Goal: Transaction & Acquisition: Purchase product/service

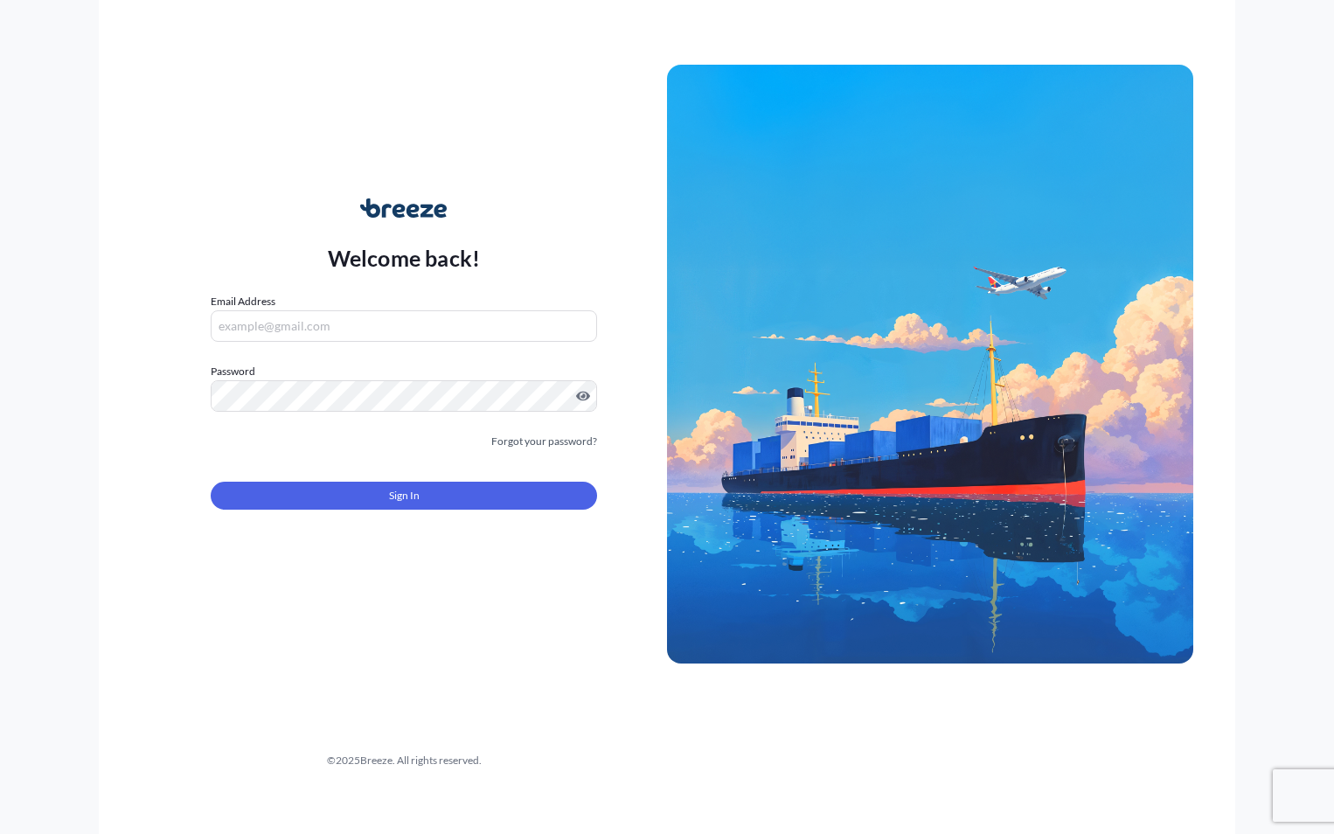
click at [393, 333] on input "Email Address" at bounding box center [404, 325] width 387 height 31
paste input "[EMAIL_ADDRESS][DOMAIN_NAME]"
type input "[EMAIL_ADDRESS][DOMAIN_NAME]"
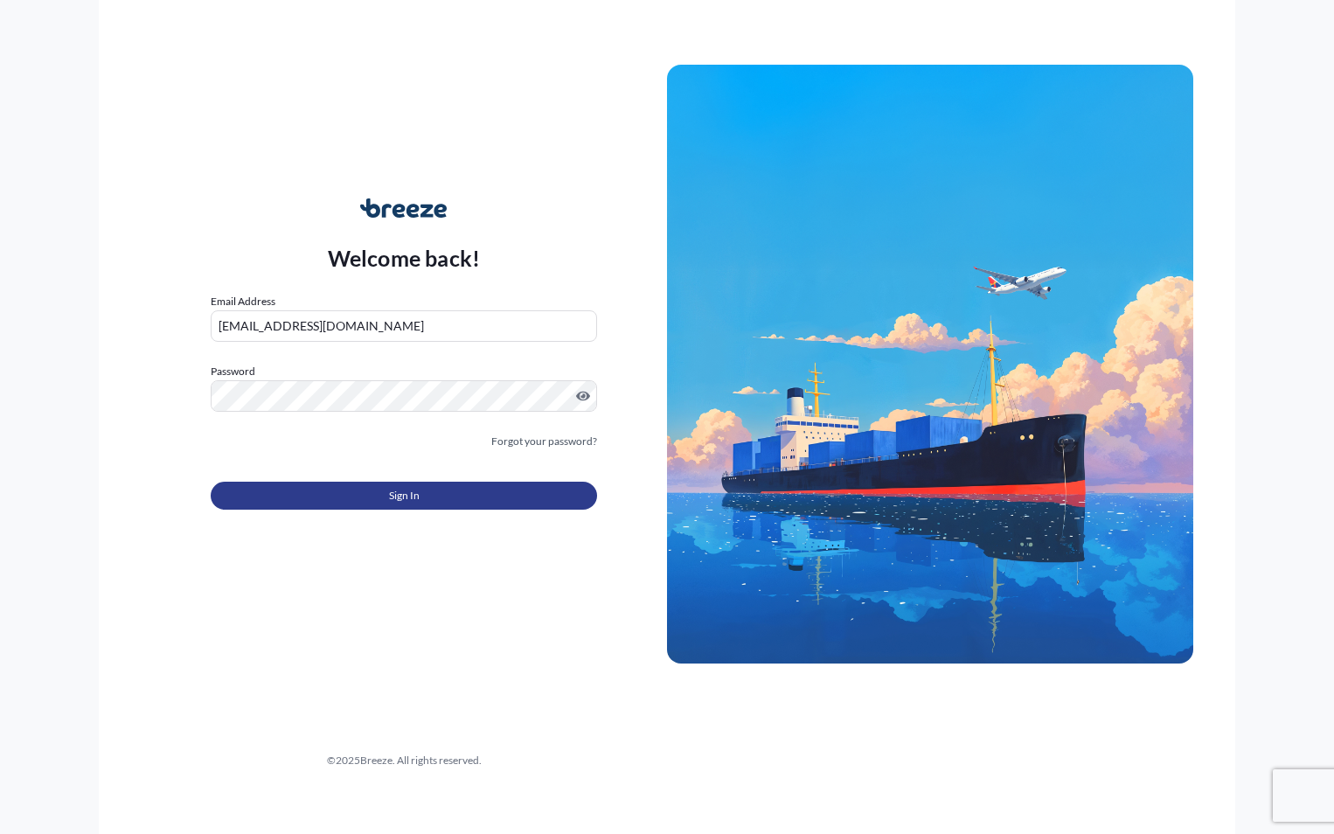
click at [331, 491] on button "Sign In" at bounding box center [404, 496] width 387 height 28
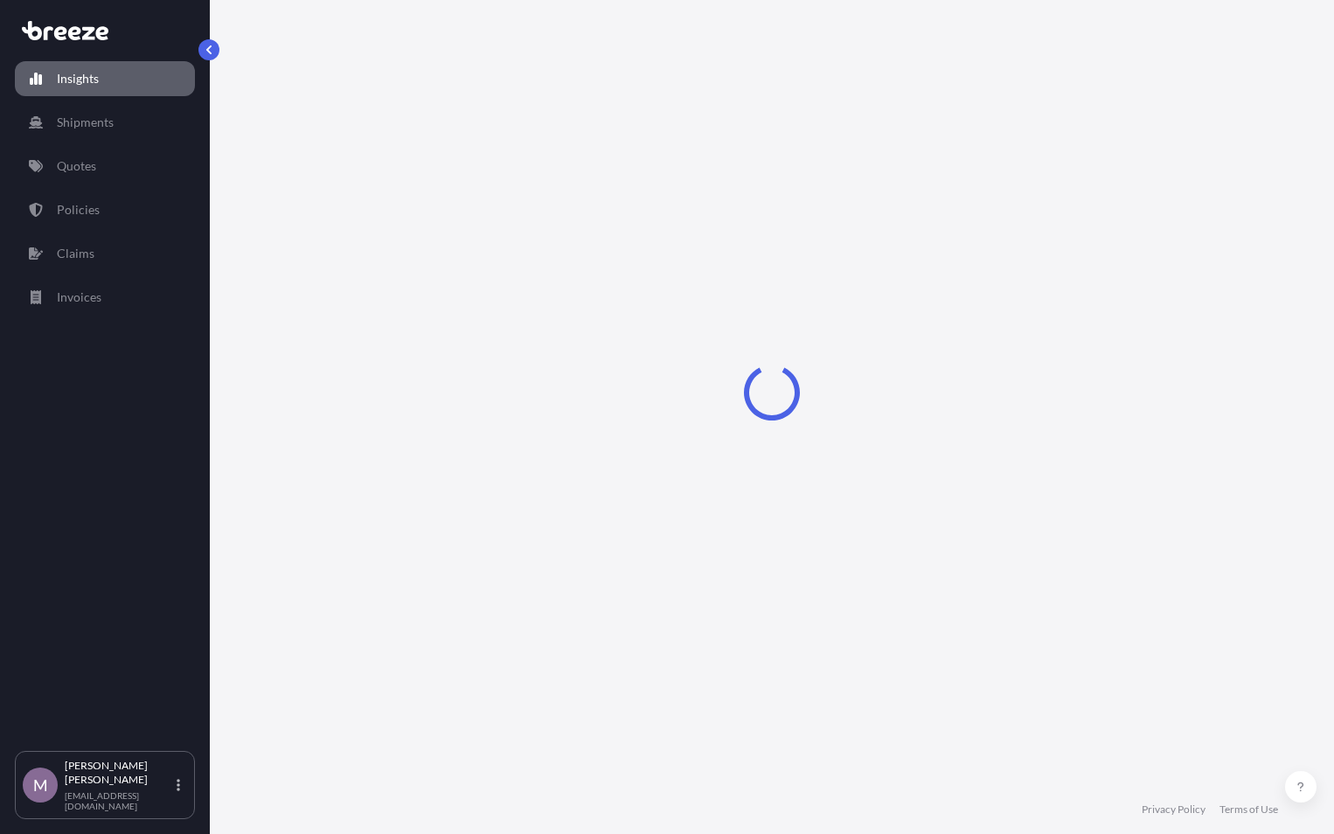
select select "2025"
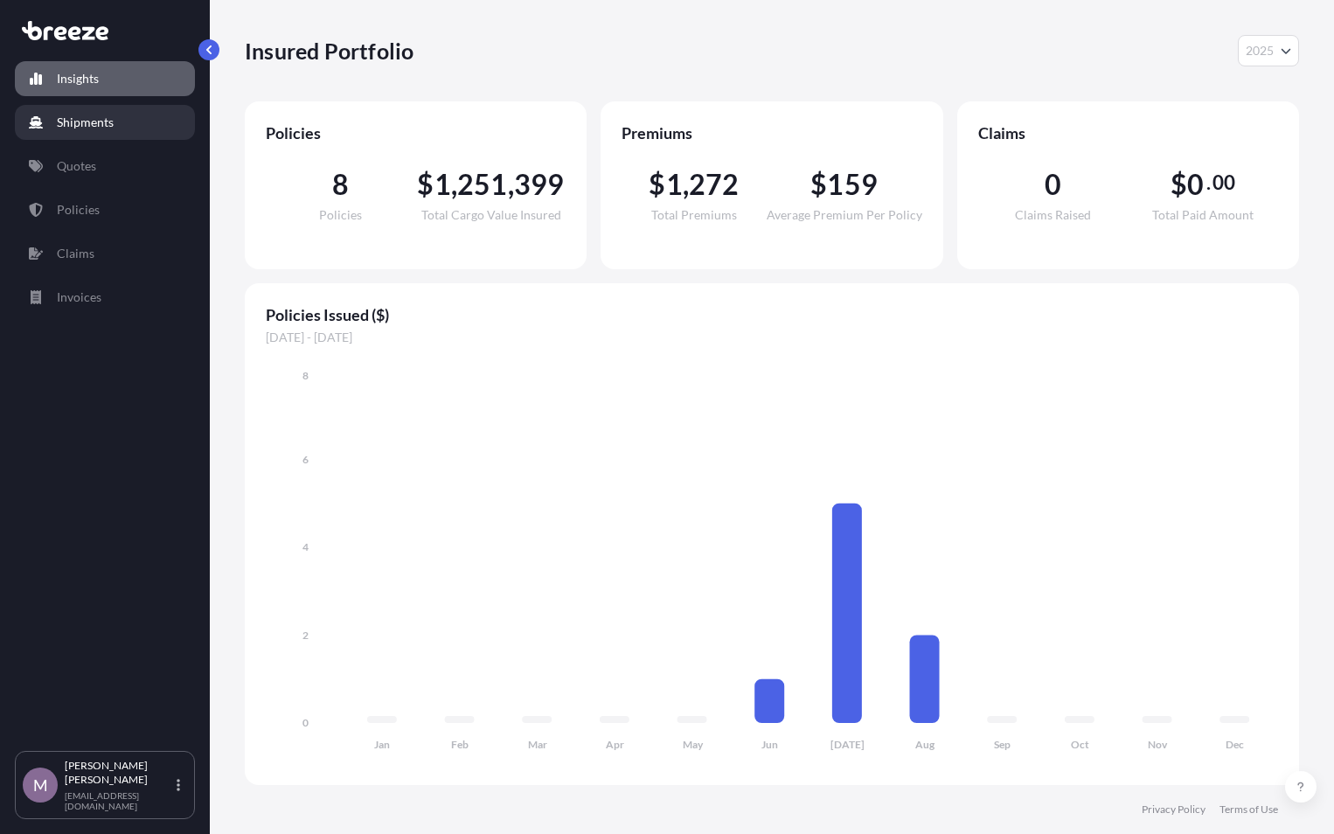
click at [93, 122] on p "Shipments" at bounding box center [85, 122] width 57 height 17
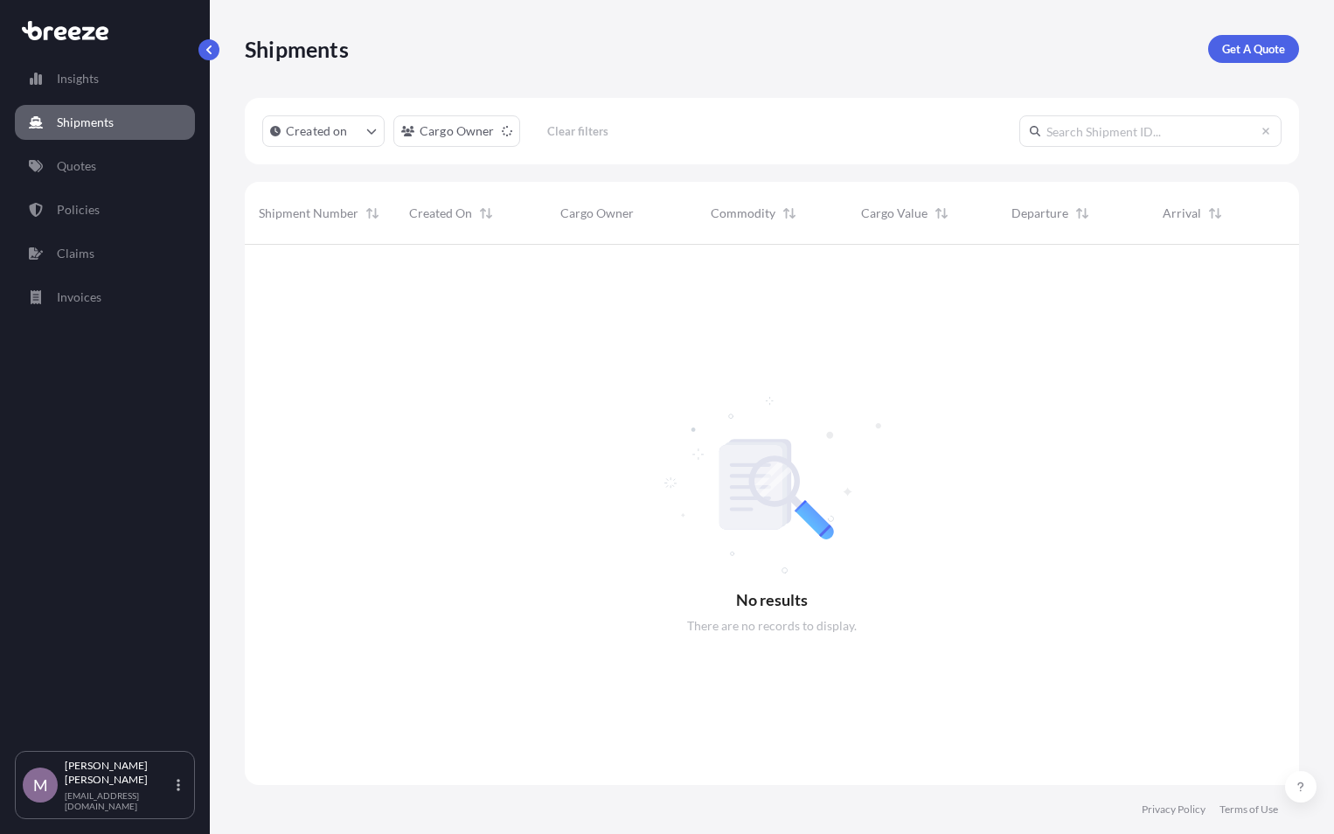
scroll to position [590, 1041]
click at [61, 87] on link "Insights" at bounding box center [105, 78] width 180 height 35
select select "2025"
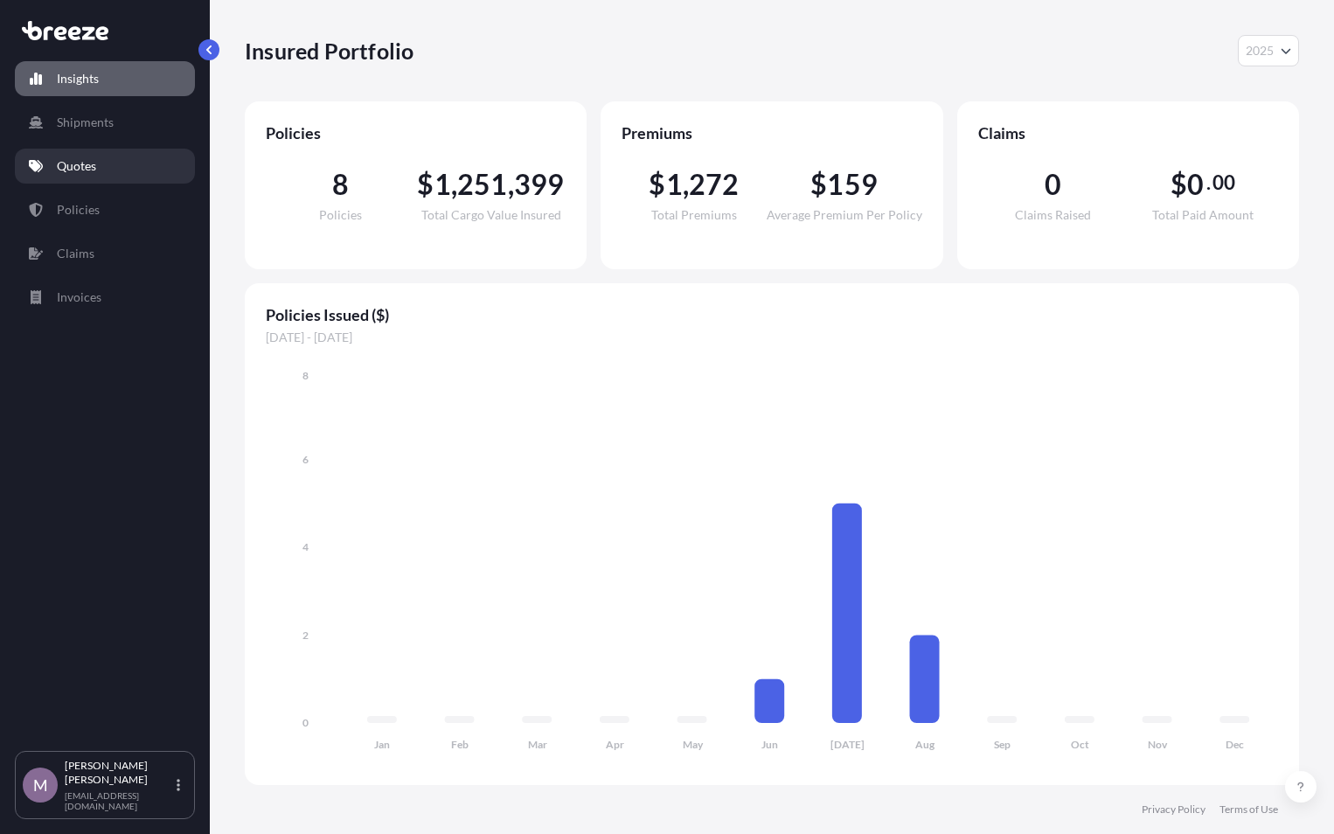
click at [90, 179] on link "Quotes" at bounding box center [105, 166] width 180 height 35
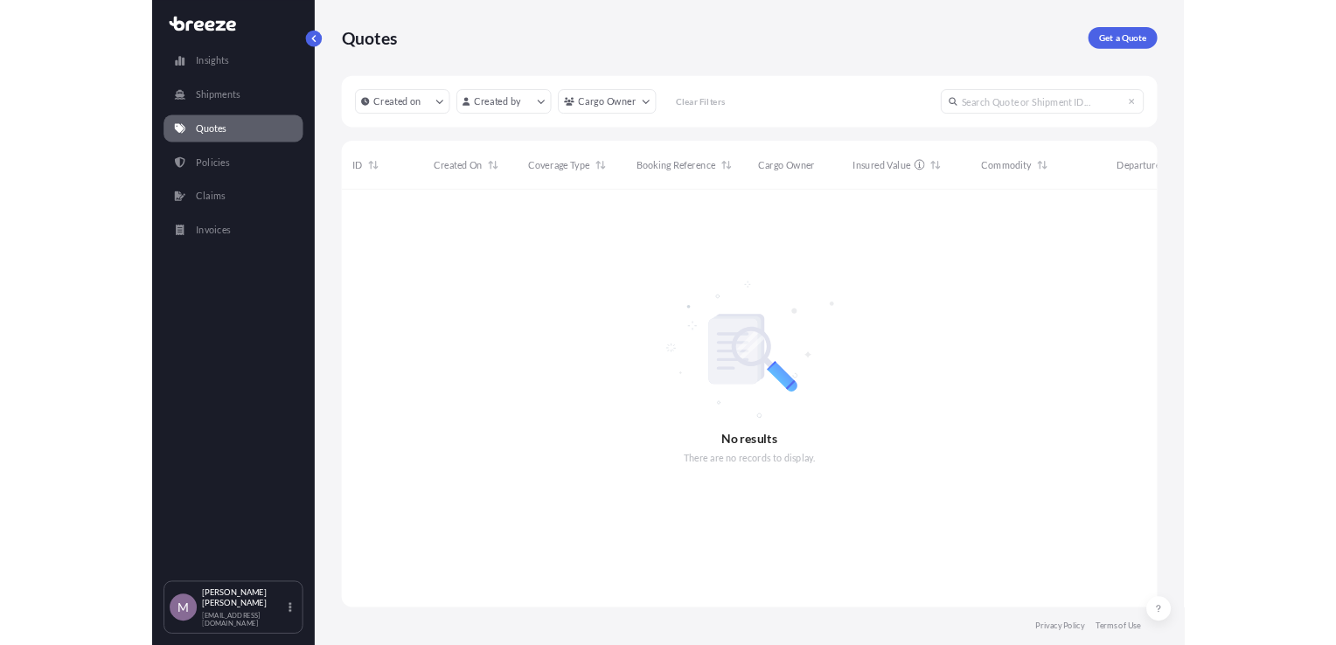
scroll to position [590, 1041]
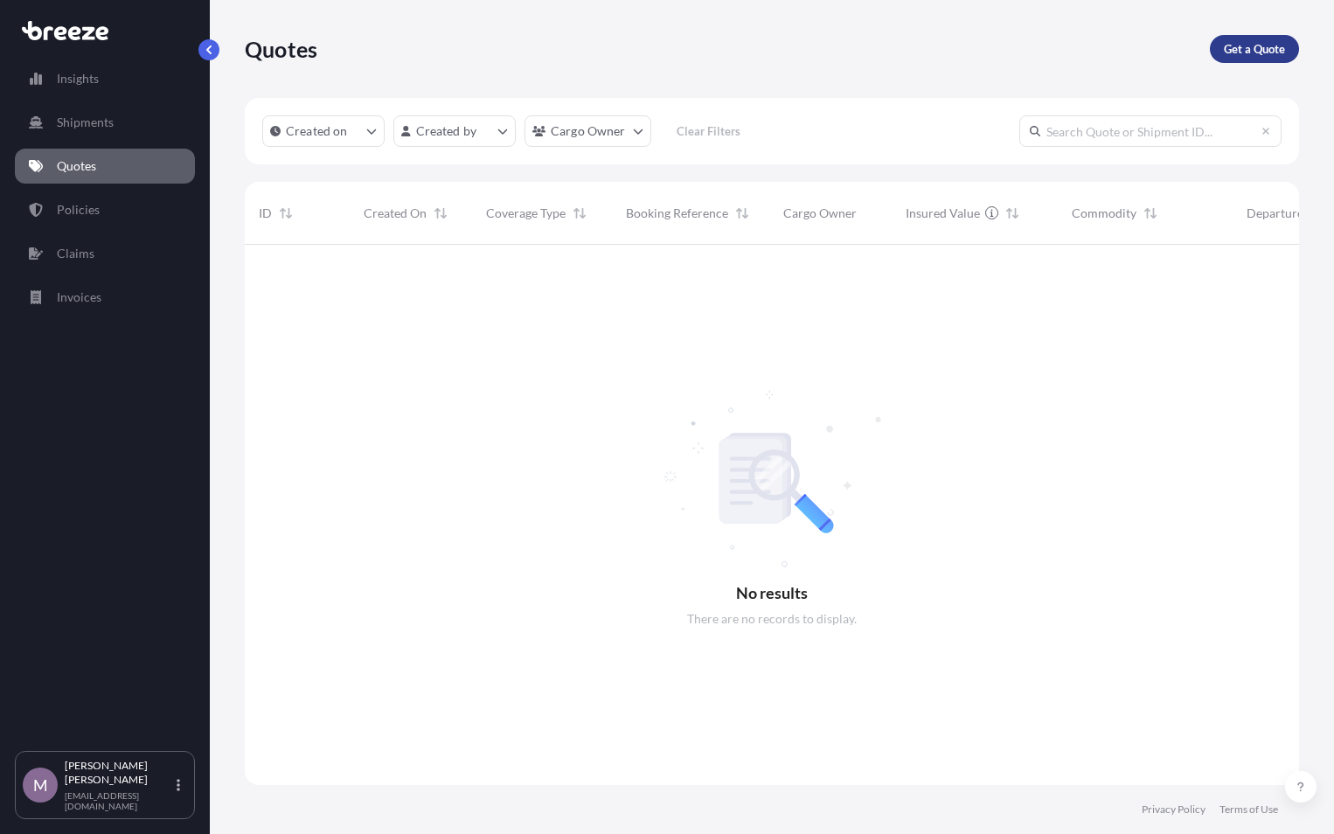
click at [1287, 54] on link "Get a Quote" at bounding box center [1254, 49] width 89 height 28
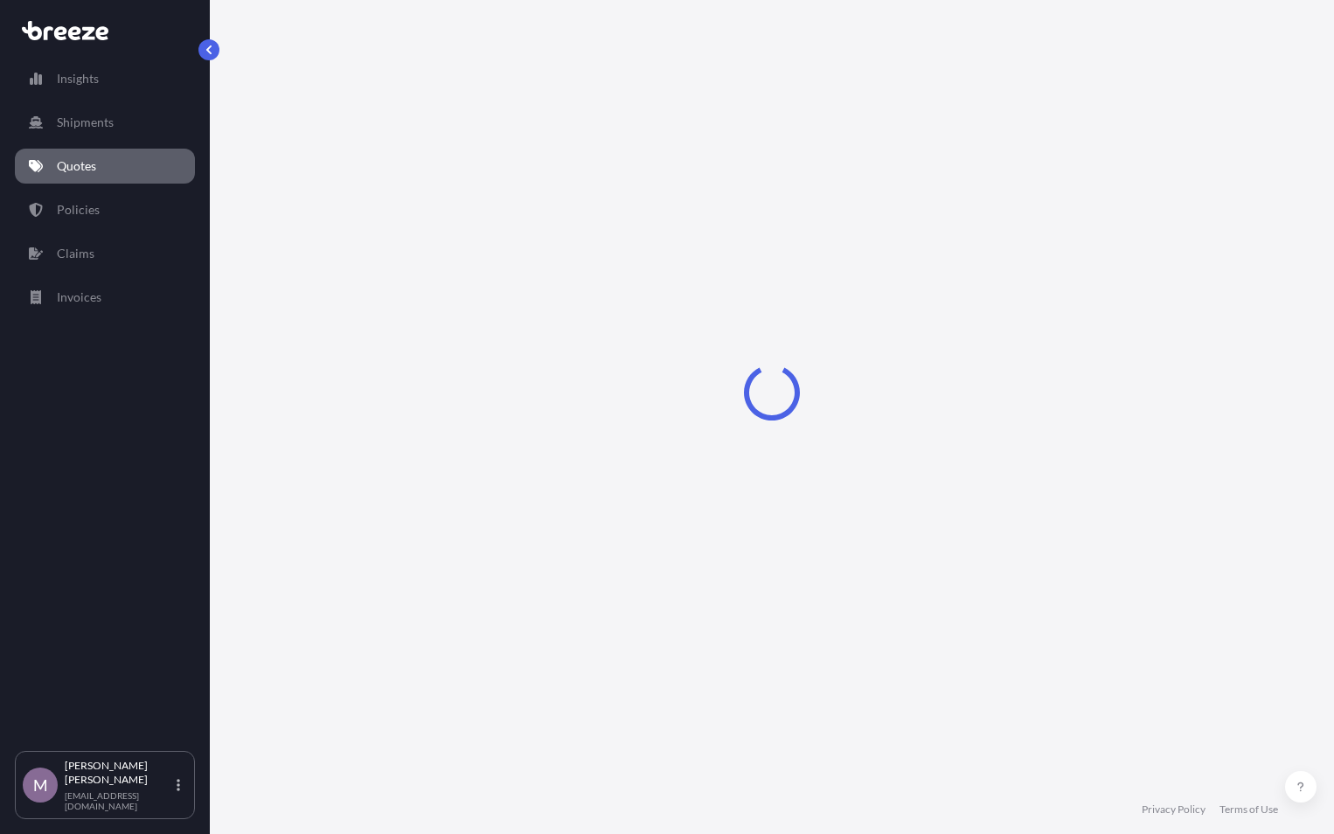
select select "Sea"
select select "1"
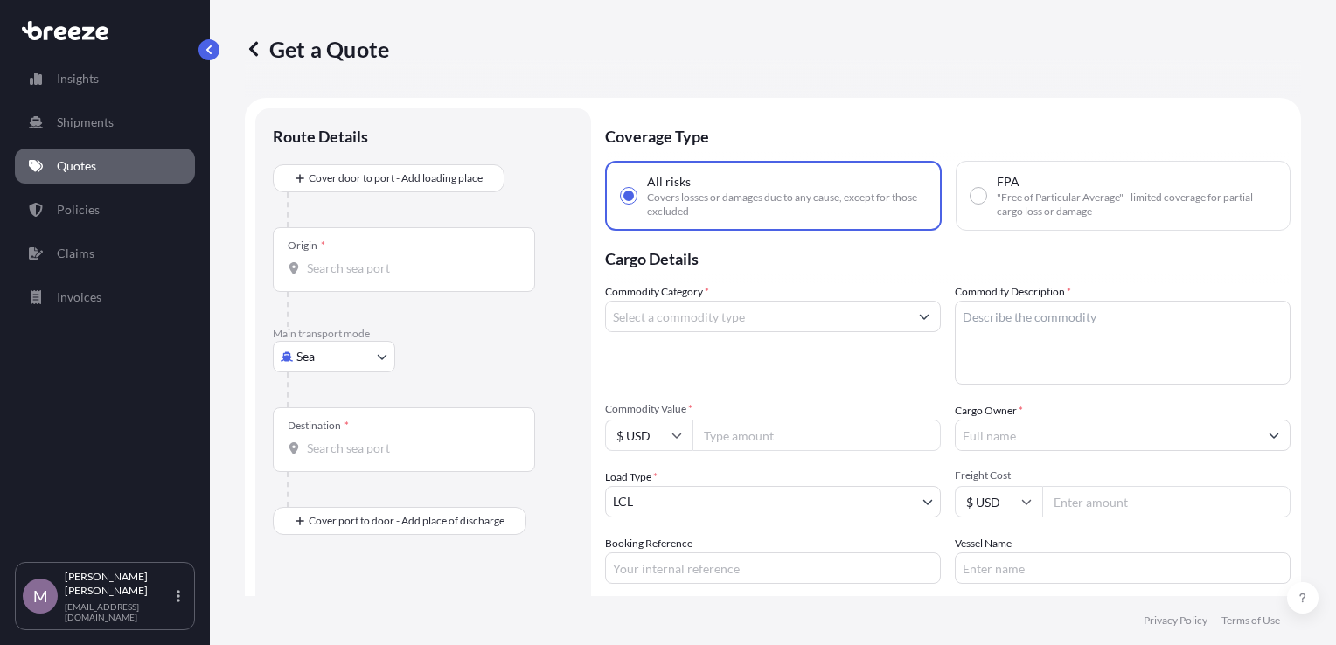
click at [413, 254] on div "Origin *" at bounding box center [404, 259] width 262 height 65
click at [413, 260] on input "Origin *" at bounding box center [410, 268] width 206 height 17
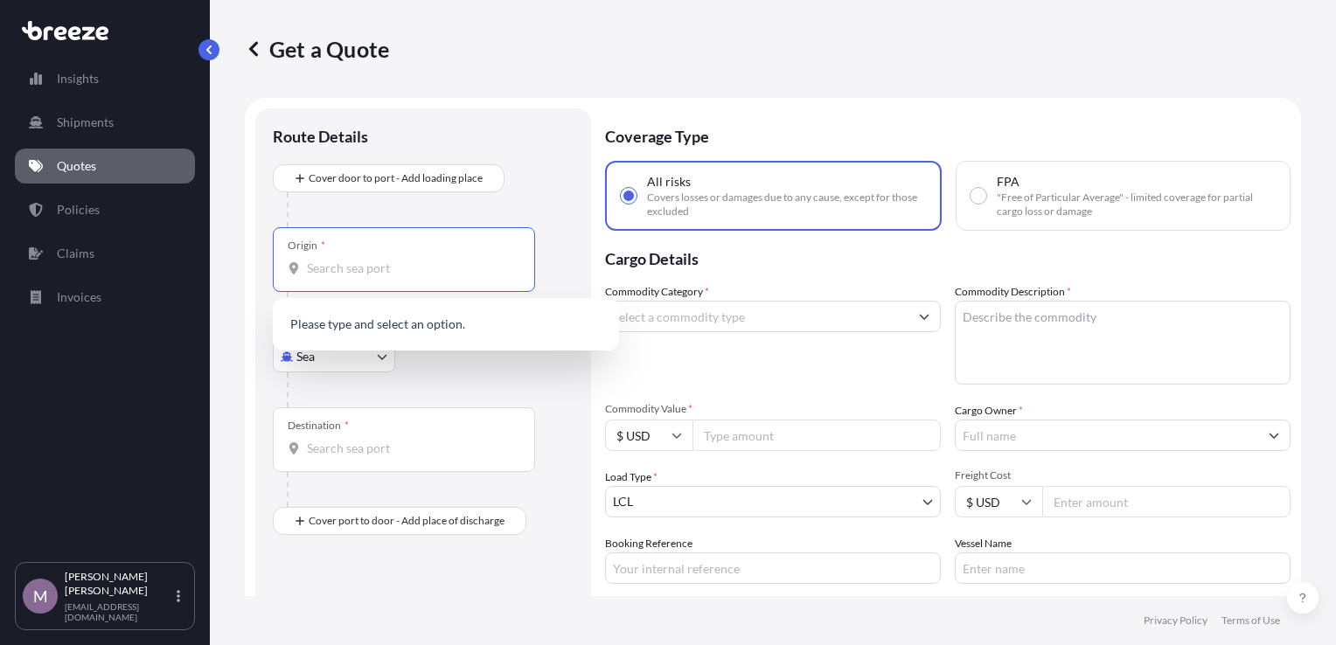
click at [392, 275] on input "Origin *" at bounding box center [410, 268] width 206 height 17
click at [380, 275] on input "Origin * Please select an origin" at bounding box center [410, 268] width 206 height 17
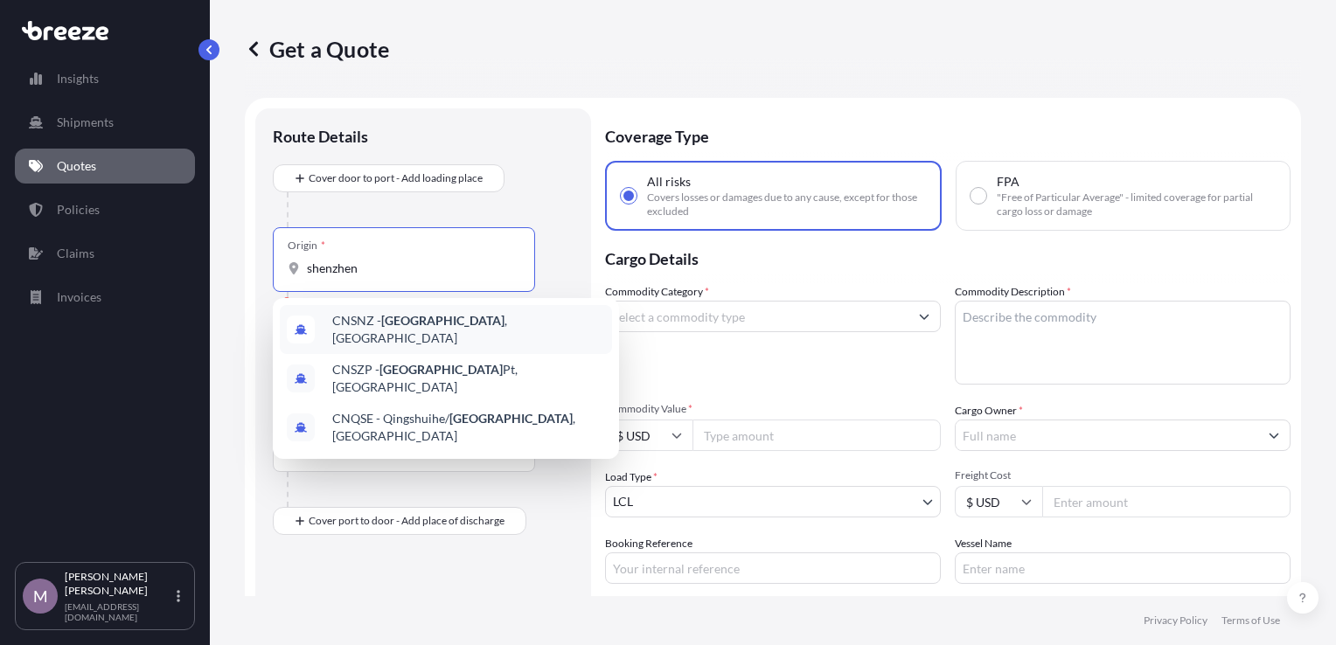
click at [534, 334] on div "CNSNZ - [GEOGRAPHIC_DATA] , [GEOGRAPHIC_DATA]" at bounding box center [446, 329] width 332 height 49
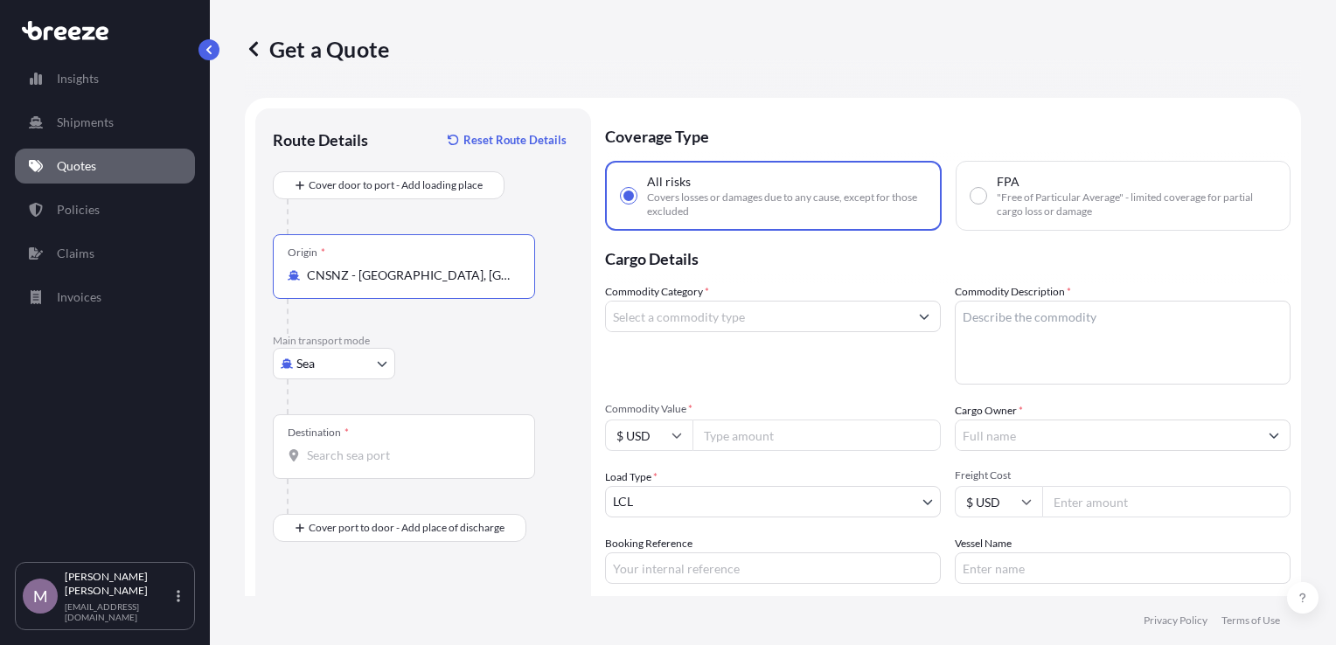
type input "CNSNZ - [GEOGRAPHIC_DATA], [GEOGRAPHIC_DATA]"
click at [370, 371] on body "Insights Shipments Quotes Policies Claims Invoices M [PERSON_NAME] [EMAIL_ADDRE…" at bounding box center [668, 322] width 1336 height 645
click at [355, 400] on div "Sea" at bounding box center [334, 408] width 108 height 31
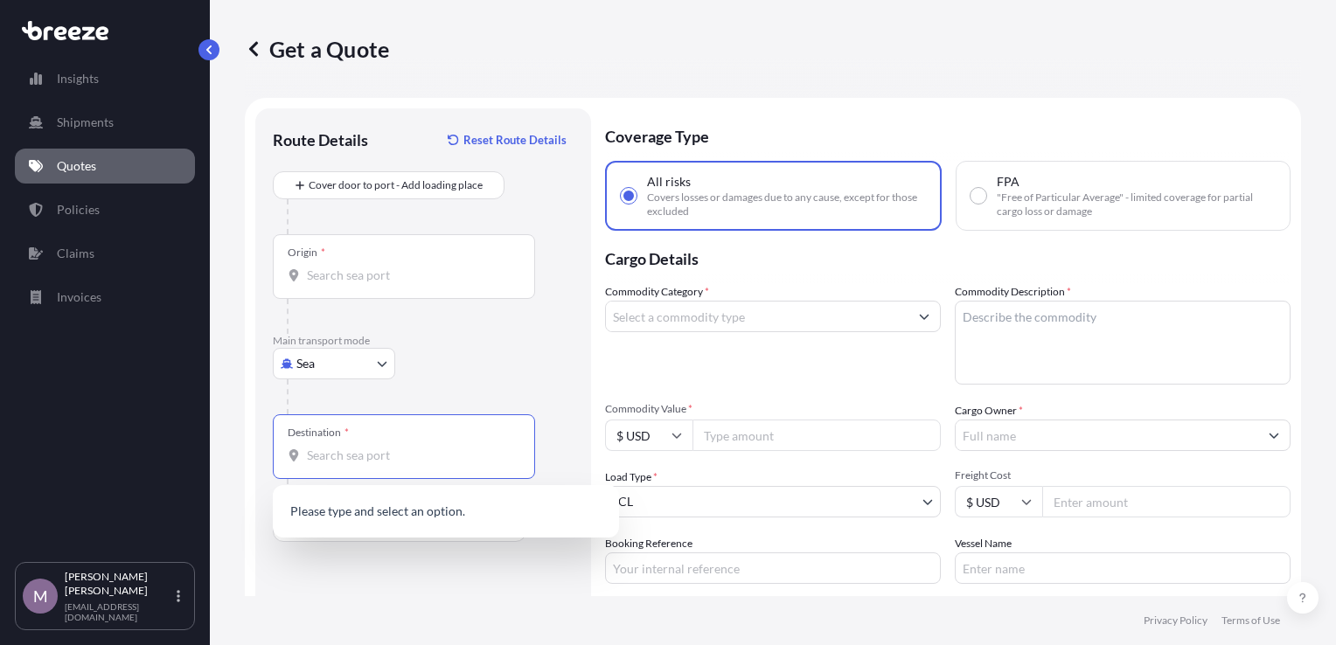
click at [360, 450] on input "Destination *" at bounding box center [410, 455] width 206 height 17
click at [479, 529] on div "USLAX - Los An geles, [GEOGRAPHIC_DATA]" at bounding box center [446, 513] width 332 height 42
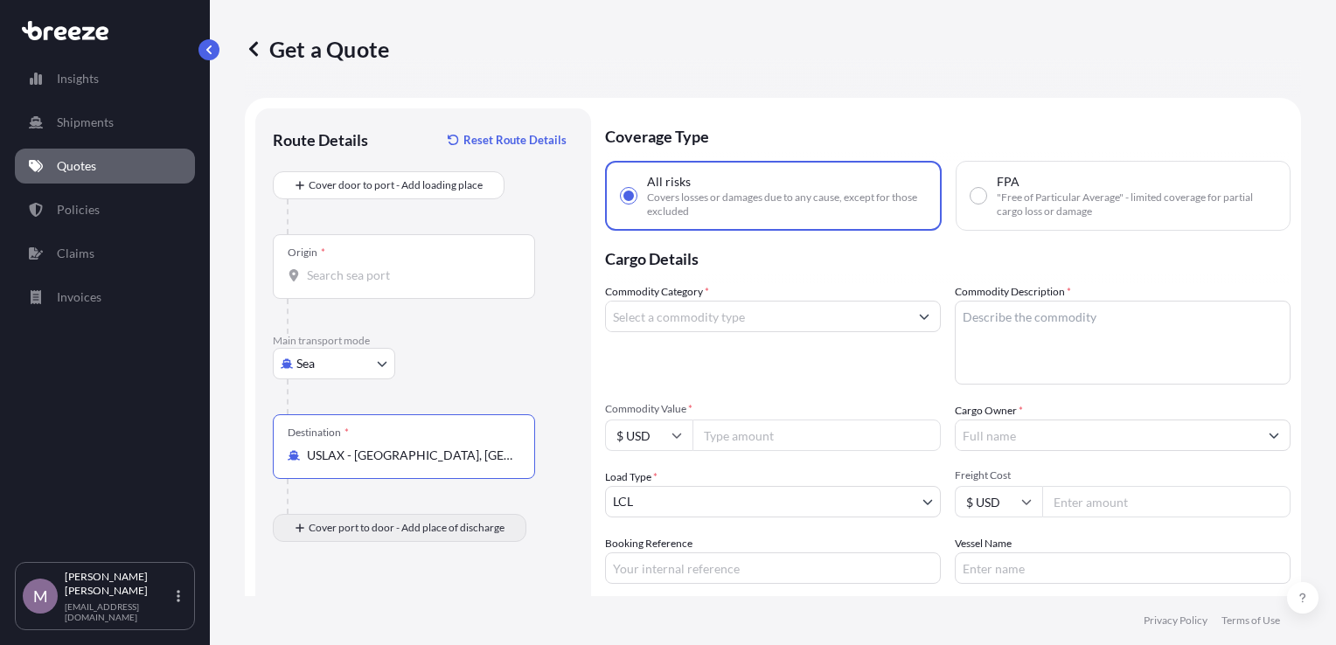
type input "USLAX - [GEOGRAPHIC_DATA], [GEOGRAPHIC_DATA]"
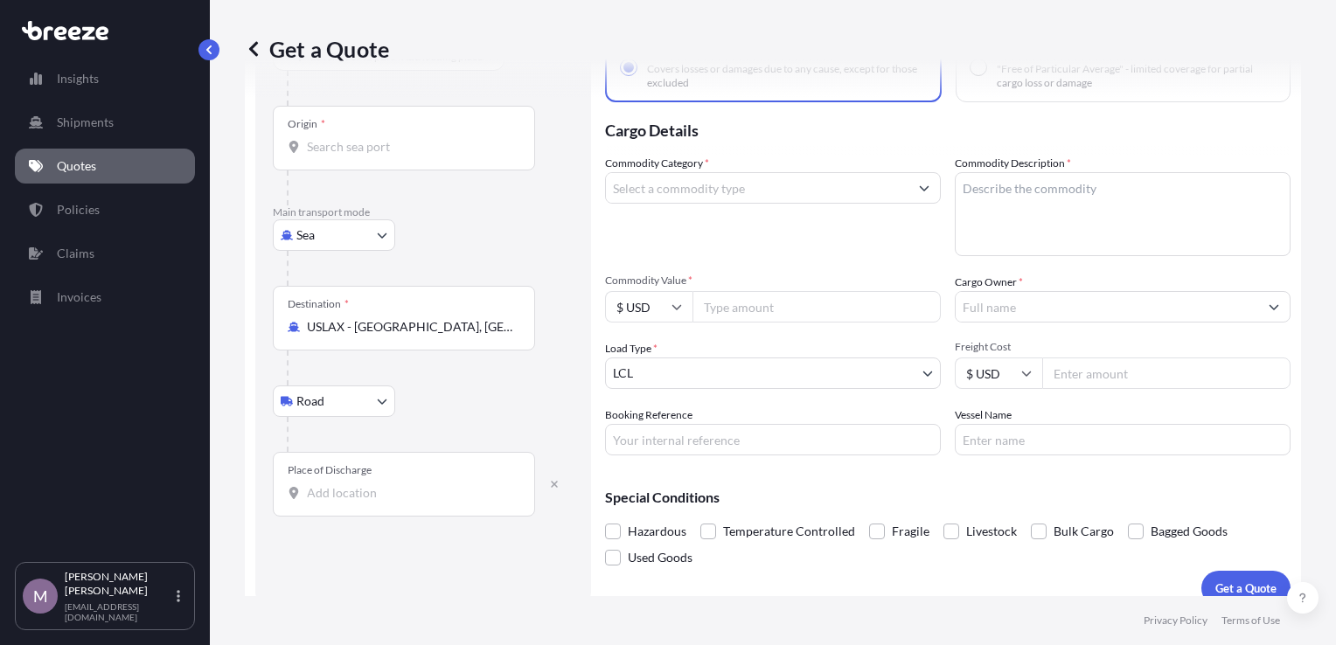
scroll to position [147, 0]
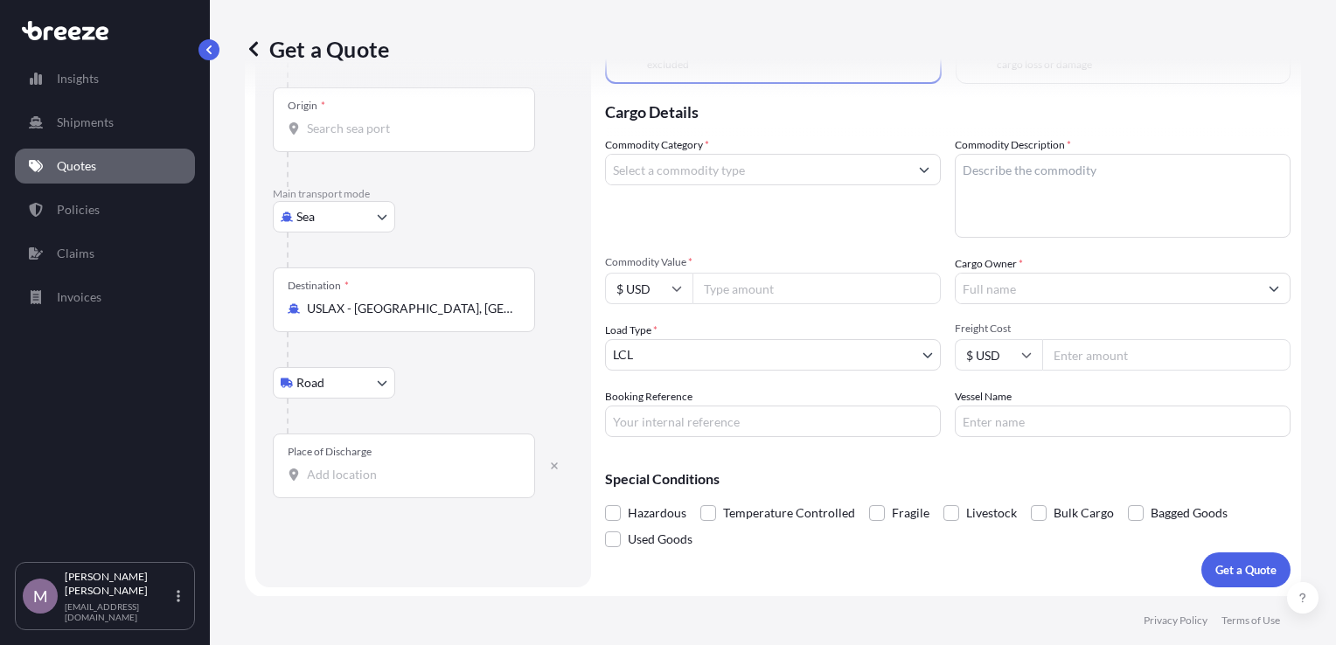
click at [387, 388] on body "Insights Shipments Quotes Policies Claims Invoices M [PERSON_NAME] [EMAIL_ADDRE…" at bounding box center [668, 322] width 1336 height 645
click at [355, 425] on div "Road" at bounding box center [334, 426] width 108 height 31
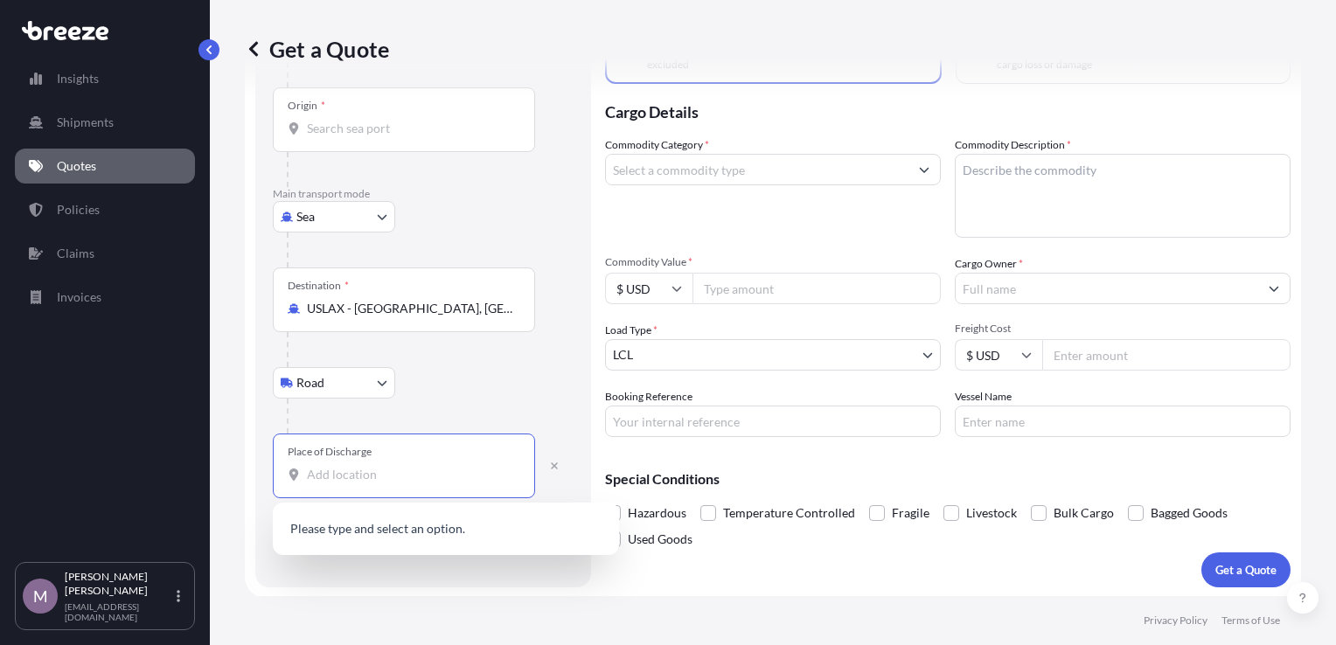
click at [378, 471] on input "Place of Discharge" at bounding box center [410, 474] width 206 height 17
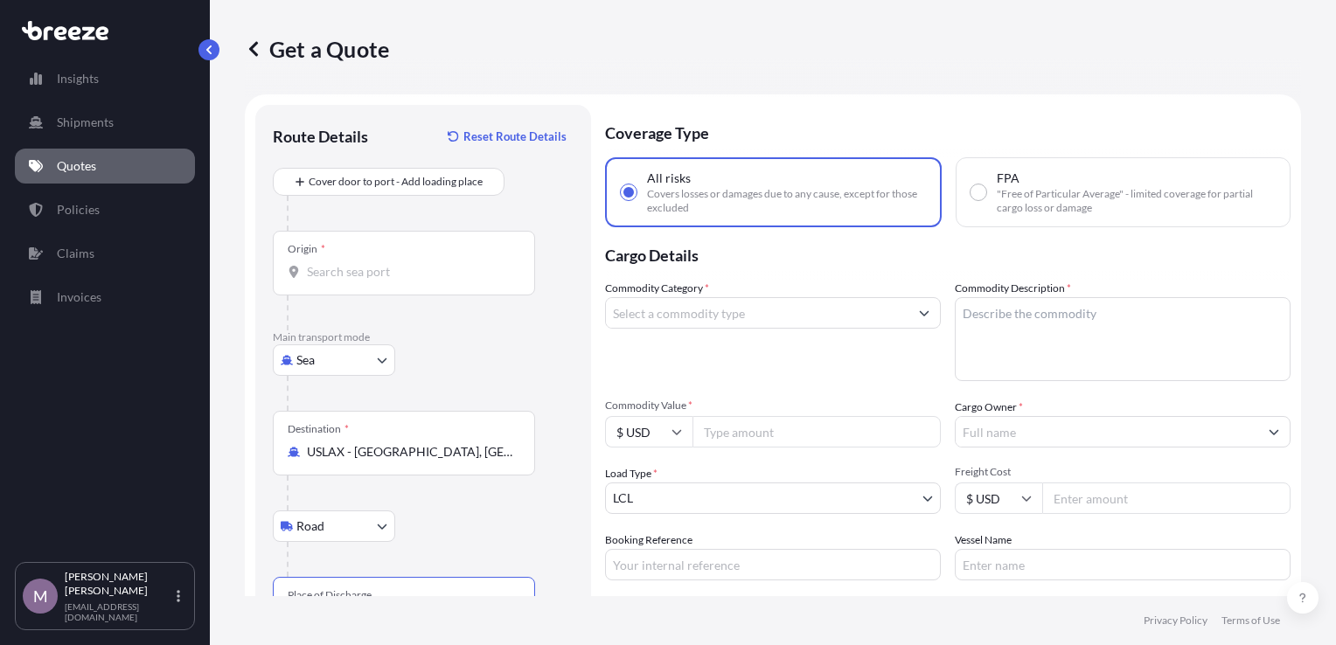
scroll to position [0, 0]
click at [467, 336] on p "Main transport mode" at bounding box center [423, 341] width 301 height 14
click at [441, 271] on input "Origin *" at bounding box center [410, 275] width 206 height 17
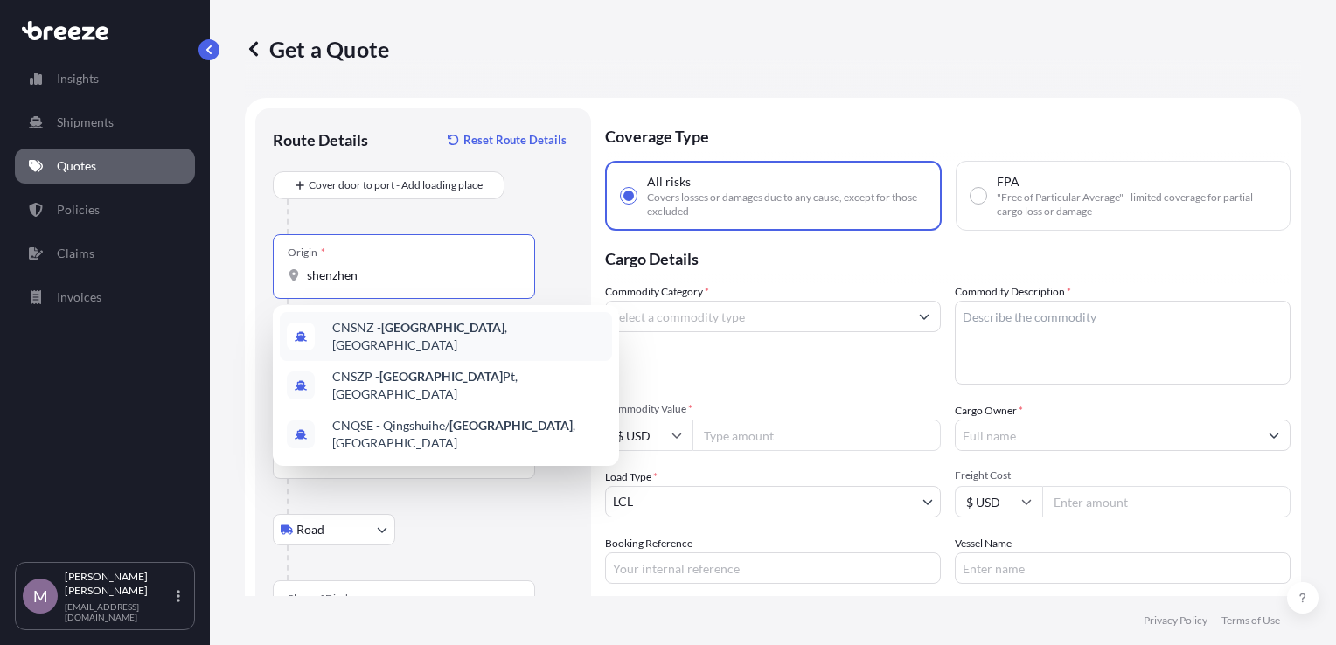
click at [456, 341] on span "CNSNZ - [GEOGRAPHIC_DATA] , [GEOGRAPHIC_DATA]" at bounding box center [468, 336] width 273 height 35
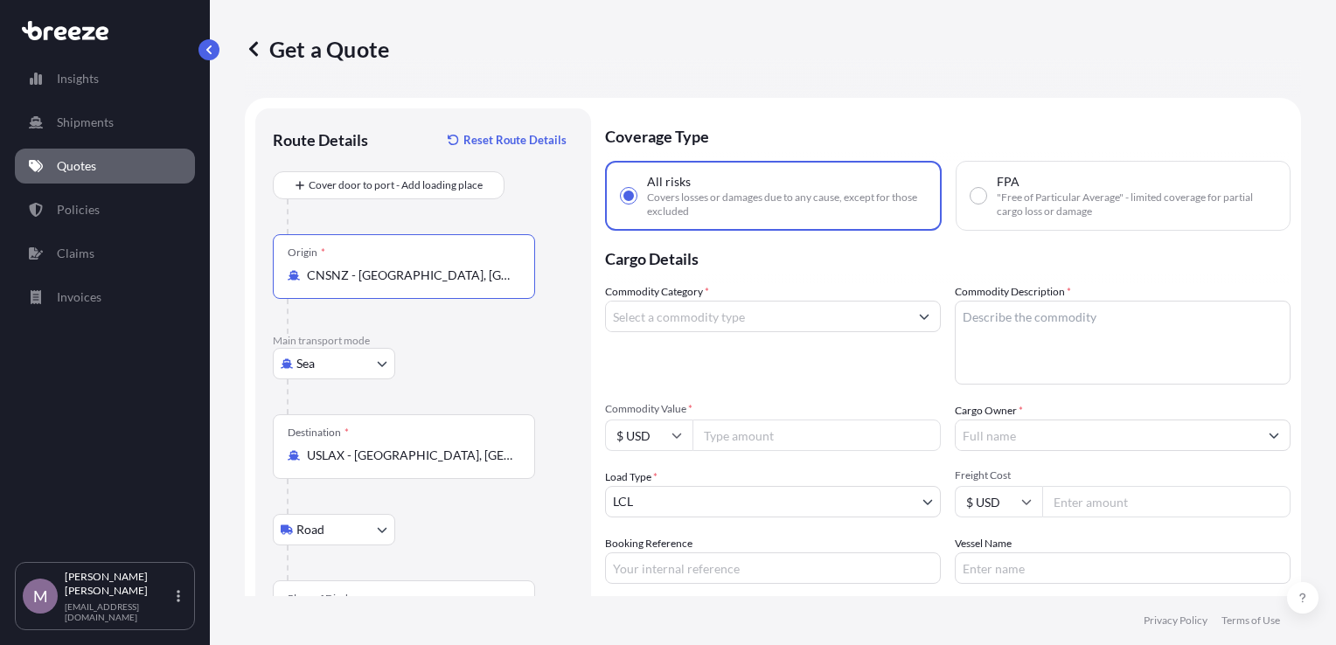
type input "CNSNZ - [GEOGRAPHIC_DATA], [GEOGRAPHIC_DATA]"
click at [484, 345] on p "Main transport mode" at bounding box center [423, 341] width 301 height 14
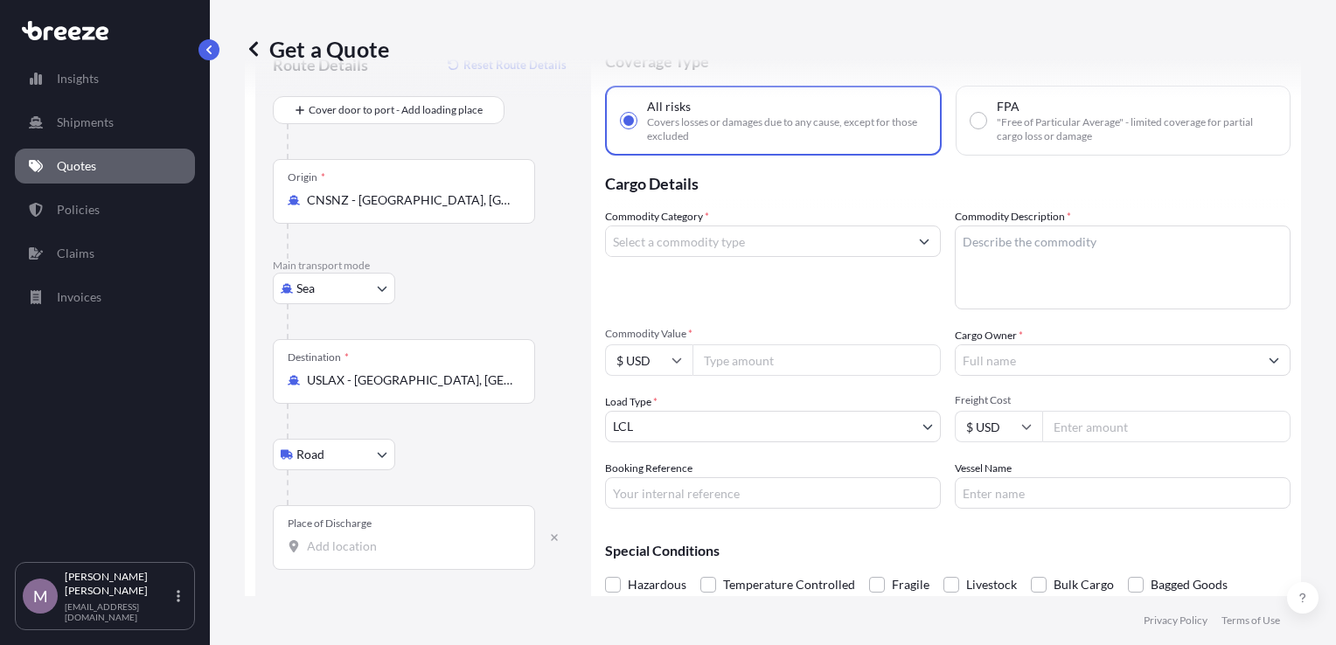
scroll to position [147, 0]
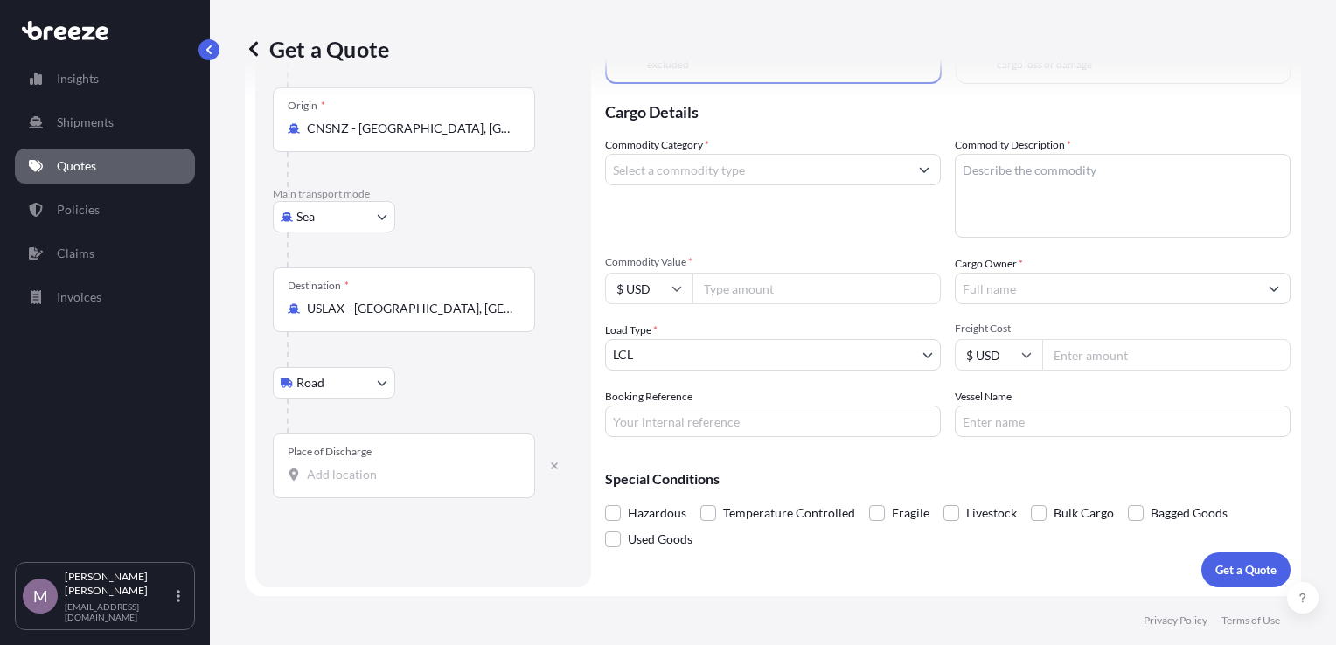
click at [395, 471] on input "Place of Discharge" at bounding box center [410, 474] width 206 height 17
click at [385, 474] on input "Place of Discharge" at bounding box center [410, 474] width 206 height 17
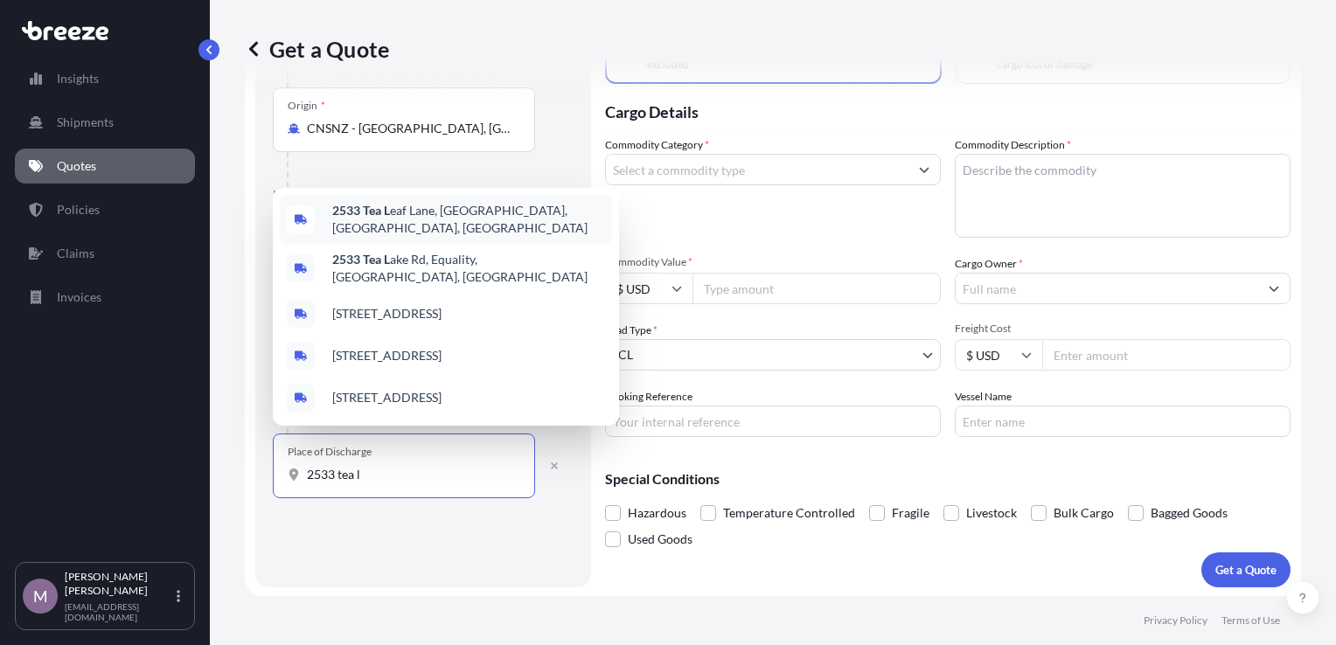
click at [505, 233] on span "[STREET_ADDRESS]" at bounding box center [468, 219] width 273 height 35
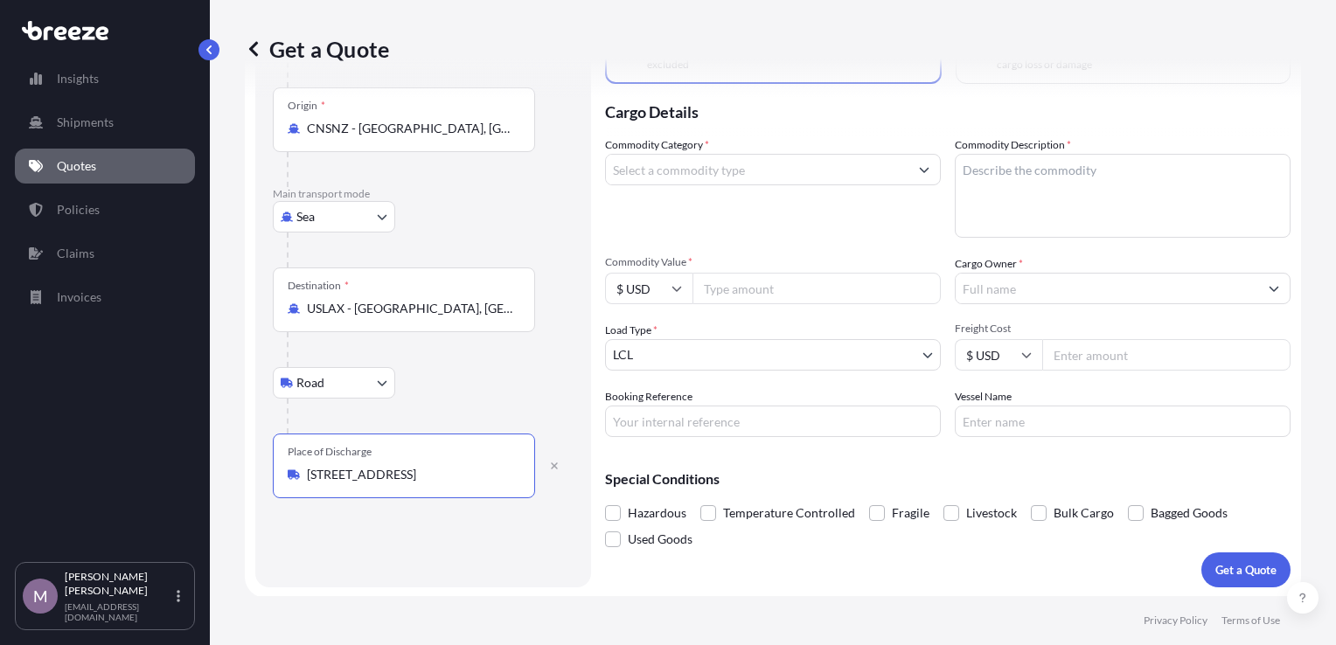
type input "[STREET_ADDRESS]"
click at [581, 354] on div "Route Details Reset Route Details Cover door to port - Add loading place Place …" at bounding box center [423, 275] width 336 height 626
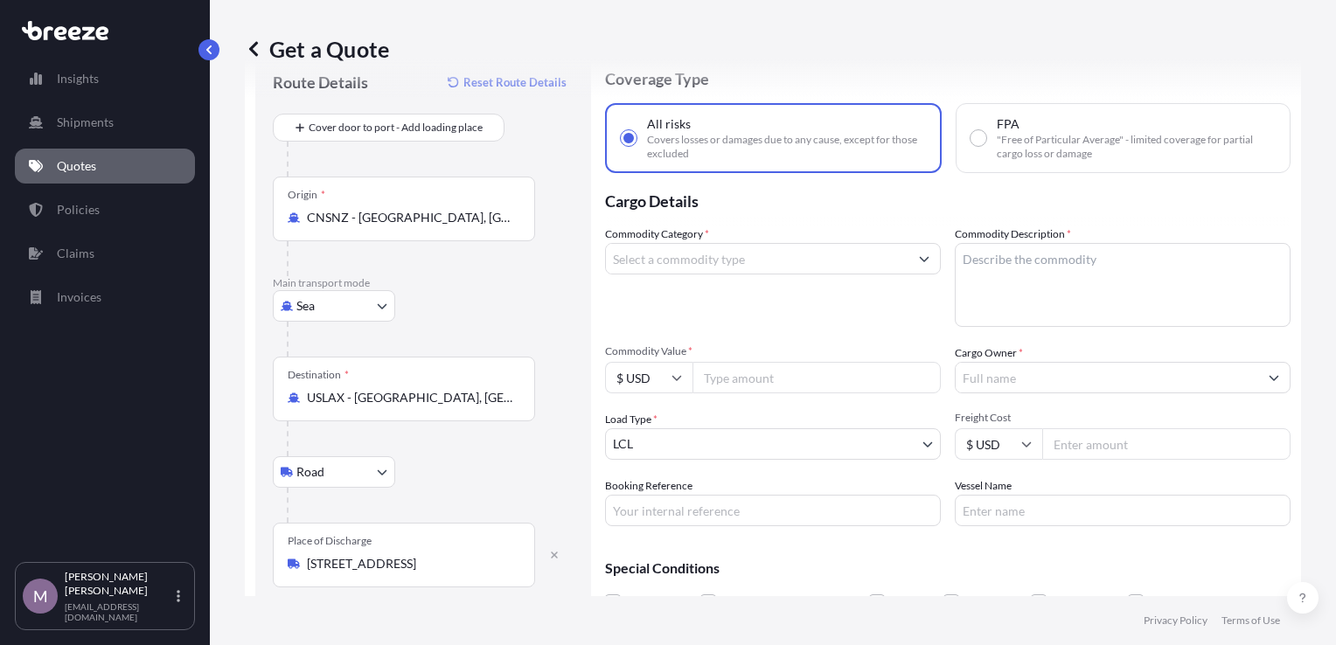
scroll to position [87, 0]
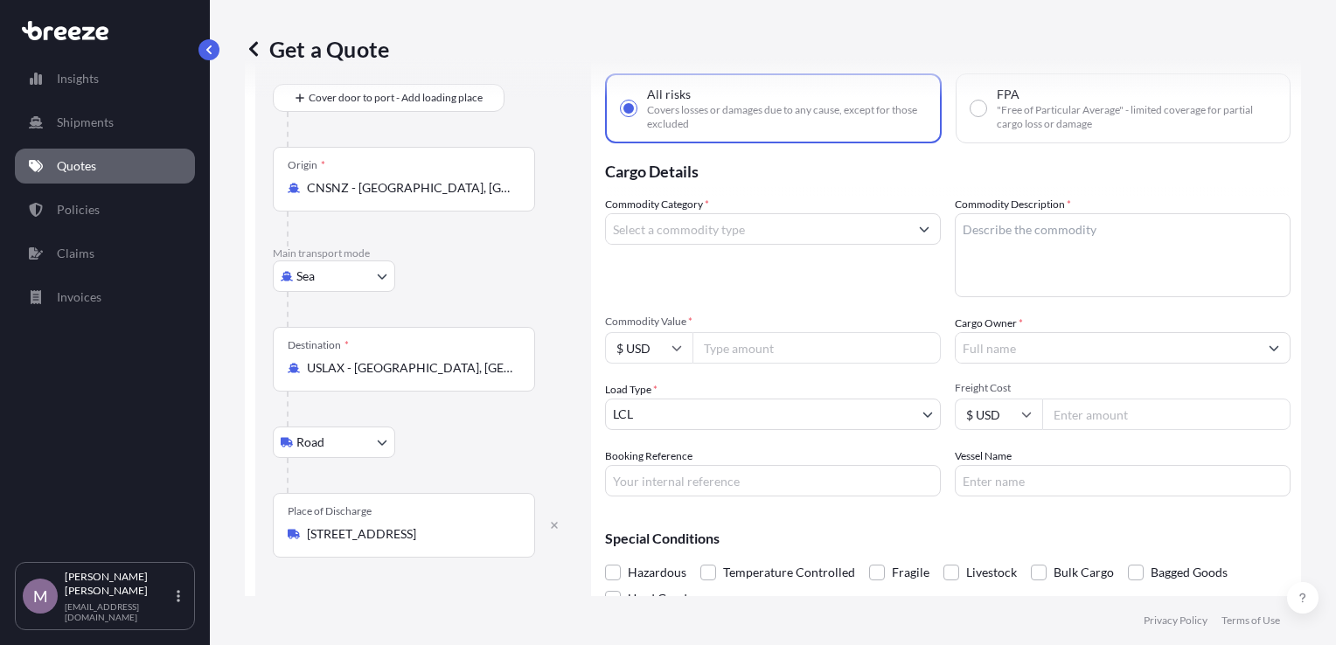
click at [756, 234] on input "Commodity Category *" at bounding box center [757, 228] width 303 height 31
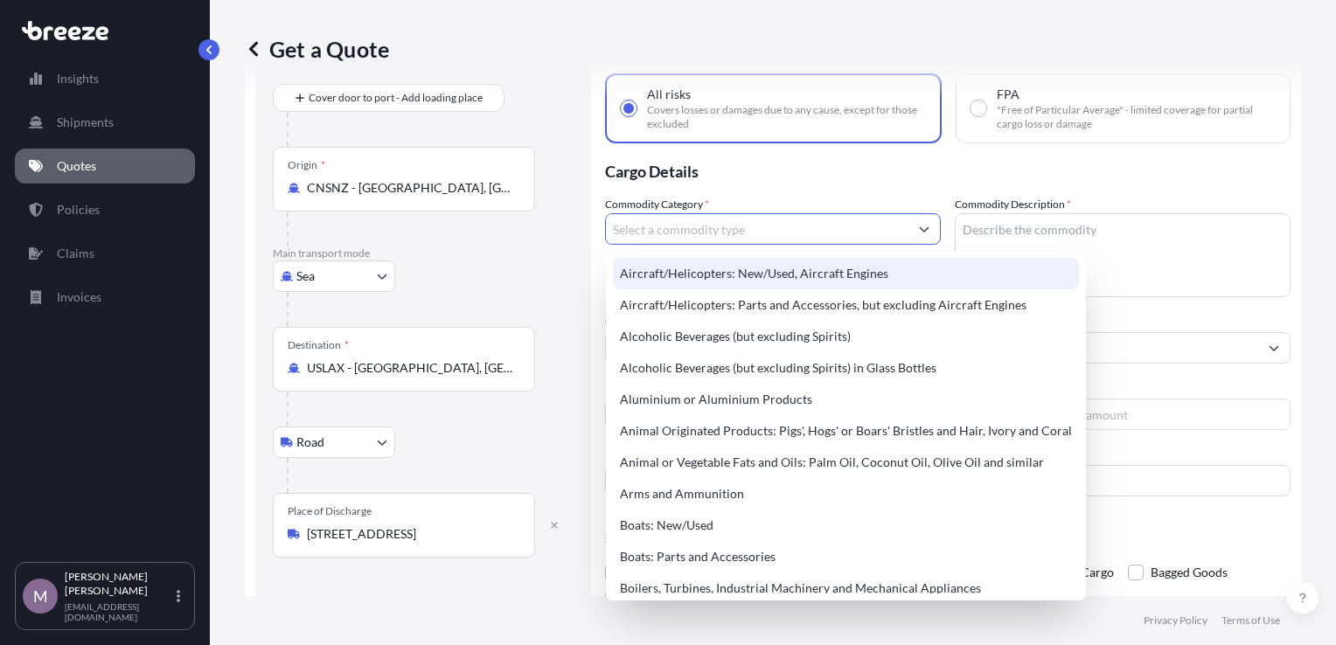
click at [879, 180] on p "Cargo Details" at bounding box center [948, 169] width 686 height 52
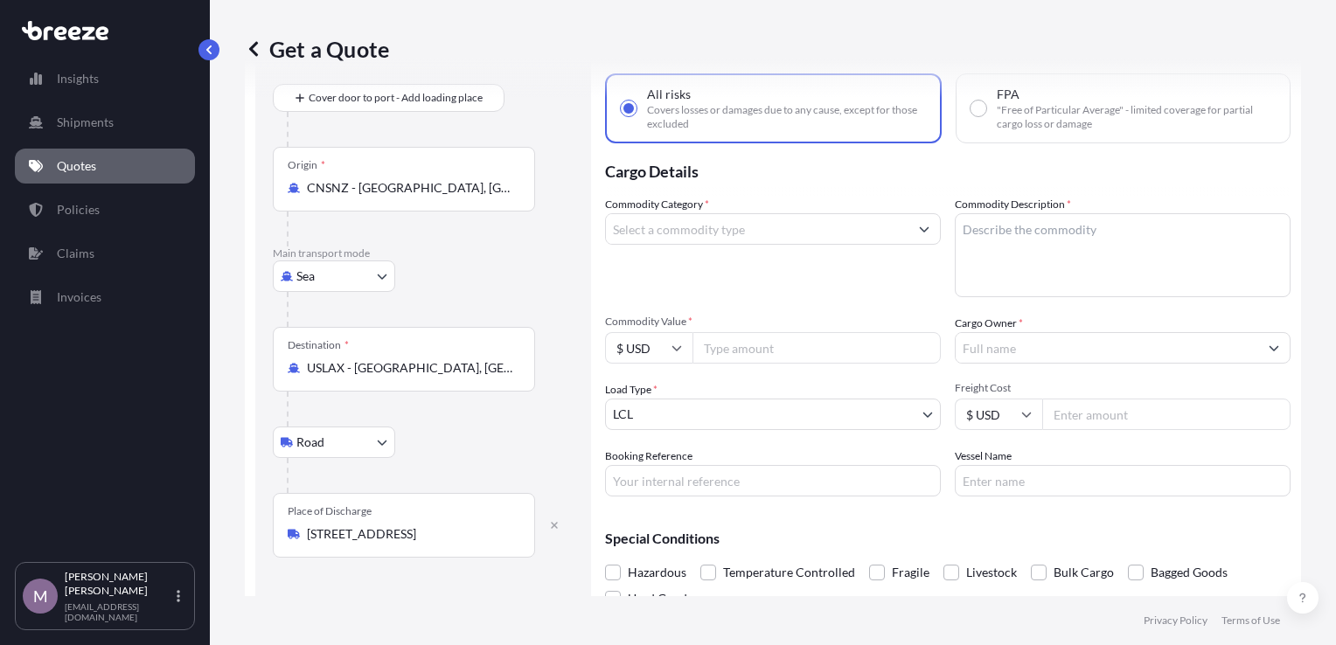
click at [833, 219] on input "Commodity Category *" at bounding box center [757, 228] width 303 height 31
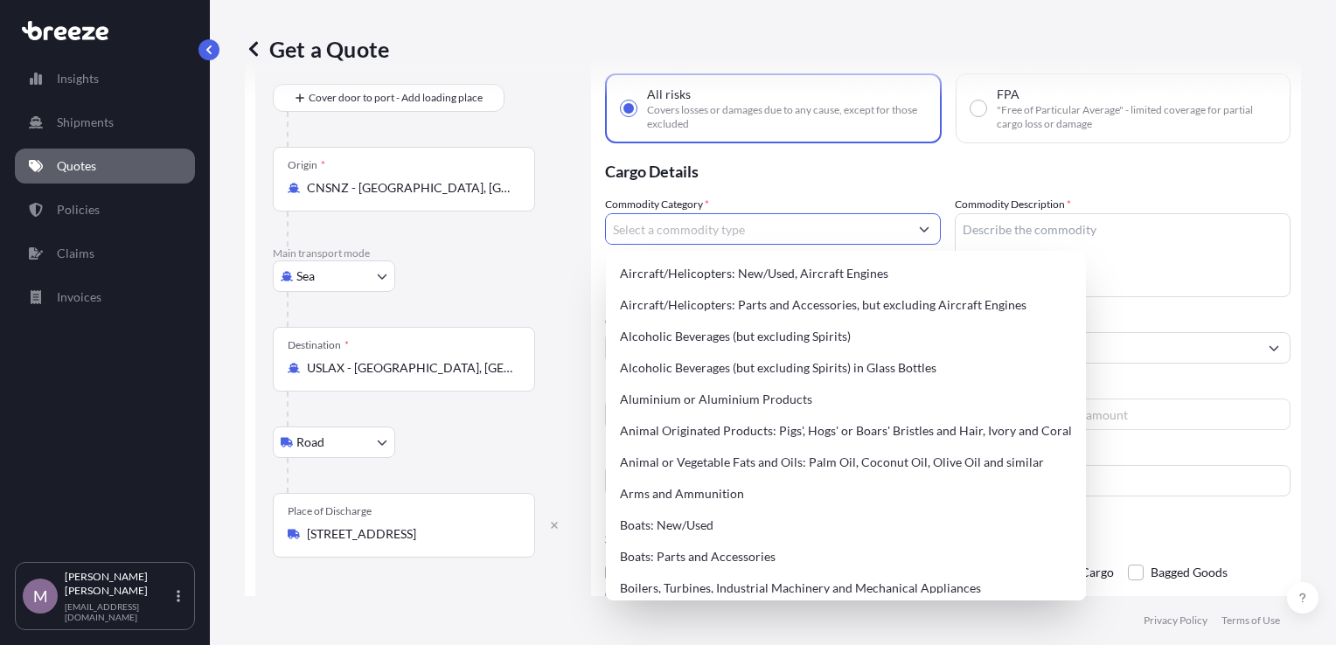
click at [693, 226] on input "Commodity Category *" at bounding box center [757, 228] width 303 height 31
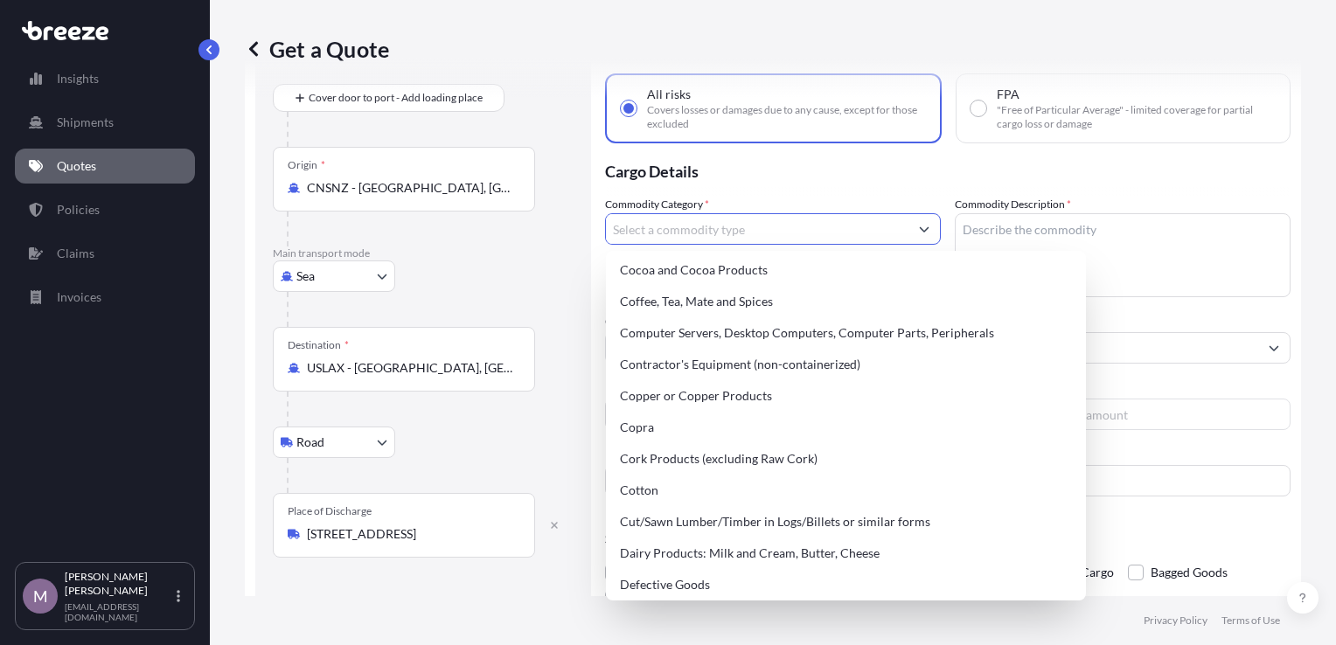
scroll to position [700, 0]
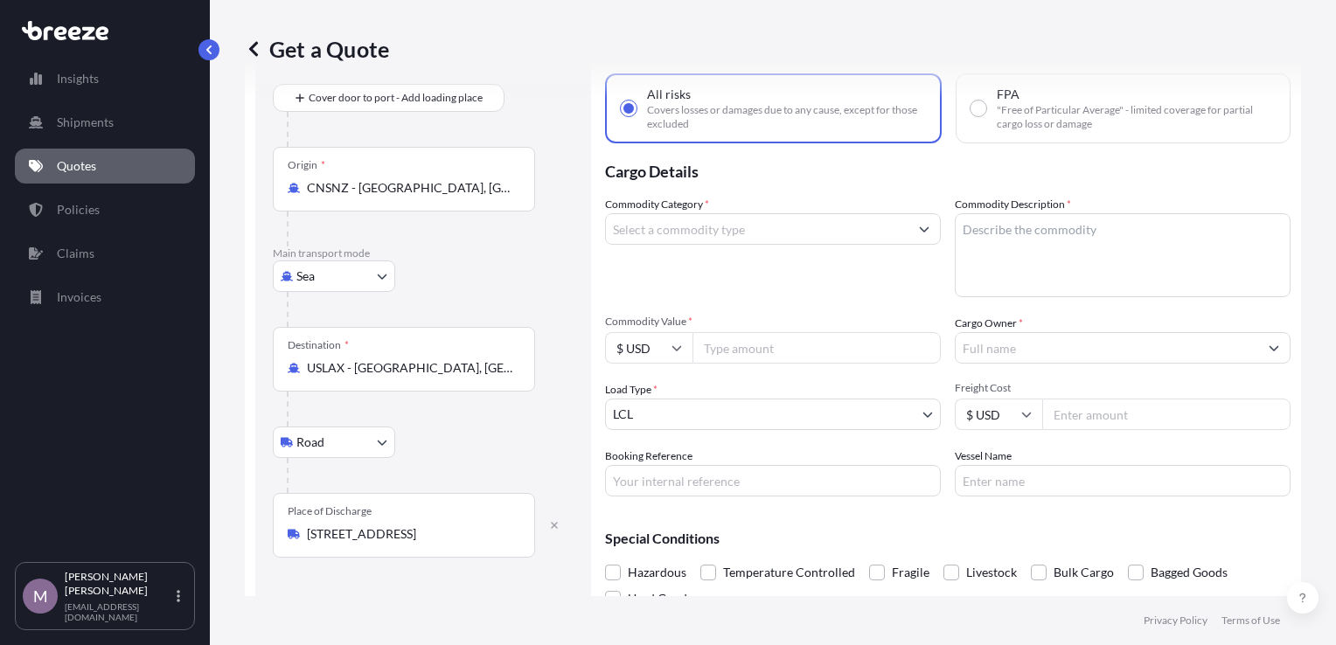
click at [783, 229] on input "Commodity Category *" at bounding box center [757, 228] width 303 height 31
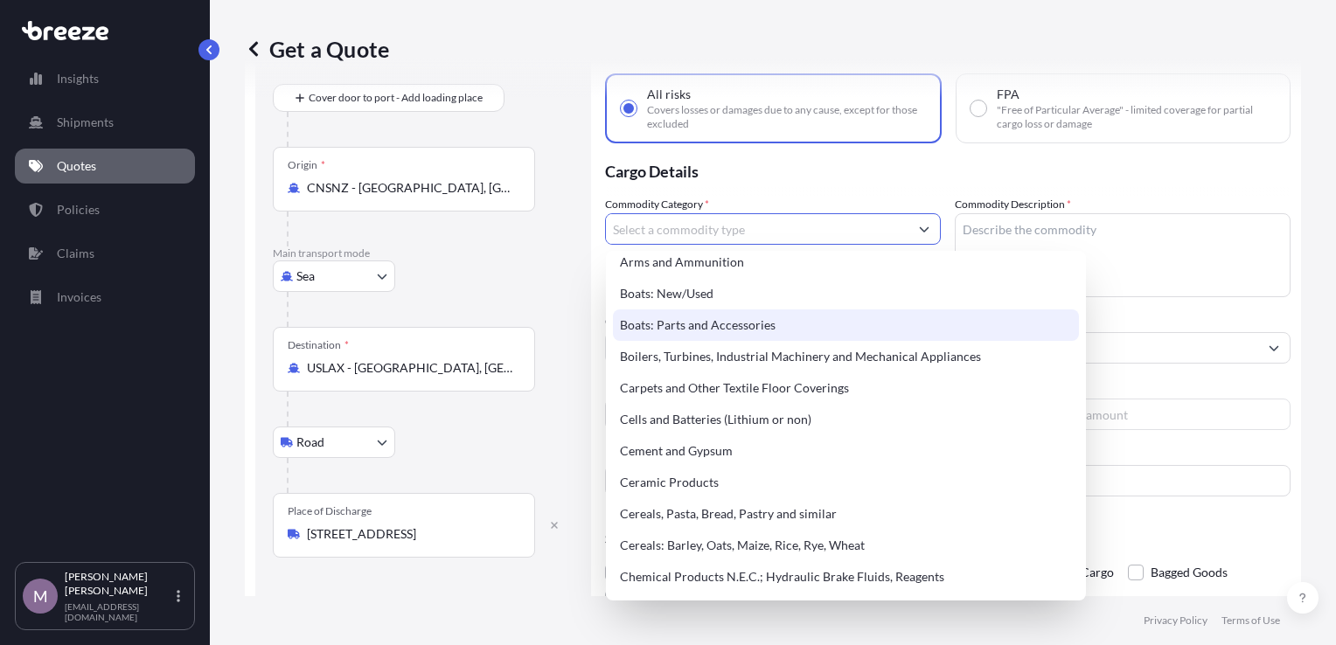
scroll to position [262, 0]
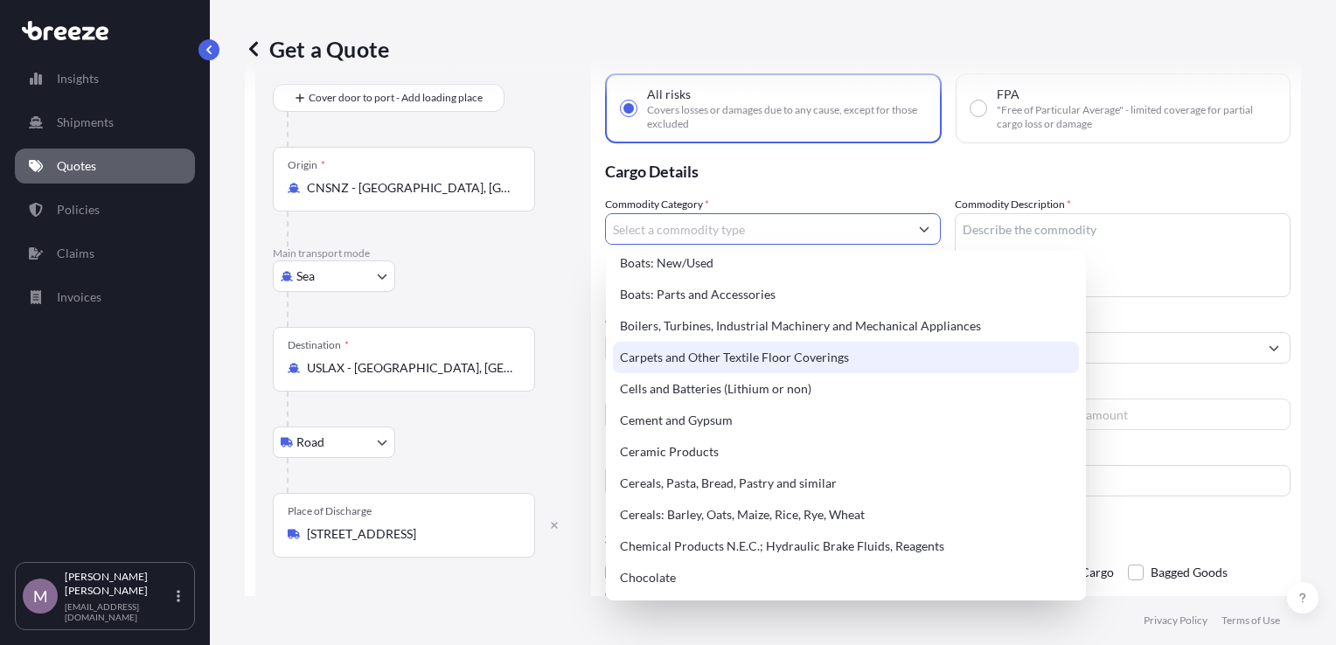
click at [1104, 251] on textarea "Commodity Description *" at bounding box center [1123, 255] width 336 height 84
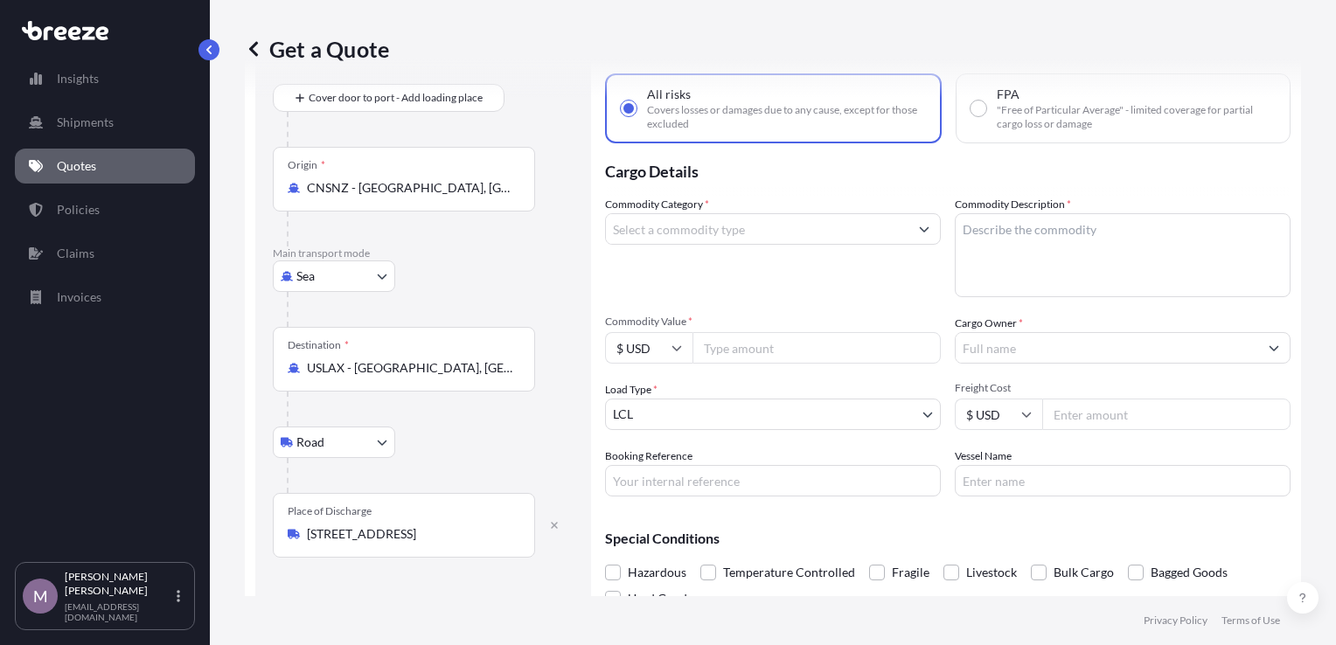
click at [1224, 249] on textarea "Commodity Description *" at bounding box center [1123, 255] width 336 height 84
paste textarea "MDF base"
type textarea "MDF base"
click at [764, 294] on div "Commodity Category *" at bounding box center [773, 246] width 336 height 101
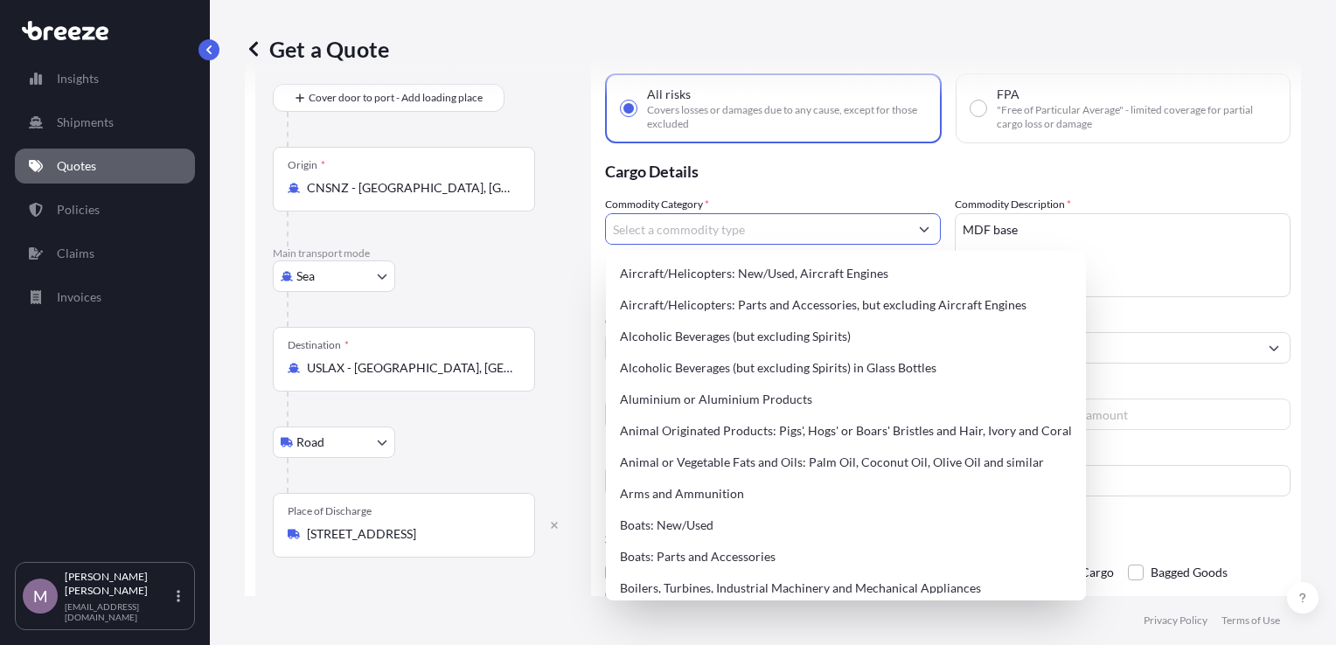
click at [772, 230] on input "Commodity Category *" at bounding box center [757, 228] width 303 height 31
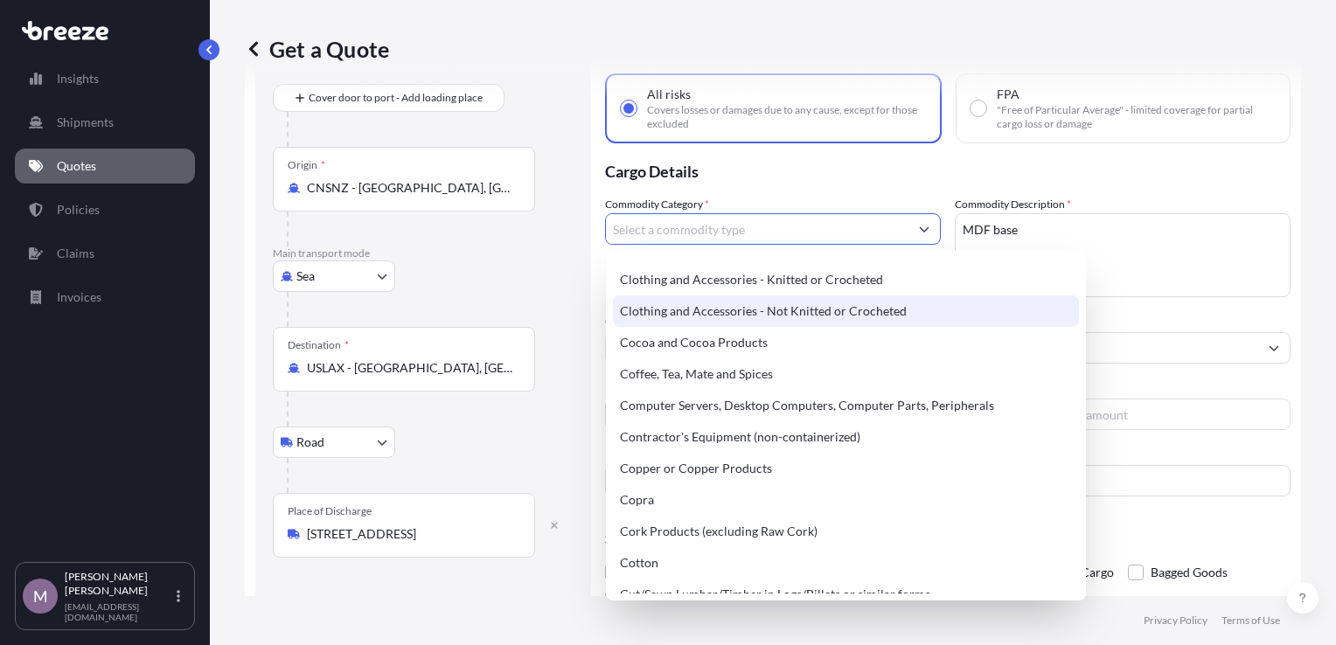
scroll to position [700, 0]
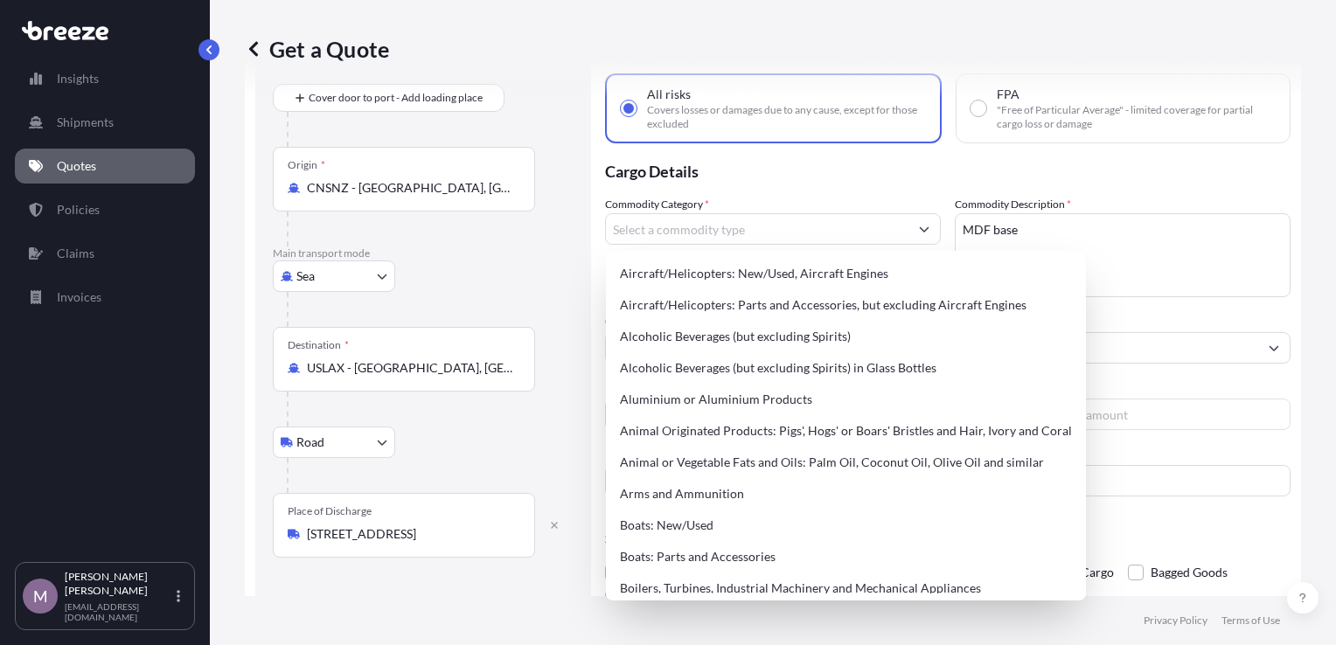
click at [1188, 164] on p "Cargo Details" at bounding box center [948, 169] width 686 height 52
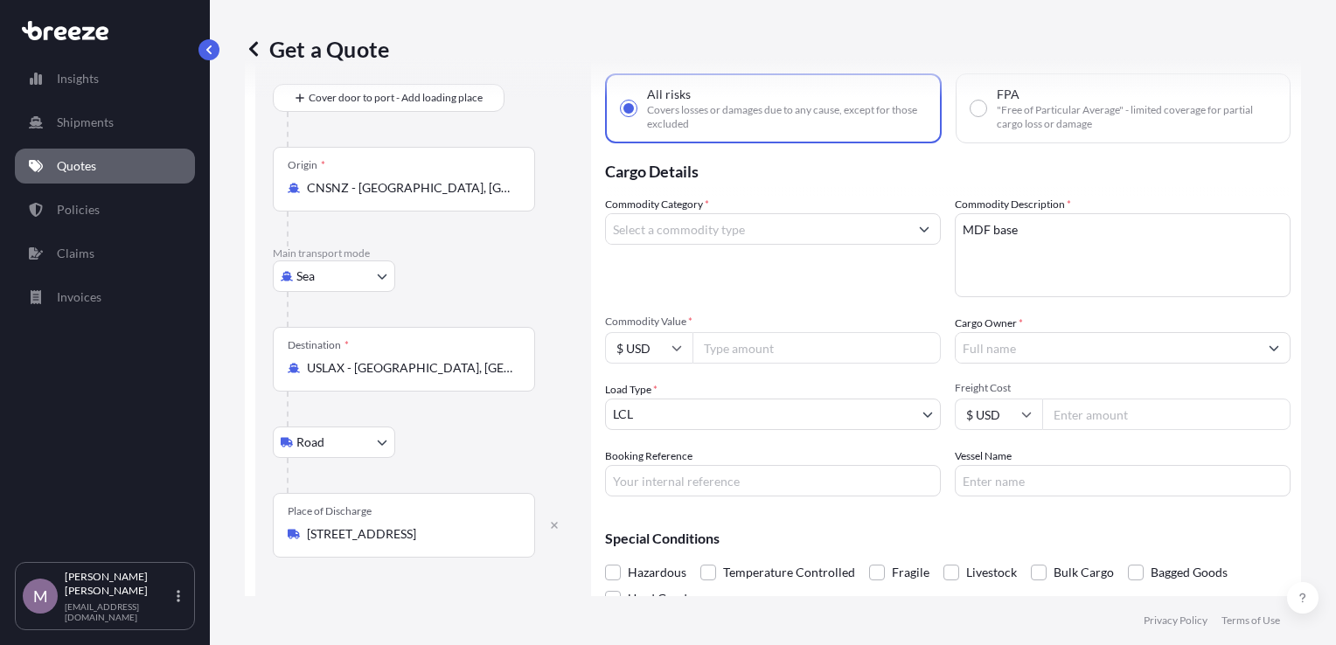
click at [840, 346] on input "Commodity Value *" at bounding box center [817, 347] width 248 height 31
click at [775, 341] on input "Commodity Value *" at bounding box center [817, 347] width 248 height 31
type input "738"
click at [808, 299] on div "Commodity Category * Commodity Description * MDF base Commodity Value * $ USD 7…" at bounding box center [948, 346] width 686 height 301
click at [1038, 347] on input "Cargo Owner *" at bounding box center [1107, 347] width 303 height 31
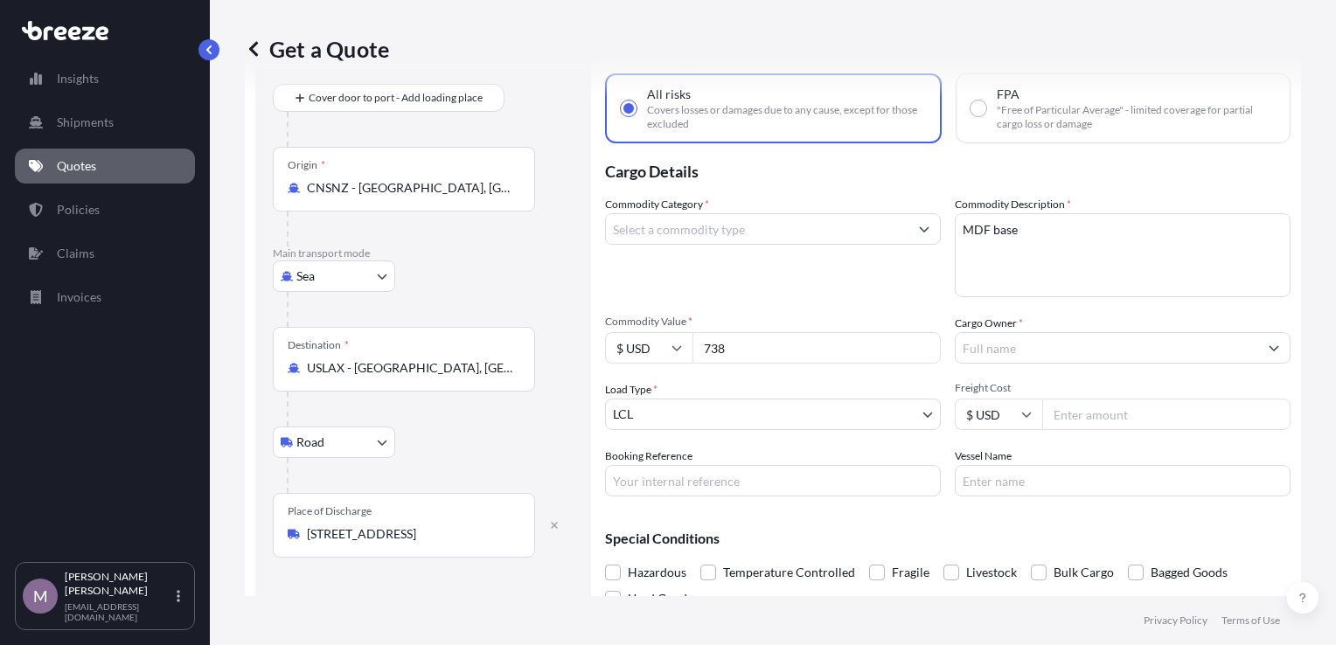
click at [1113, 349] on input "Cargo Owner *" at bounding box center [1107, 347] width 303 height 31
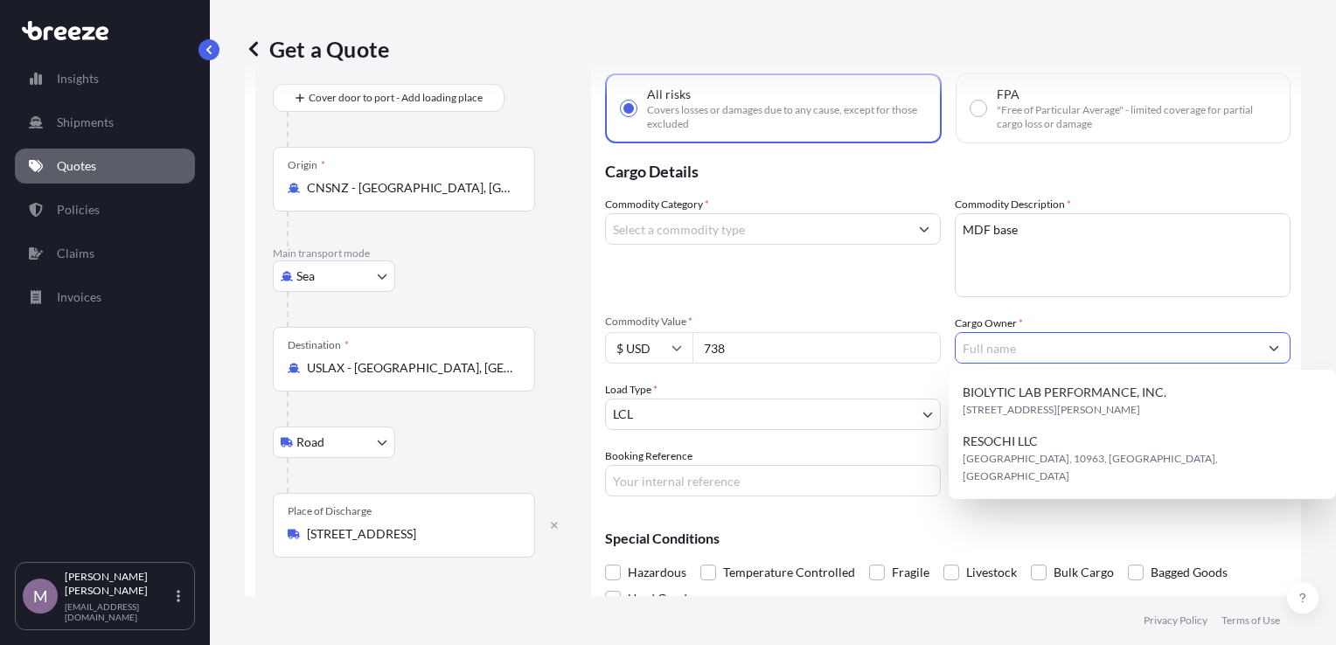
paste input "TEKSERVE, INC"
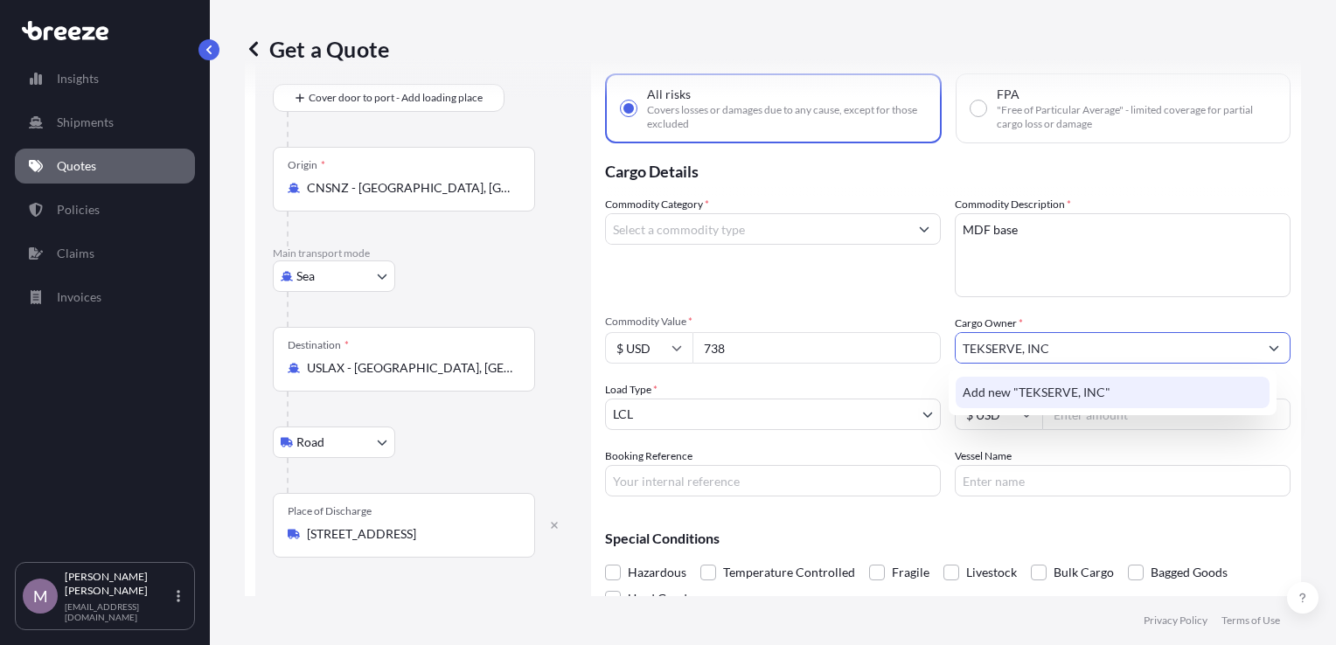
click at [1105, 399] on span "Add new "TEKSERVE, INC"" at bounding box center [1037, 392] width 148 height 17
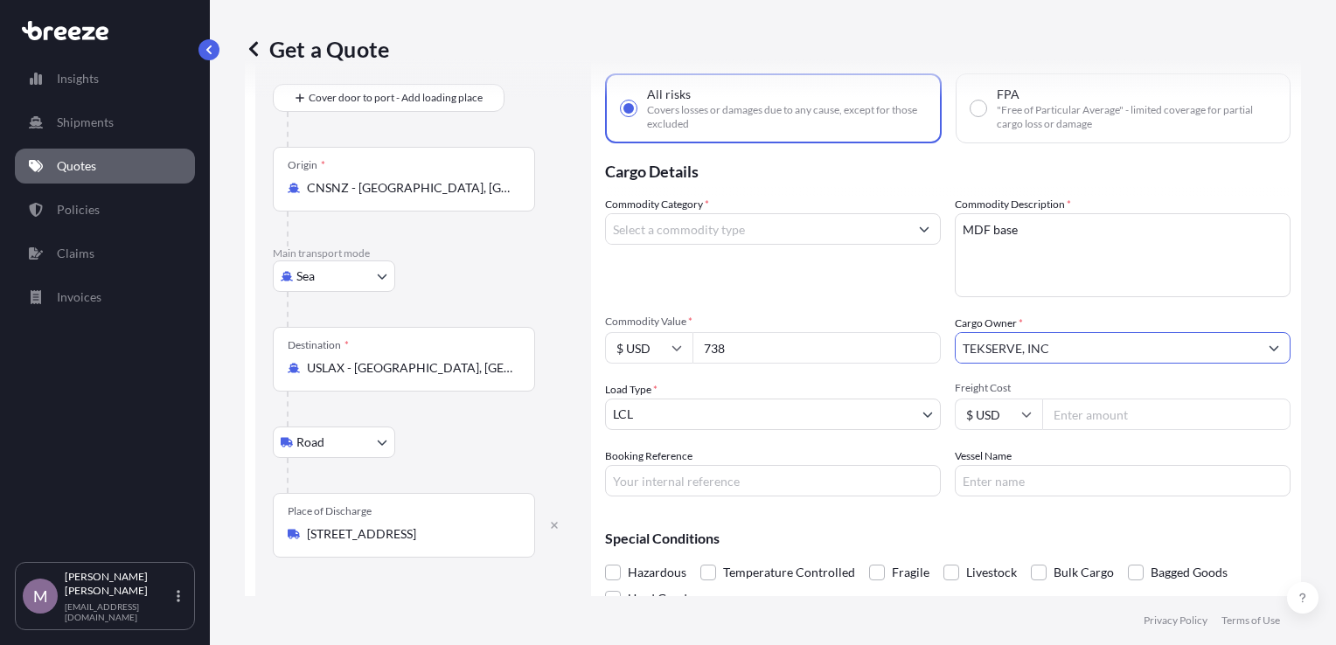
click at [1056, 346] on input "TEKSERVE, INC" at bounding box center [1107, 347] width 303 height 31
click at [1134, 352] on input "TEKSERVE, INC" at bounding box center [1107, 347] width 303 height 31
click at [1266, 342] on button "Show suggestions" at bounding box center [1273, 347] width 31 height 31
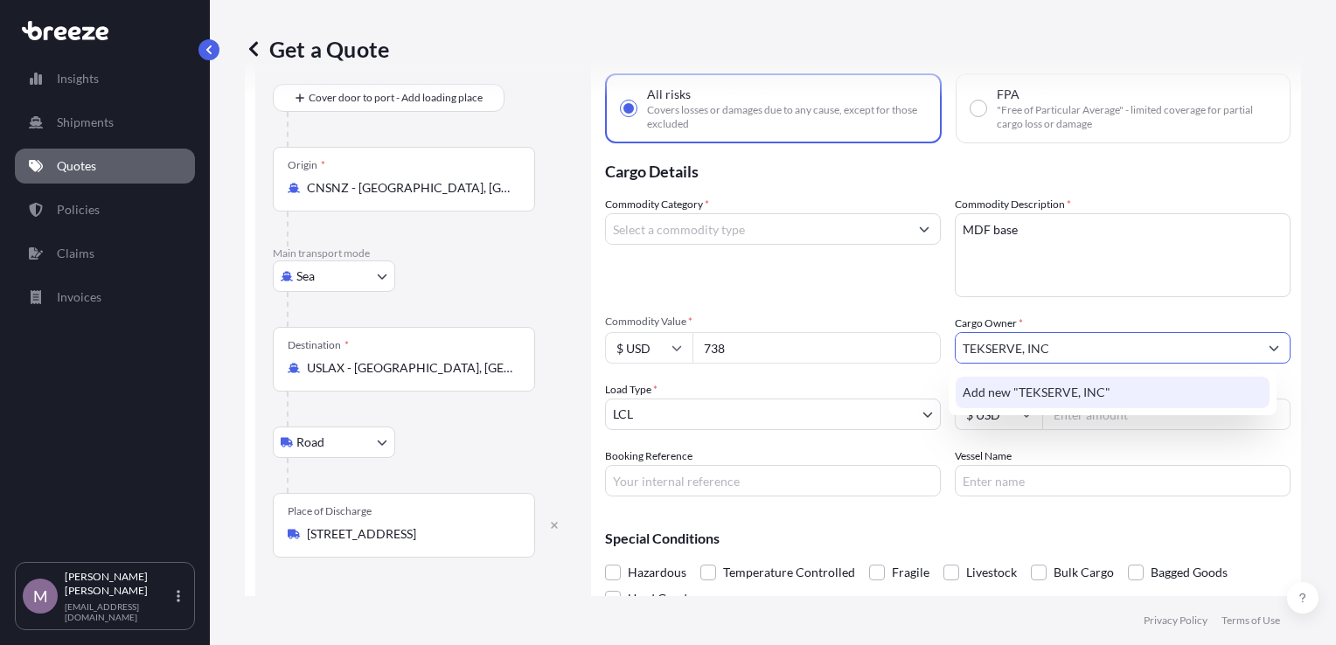
click at [1117, 383] on div "Add new "TEKSERVE, INC"" at bounding box center [1113, 392] width 314 height 31
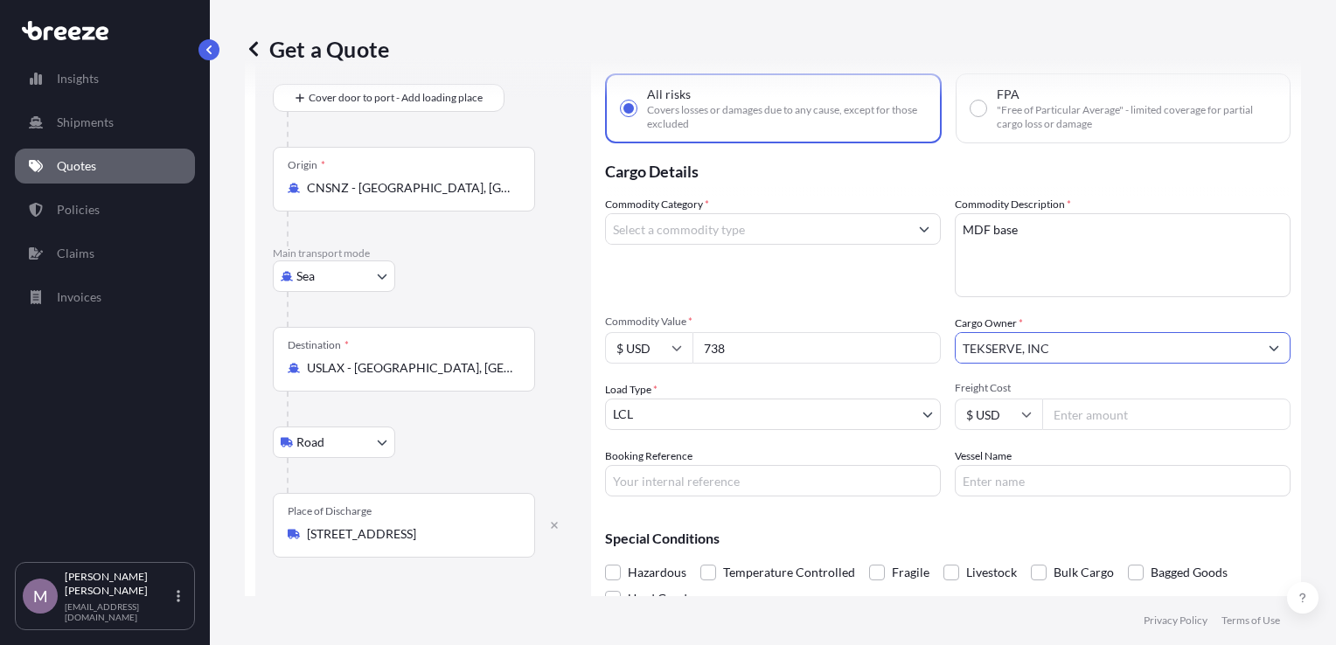
type input "TEKSERVE, INC"
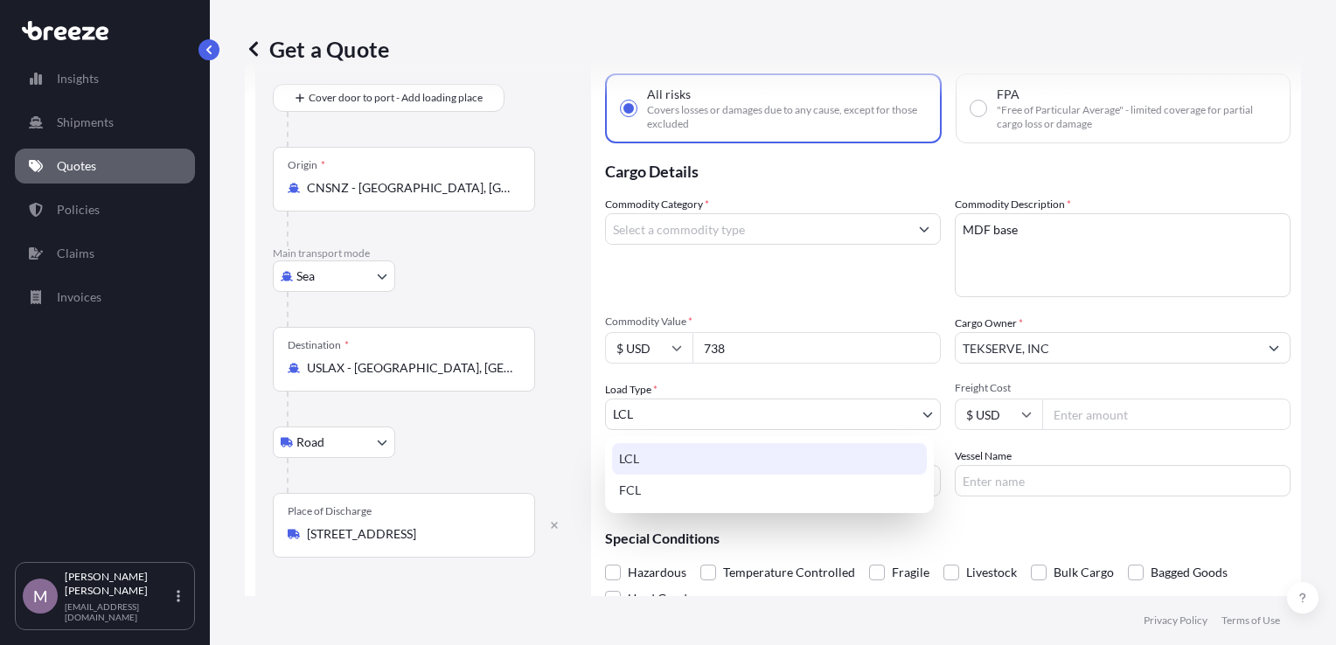
click at [722, 414] on body "1 option available. Insights Shipments Quotes Policies Claims Invoices M [PERSO…" at bounding box center [668, 322] width 1336 height 645
click at [742, 451] on div "LCL" at bounding box center [769, 458] width 315 height 31
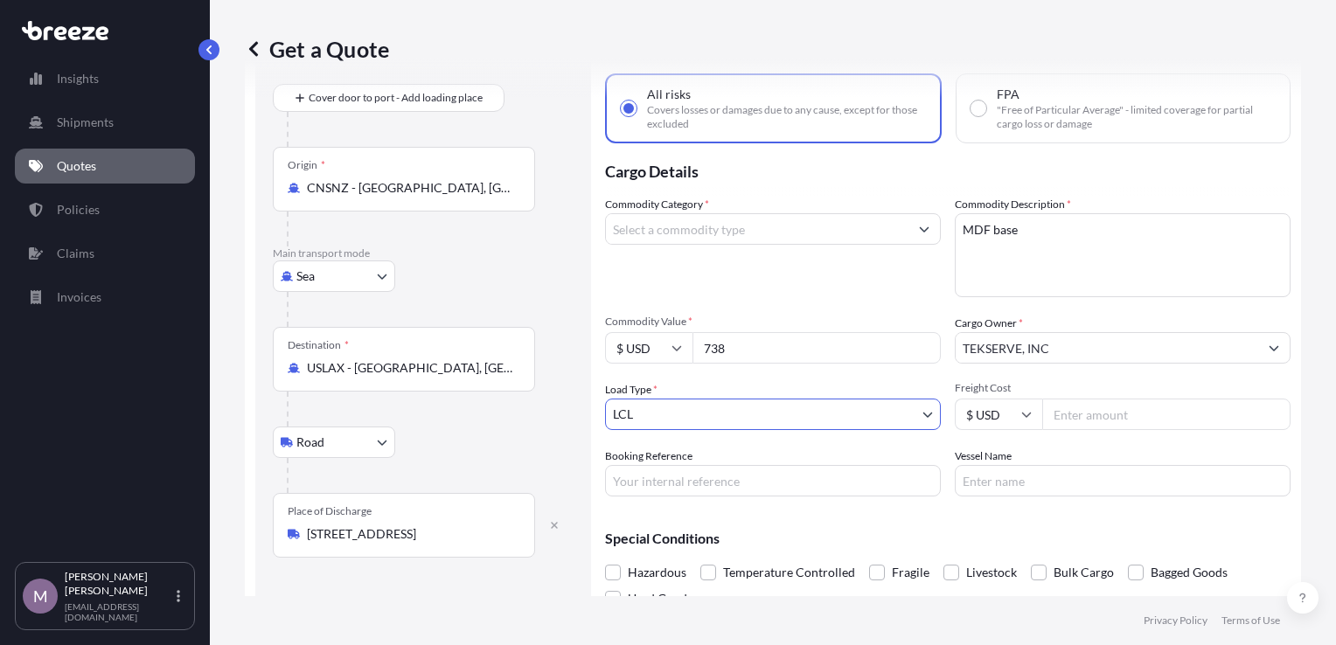
click at [1105, 413] on input "Freight Cost" at bounding box center [1166, 414] width 248 height 31
click at [1132, 434] on div "Commodity Category * Commodity Description * MDF base Commodity Value * $ USD 7…" at bounding box center [948, 346] width 686 height 301
click at [1125, 421] on input "Freight Cost" at bounding box center [1166, 414] width 248 height 31
click at [1176, 397] on div "Freight Cost $ USD" at bounding box center [1123, 405] width 336 height 49
click at [1167, 409] on input "Freight Cost" at bounding box center [1166, 414] width 248 height 31
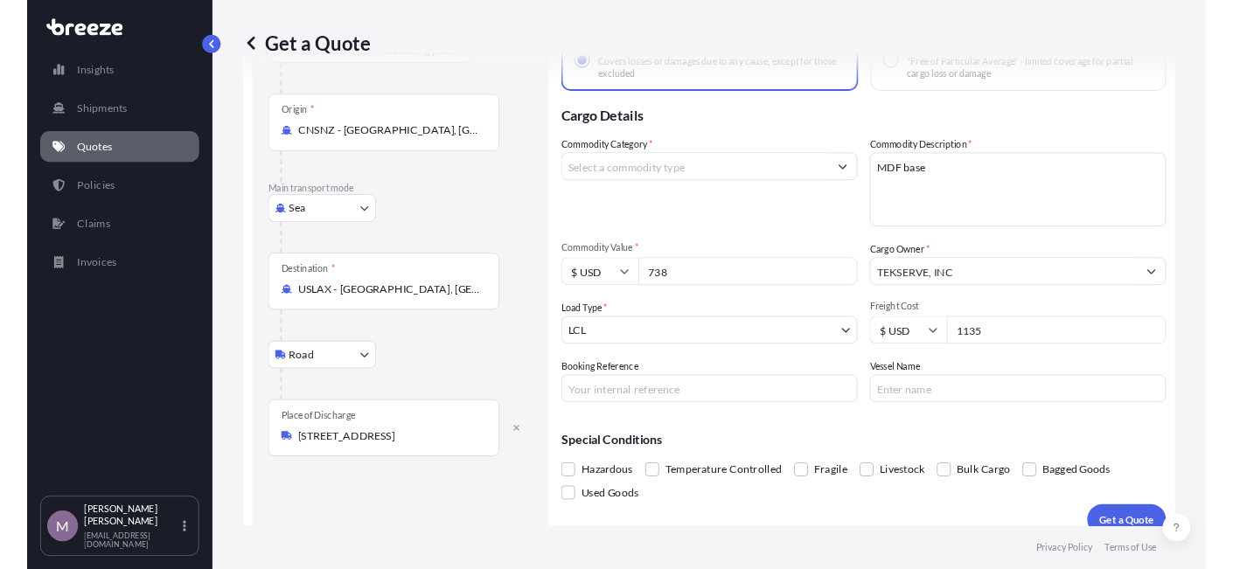
scroll to position [147, 0]
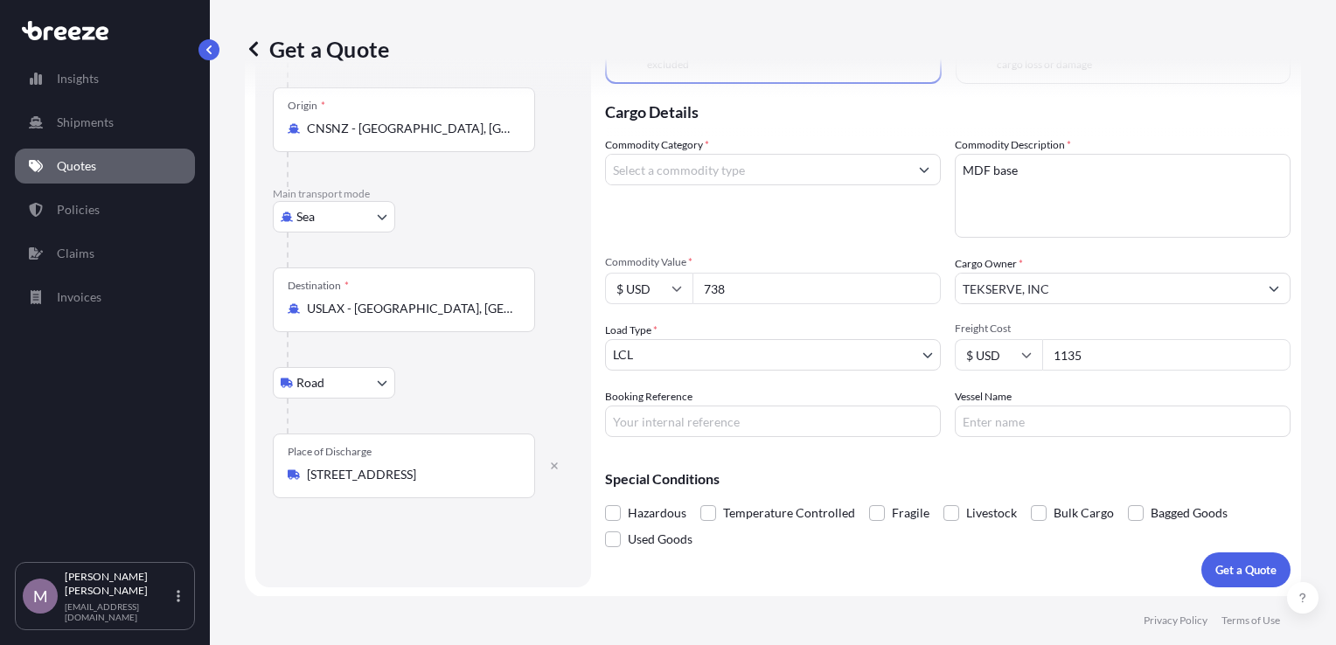
type input "1135"
click at [759, 427] on input "Booking Reference" at bounding box center [773, 421] width 336 height 31
type input "AOI-106670"
click at [997, 433] on input "Vessel Name" at bounding box center [1123, 421] width 336 height 31
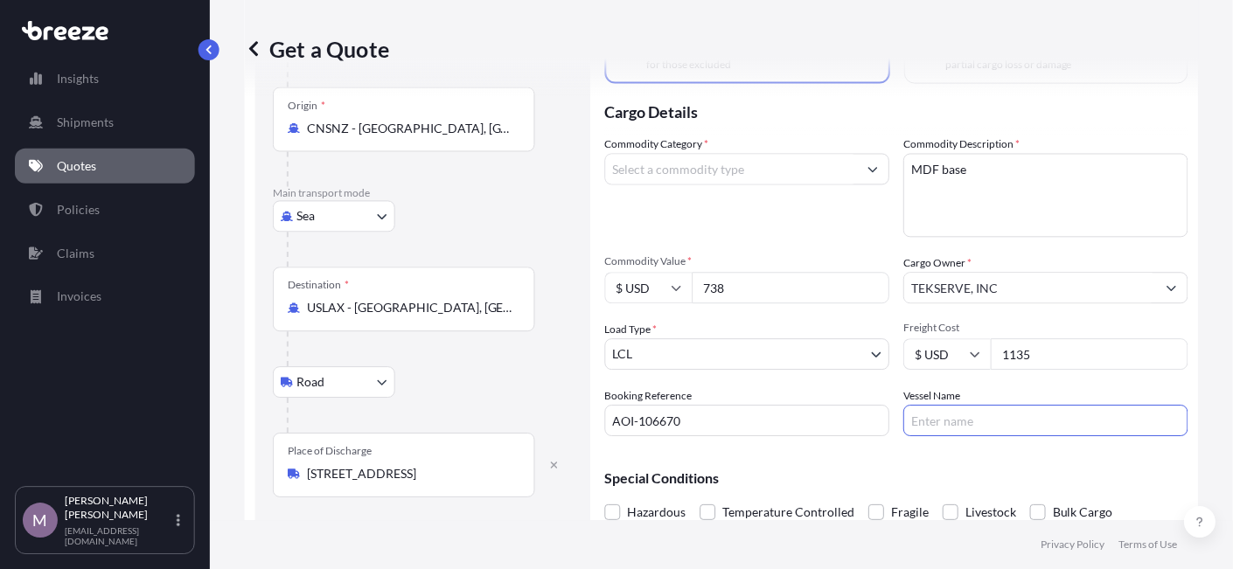
scroll to position [148, 0]
click at [1031, 417] on input "Vessel Name" at bounding box center [1045, 420] width 284 height 31
paste input "EVER MACRO 1416"
click at [1060, 418] on input "EVER MACRO 1416" at bounding box center [1045, 420] width 284 height 31
paste input "004E"
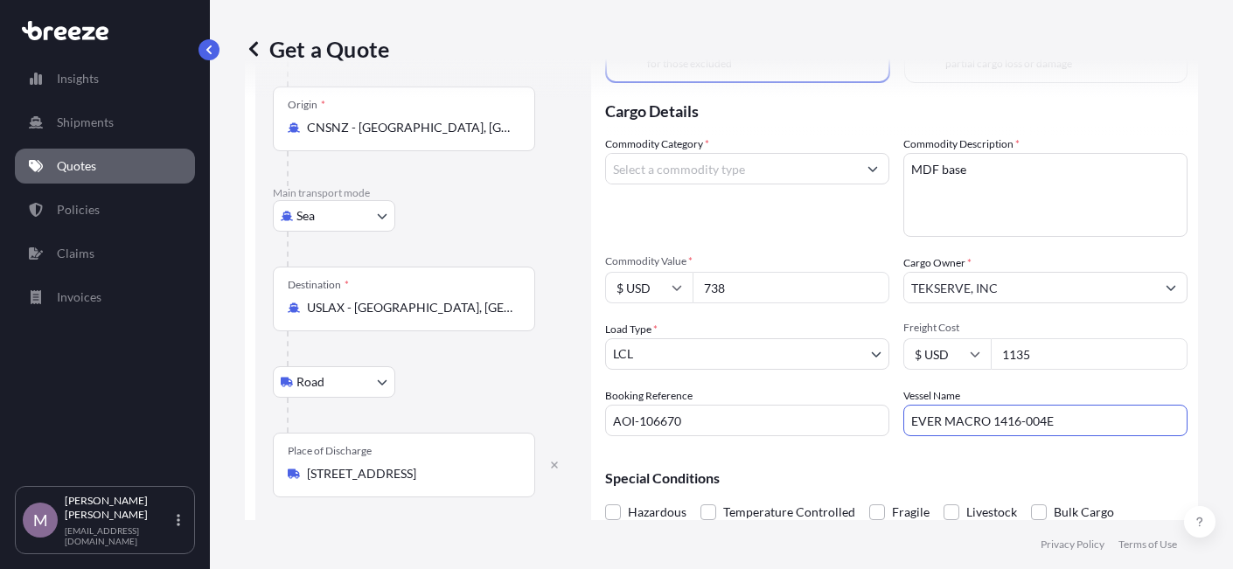
type input "EVER MACRO 1416-004E"
click at [1026, 477] on p "Special Conditions" at bounding box center [896, 478] width 582 height 14
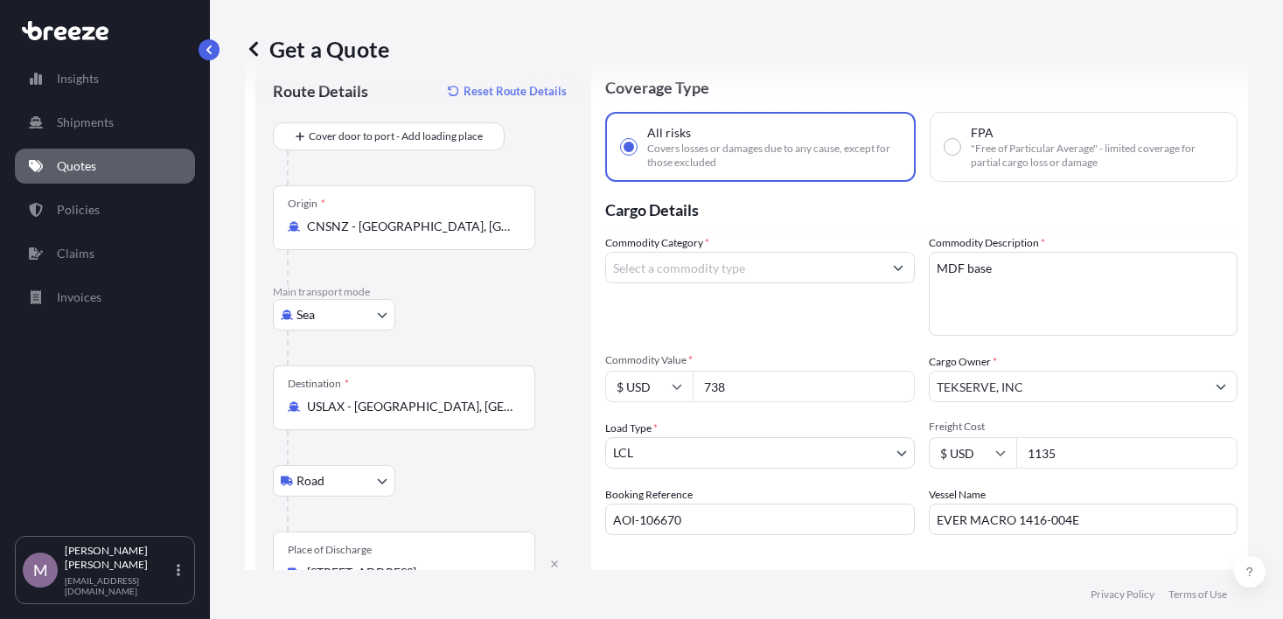
scroll to position [50, 0]
click at [782, 263] on input "Commodity Category *" at bounding box center [744, 266] width 276 height 31
click at [842, 268] on input "woo" at bounding box center [744, 266] width 276 height 31
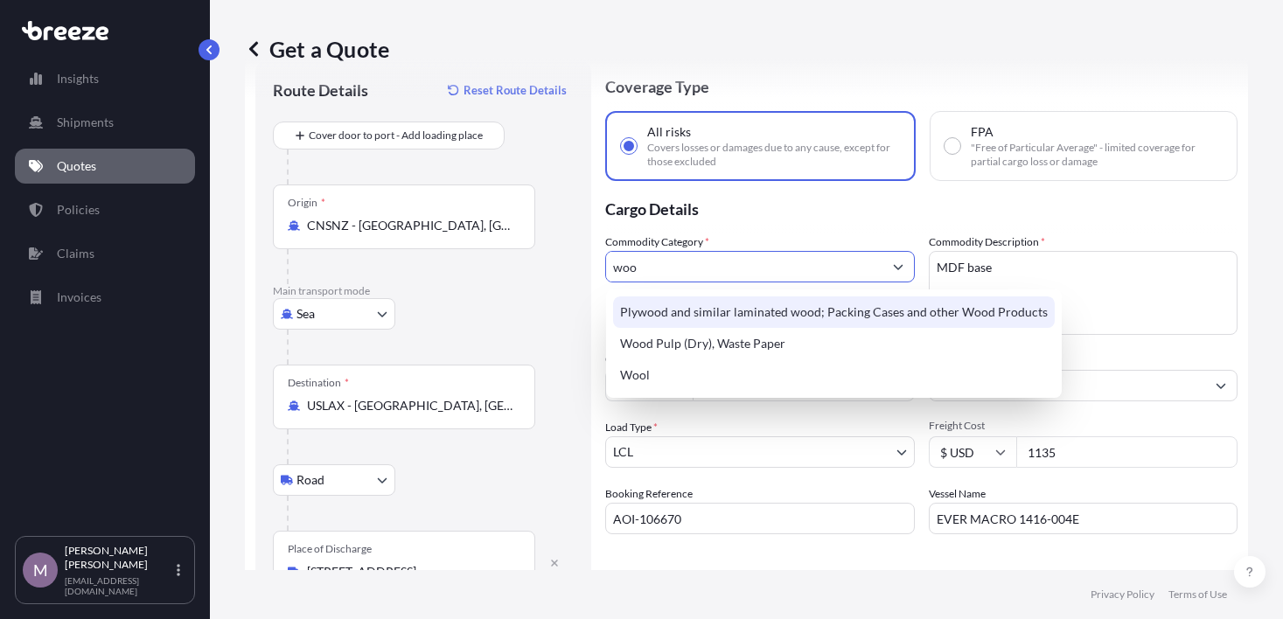
click at [849, 310] on div "Plywood and similar laminated wood; Packing Cases and other Wood Products" at bounding box center [834, 311] width 442 height 31
type input "Plywood and similar laminated wood; Packing Cases and other Wood Products"
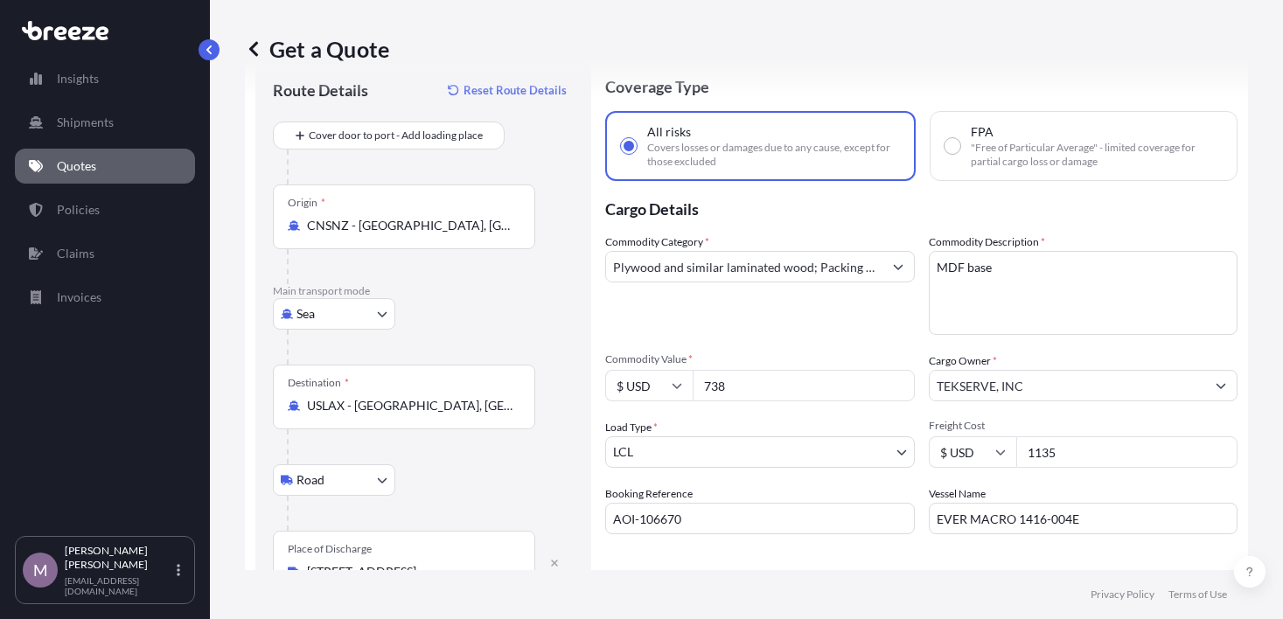
drag, startPoint x: 1041, startPoint y: 218, endPoint x: 1083, endPoint y: 198, distance: 45.8
click at [1041, 218] on p "Cargo Details" at bounding box center [921, 207] width 632 height 52
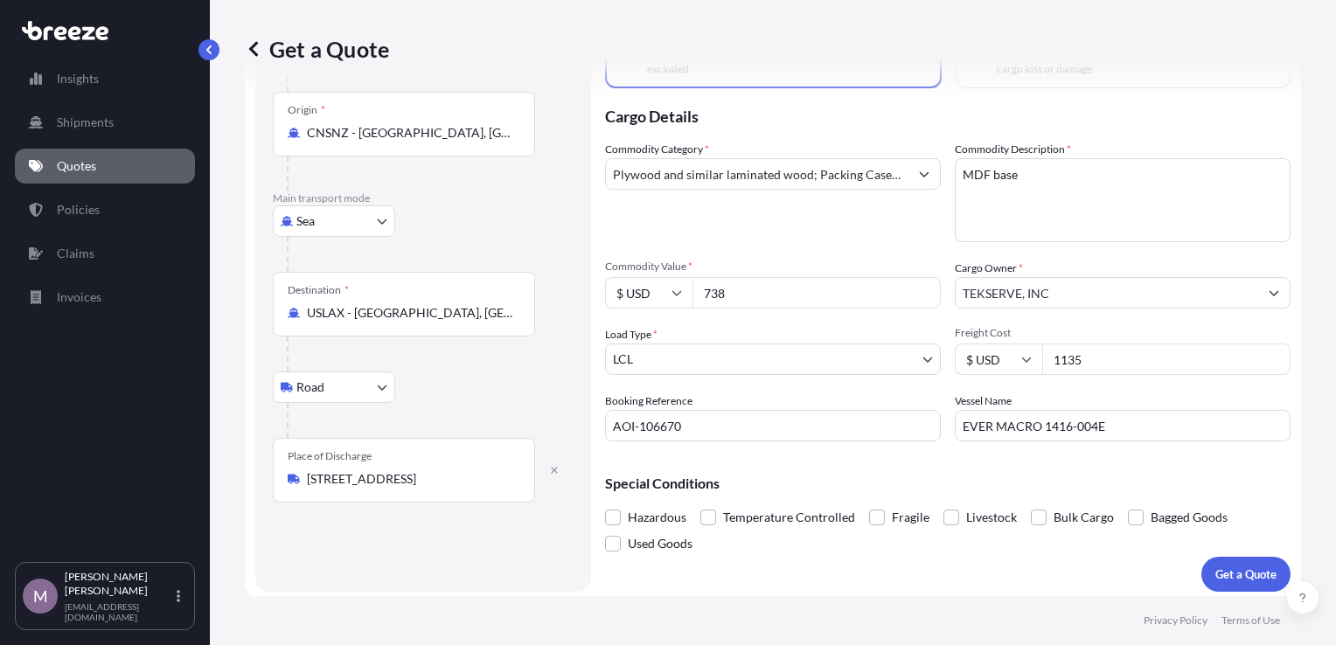
scroll to position [147, 0]
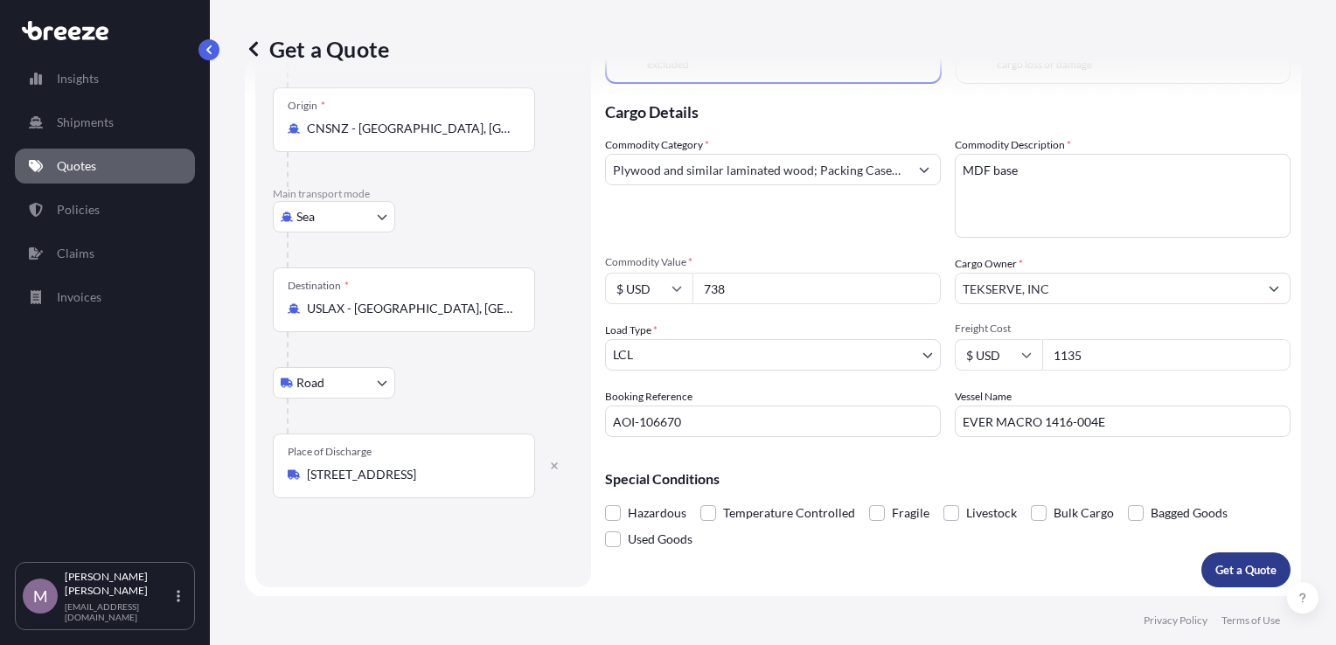
click at [1228, 561] on p "Get a Quote" at bounding box center [1245, 569] width 61 height 17
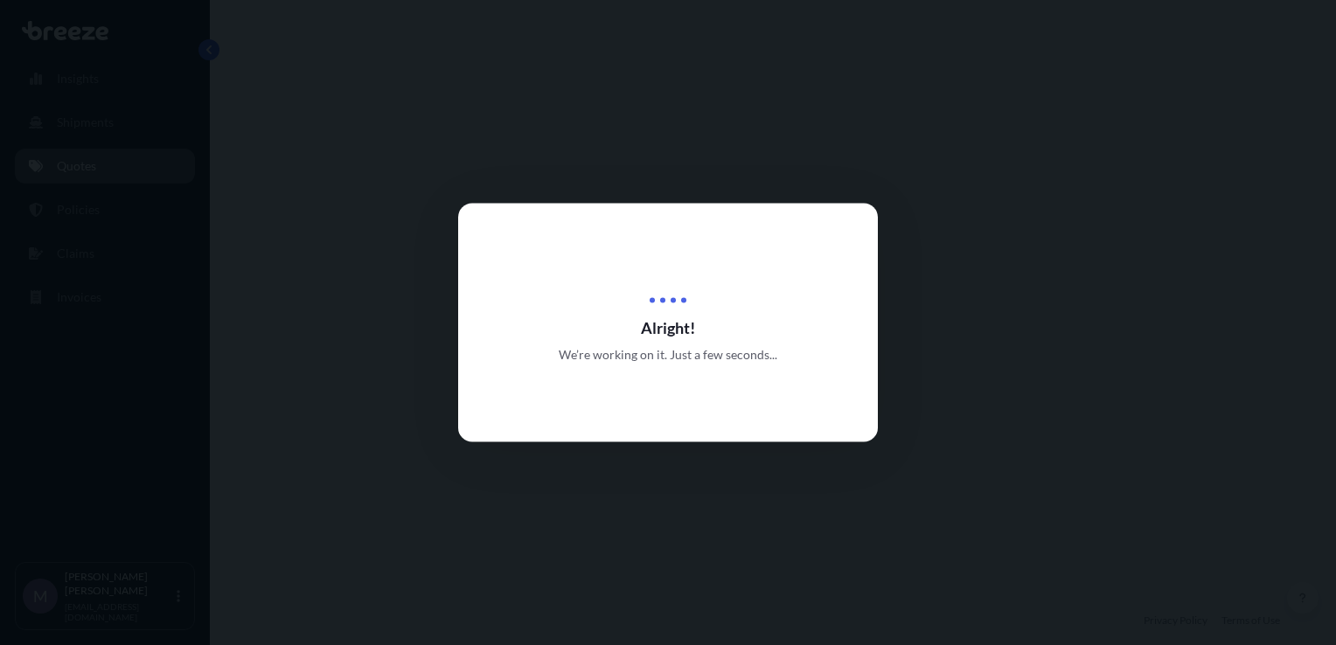
select select "Sea"
select select "Road"
select select "1"
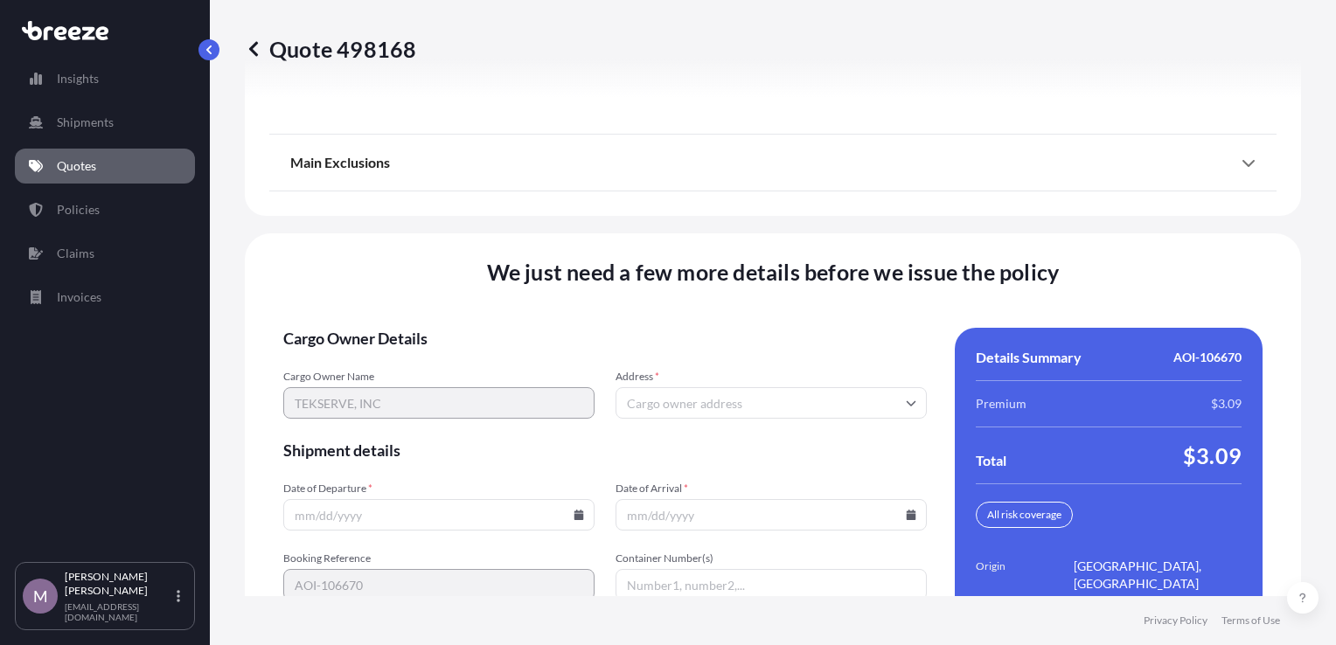
scroll to position [2484, 0]
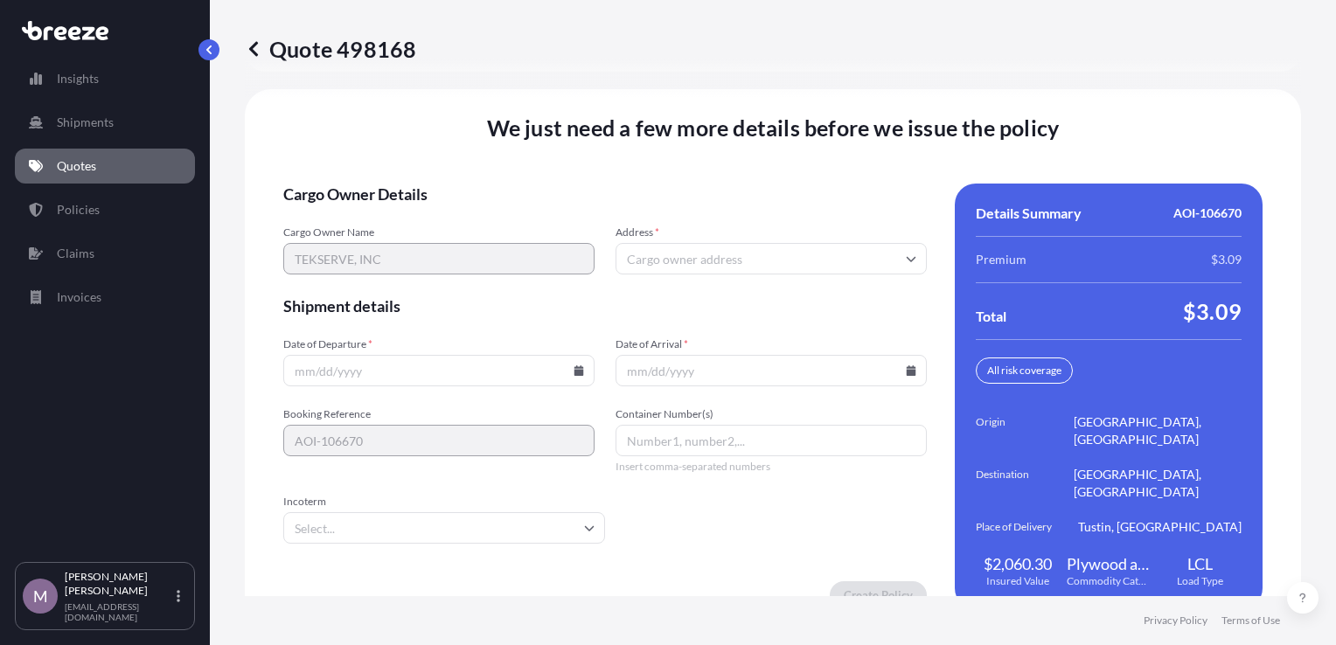
click at [654, 247] on input "Address *" at bounding box center [771, 258] width 311 height 31
click at [723, 184] on span "Cargo Owner Details" at bounding box center [605, 194] width 644 height 21
click at [651, 247] on input "Address *" at bounding box center [771, 258] width 311 height 31
click at [683, 243] on input "Address *" at bounding box center [771, 258] width 311 height 31
paste input "[STREET_ADDRESS]"
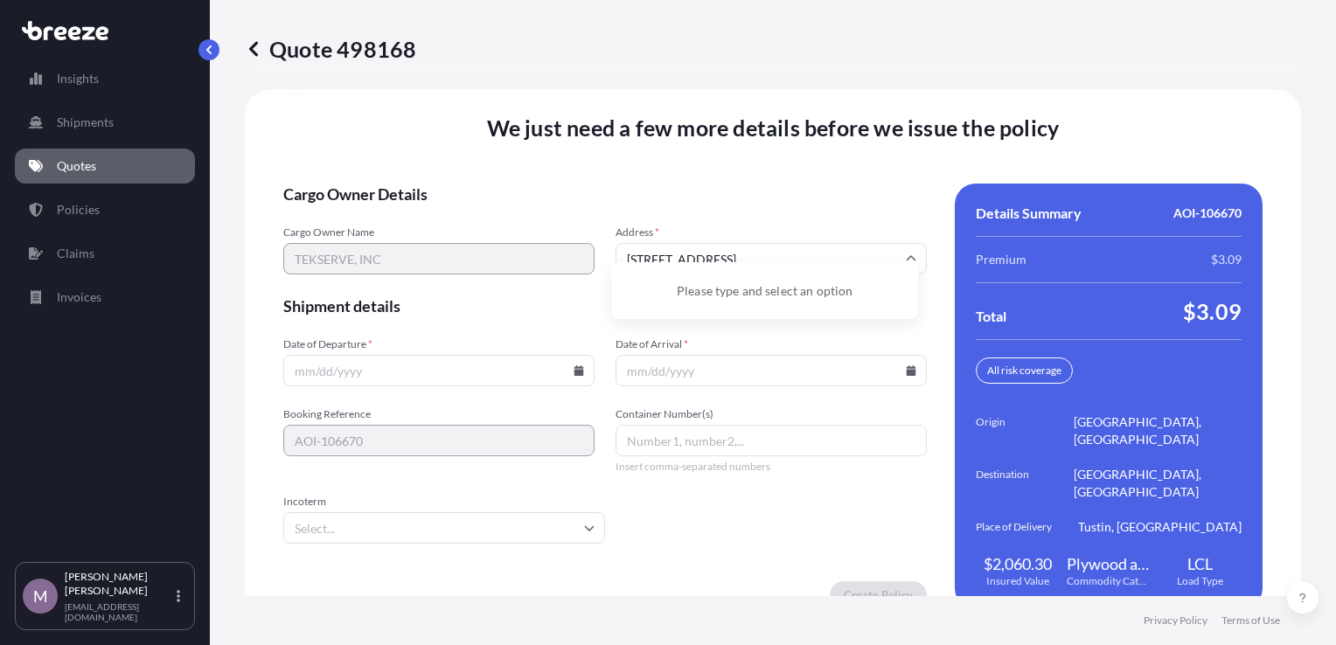
scroll to position [2504, 0]
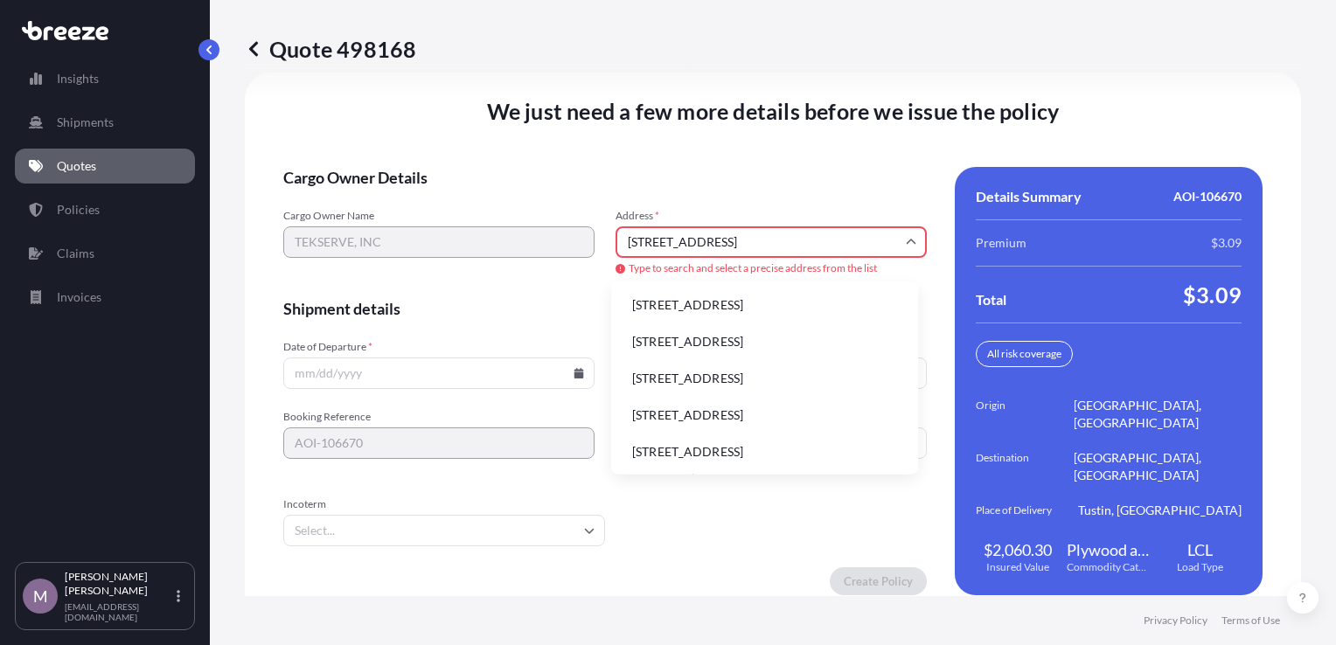
click at [728, 312] on li "[STREET_ADDRESS]" at bounding box center [764, 305] width 293 height 33
type input "[STREET_ADDRESS]"
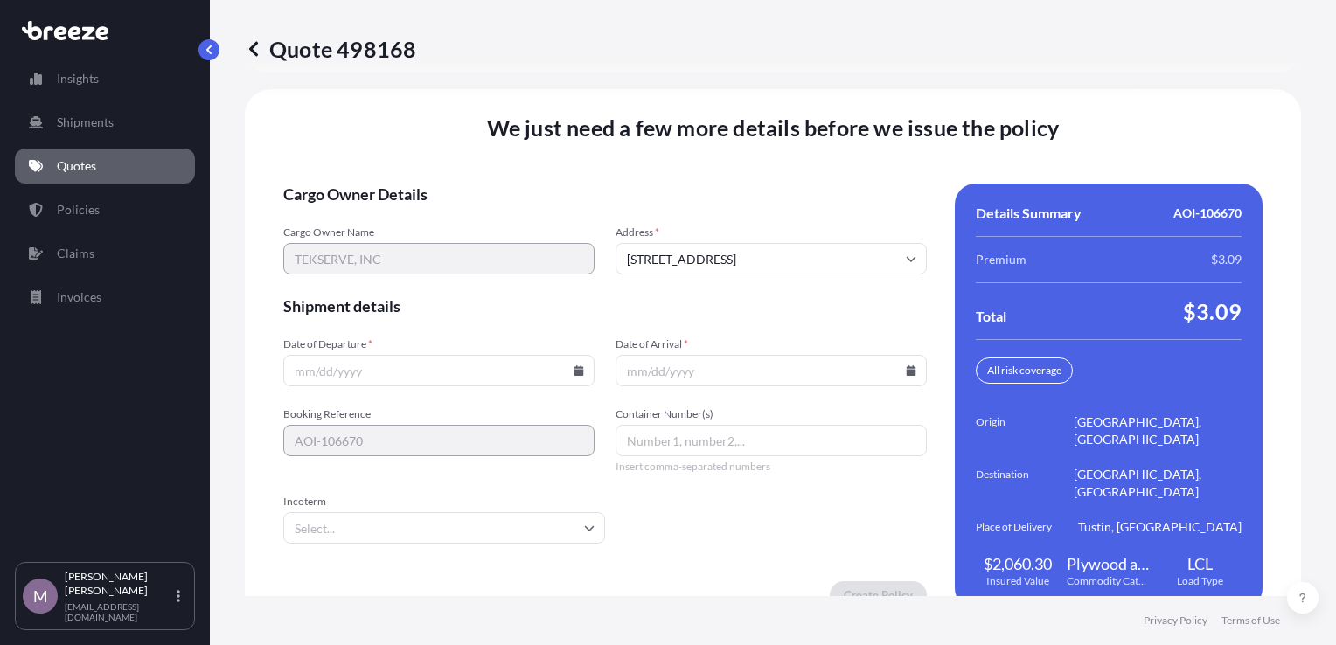
click at [422, 358] on input "Date of Departure *" at bounding box center [438, 370] width 311 height 31
type input "[DATE]"
click at [782, 355] on input "Date of Arrival *" at bounding box center [771, 370] width 311 height 31
type input "[DATE]"
click at [653, 425] on input "Container Number(s)" at bounding box center [771, 440] width 311 height 31
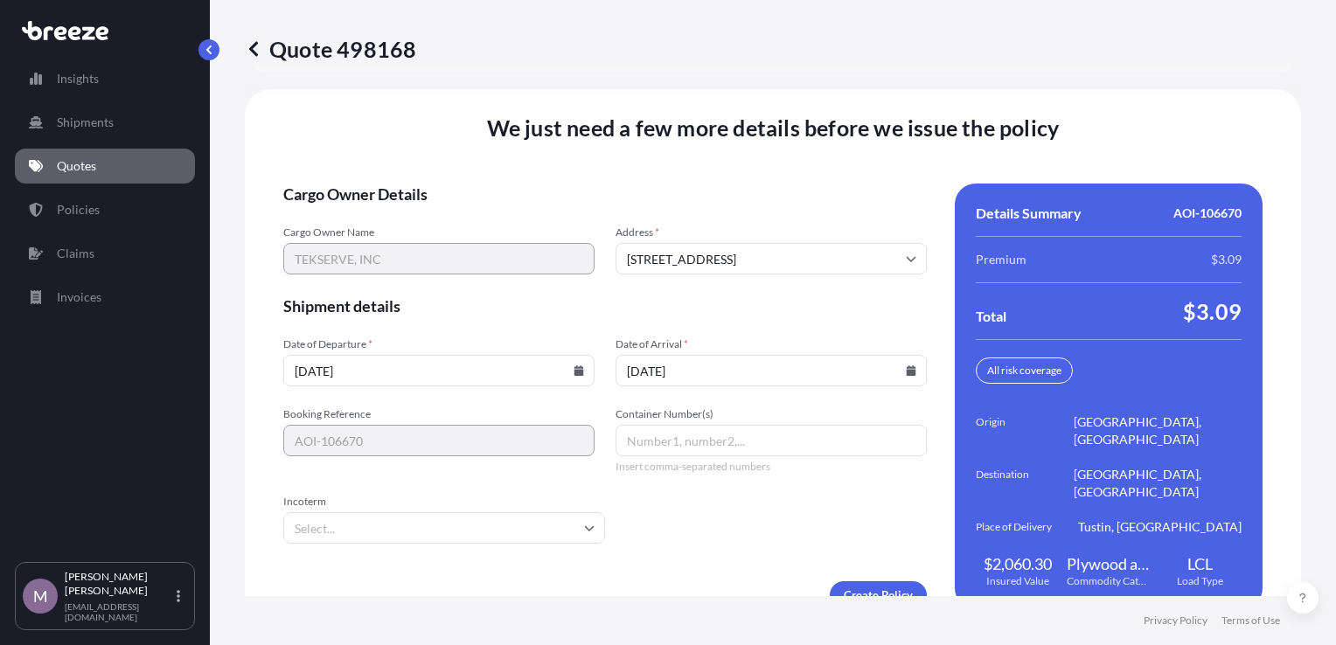
click at [730, 501] on form "Cargo Owner Details Cargo Owner Name TEKSERVE, INC Address * [STREET_ADDRESS] S…" at bounding box center [605, 397] width 644 height 426
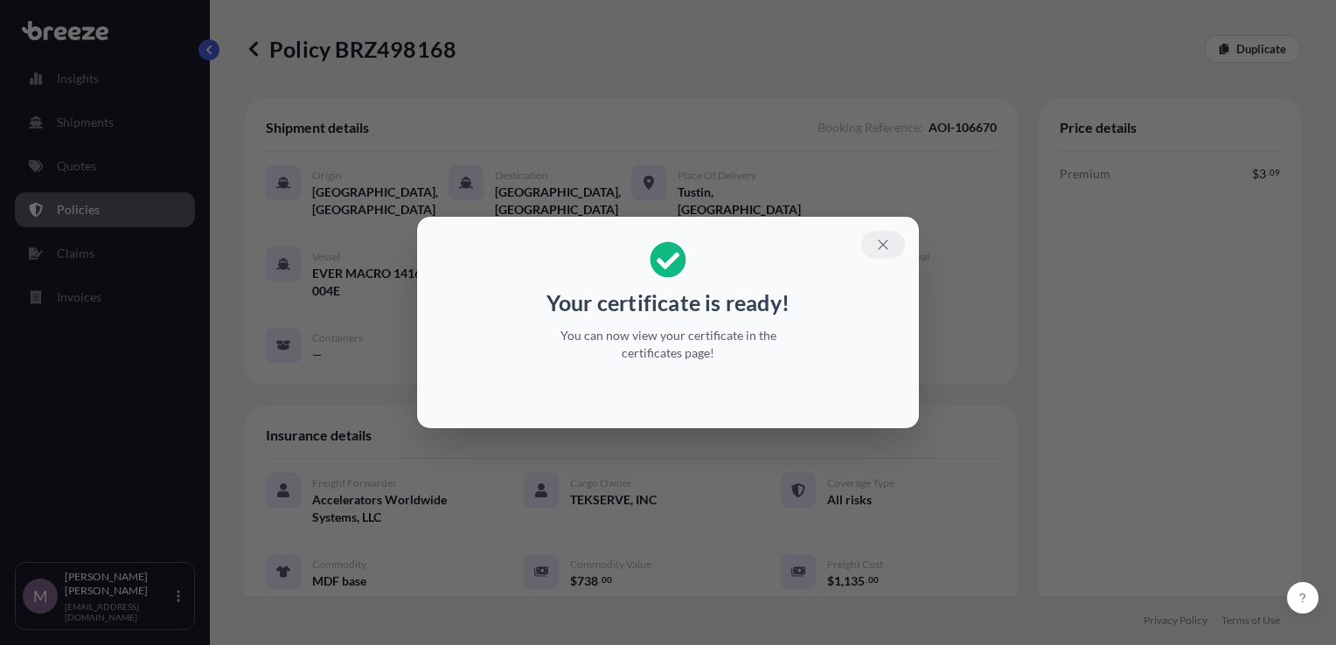
click at [881, 247] on icon "button" at bounding box center [883, 245] width 16 height 16
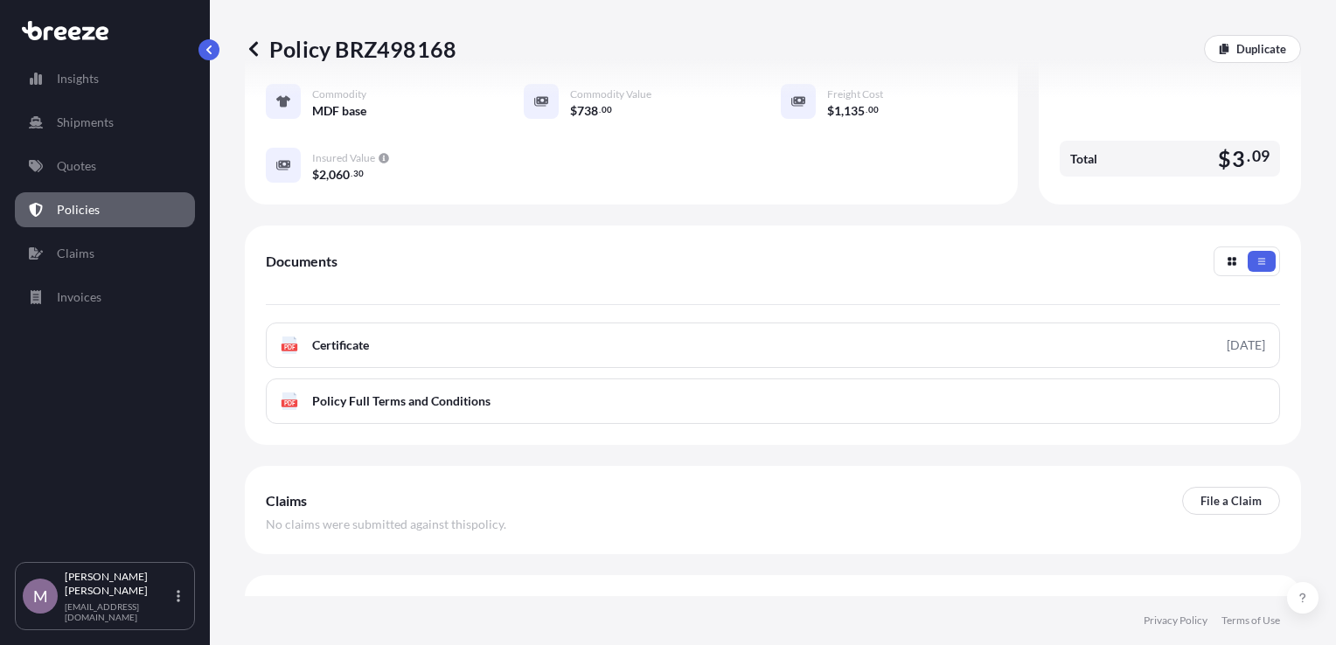
scroll to position [503, 0]
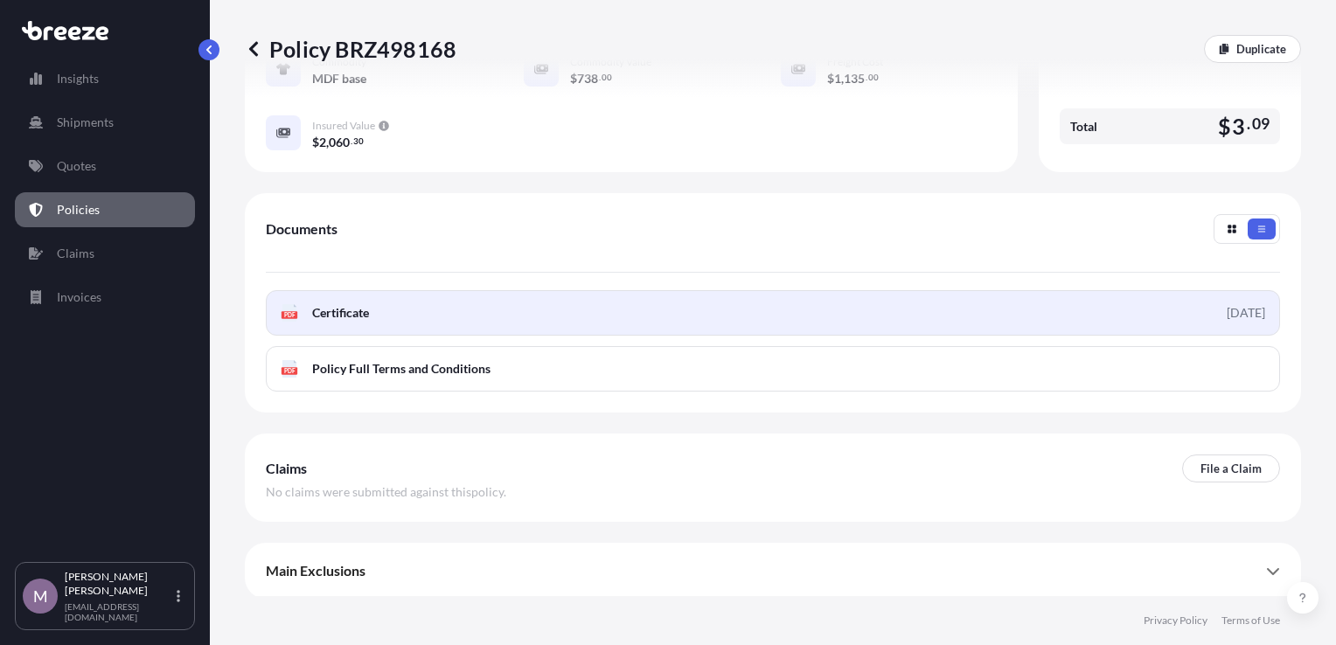
click at [853, 322] on link "PDF Certificate [DATE]" at bounding box center [773, 312] width 1014 height 45
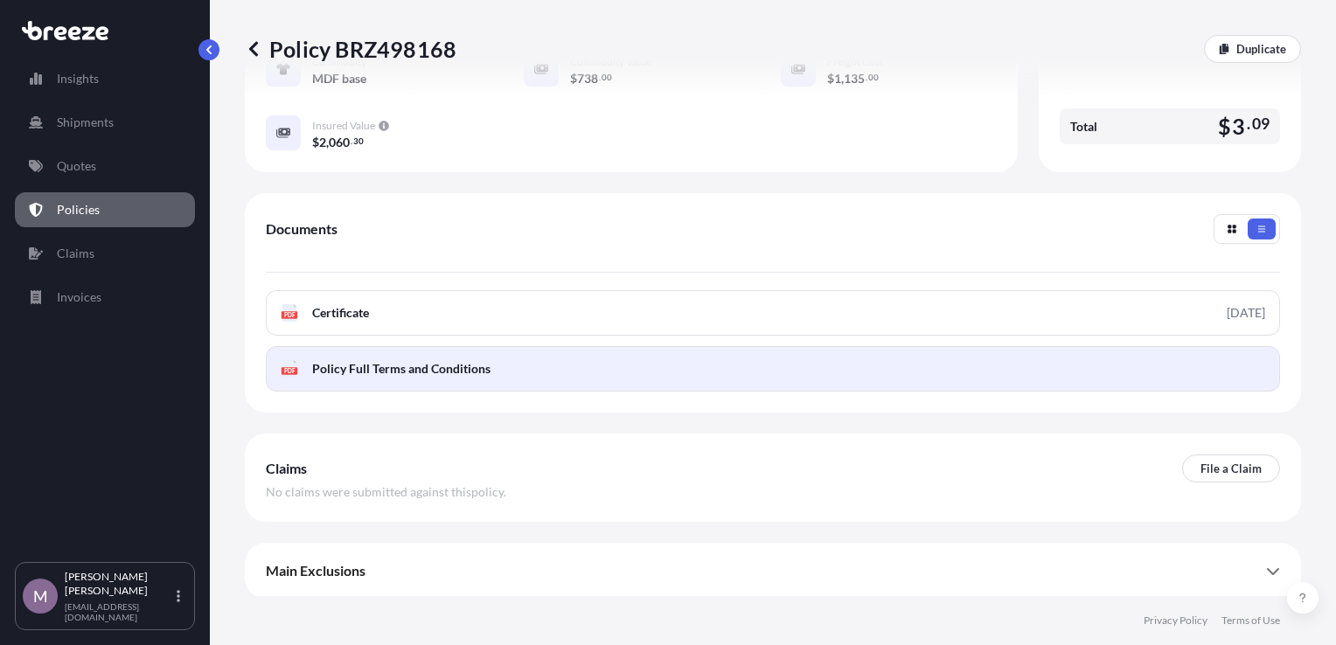
click at [406, 370] on span "Policy Full Terms and Conditions" at bounding box center [401, 368] width 178 height 17
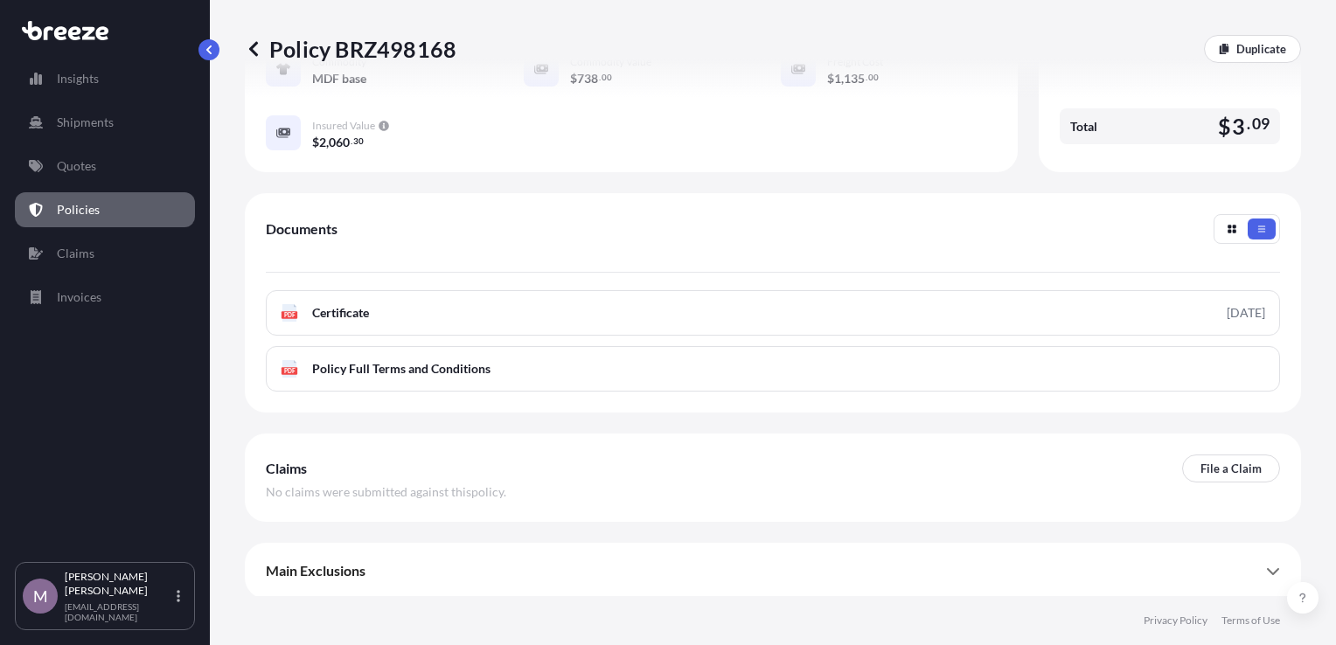
click at [811, 231] on div "Documents" at bounding box center [773, 243] width 1014 height 59
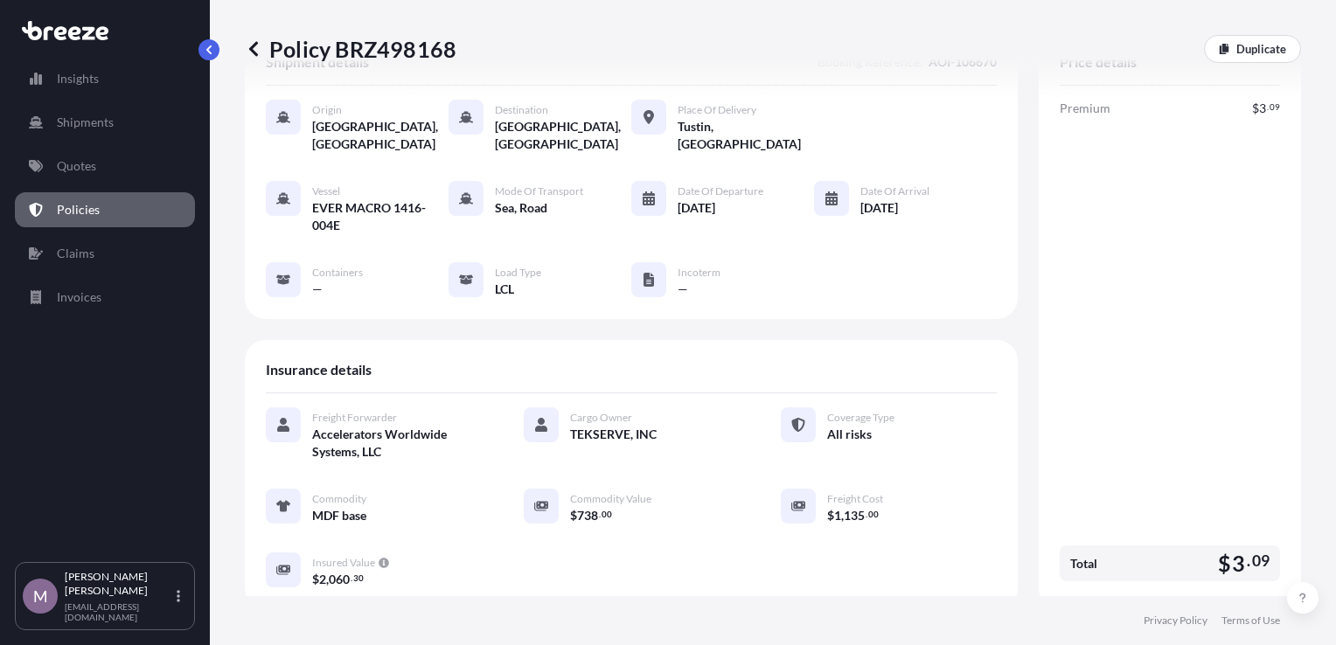
scroll to position [0, 0]
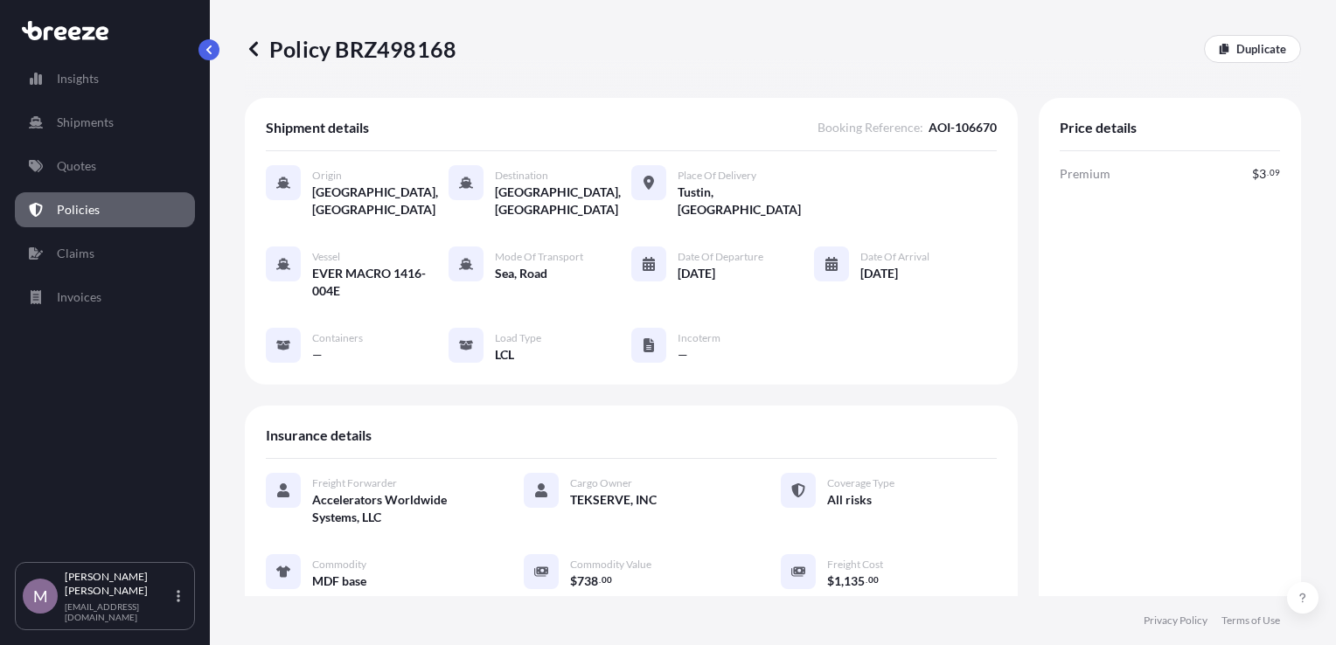
click at [120, 208] on link "Policies" at bounding box center [105, 209] width 180 height 35
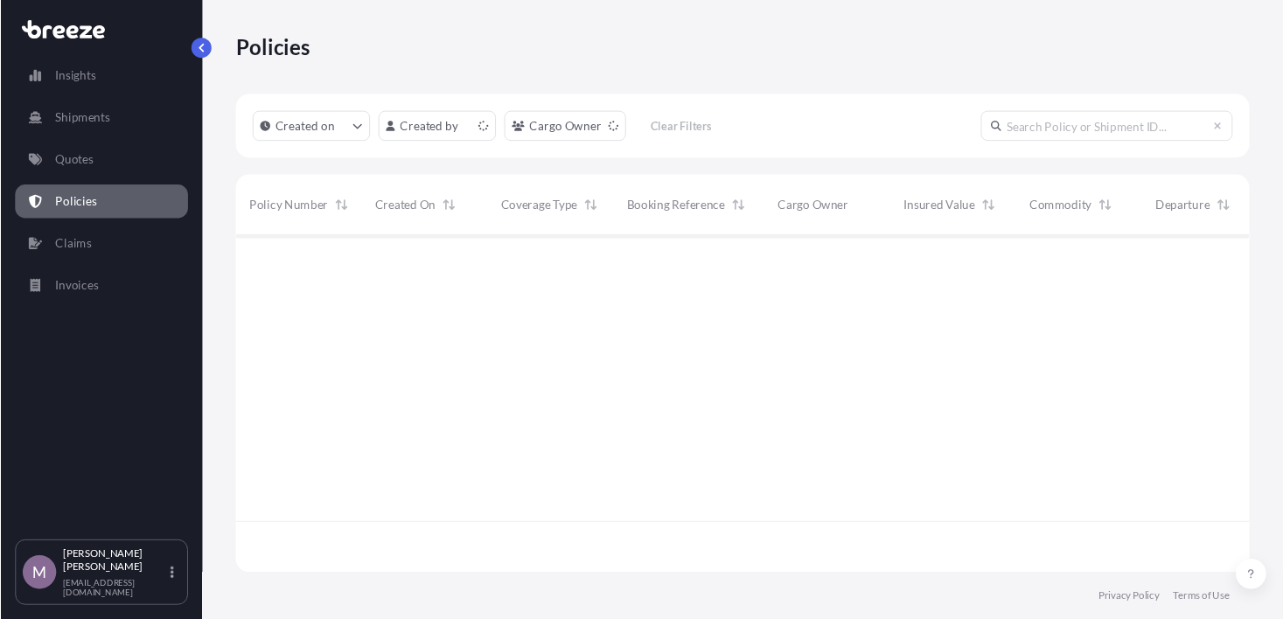
scroll to position [348, 1042]
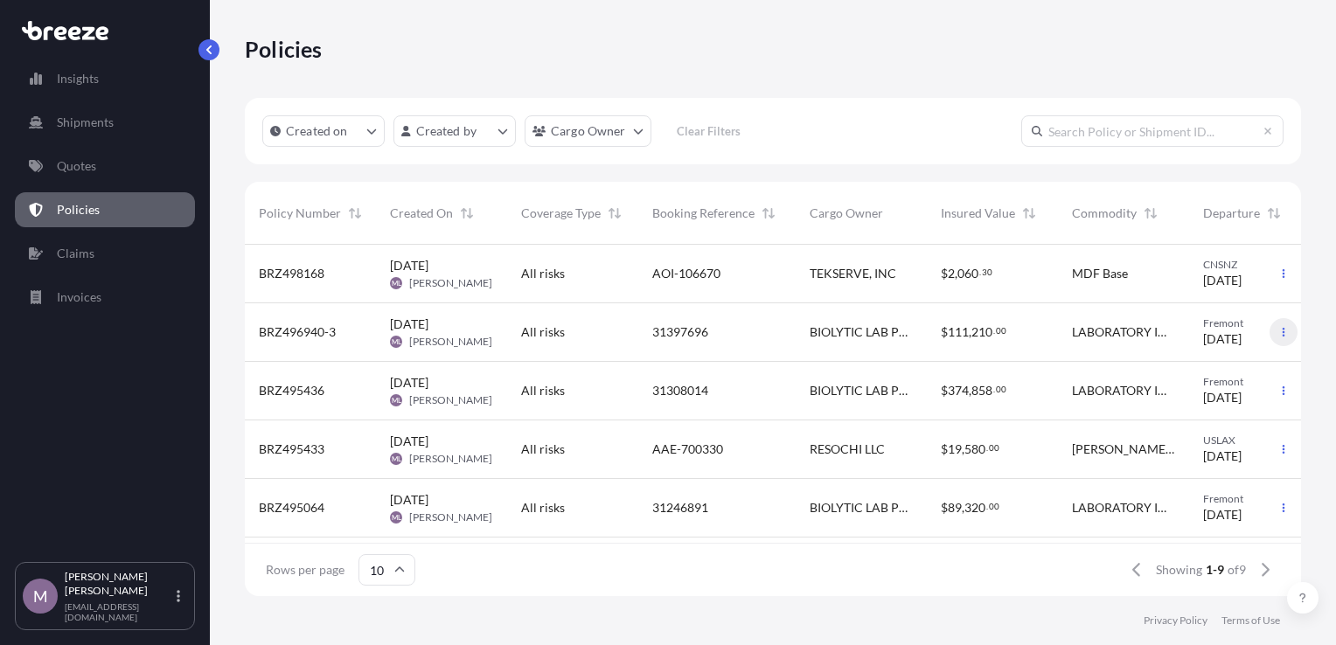
click at [1278, 331] on icon "button" at bounding box center [1283, 332] width 10 height 10
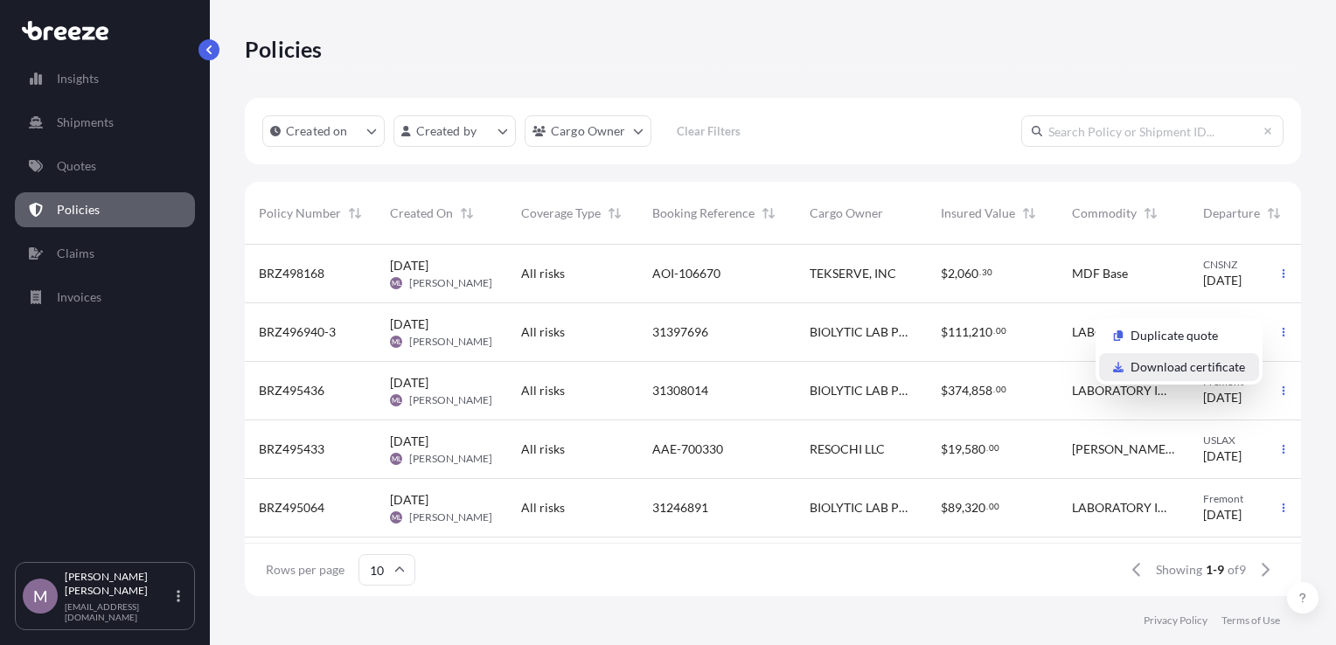
click at [1169, 362] on p "Download certificate" at bounding box center [1188, 367] width 115 height 17
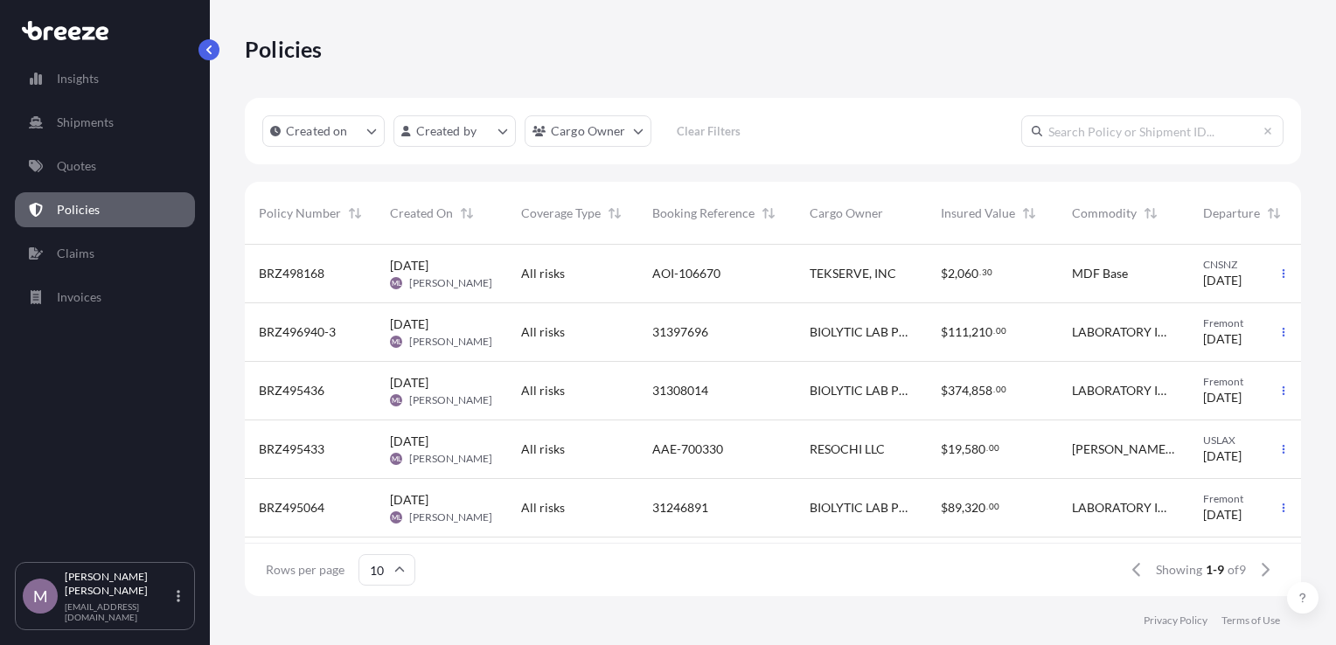
click at [1006, 268] on div "$ 2 , 060 . 30" at bounding box center [992, 273] width 103 height 17
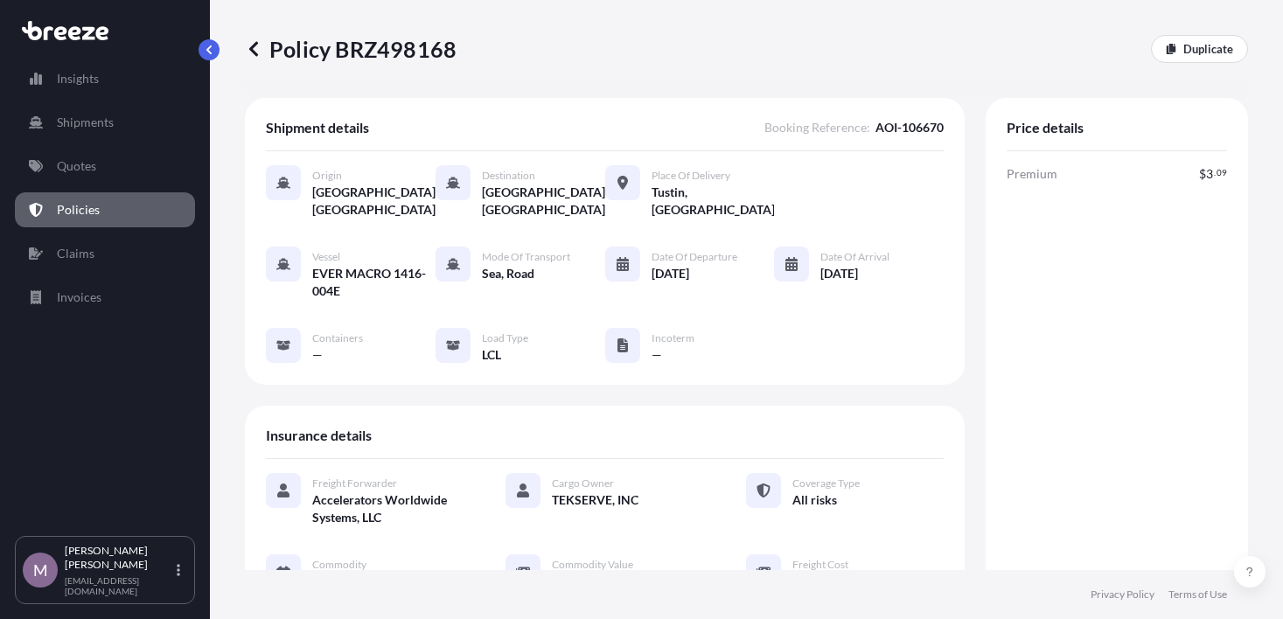
click at [422, 45] on p "Policy BRZ498168" at bounding box center [351, 49] width 212 height 28
copy p "BRZ498168"
click at [215, 59] on div "Policy BRZ498168 Duplicate Shipment details Booking Reference : AOI-106670 Orig…" at bounding box center [746, 285] width 1073 height 570
click at [100, 200] on link "Policies" at bounding box center [105, 209] width 180 height 35
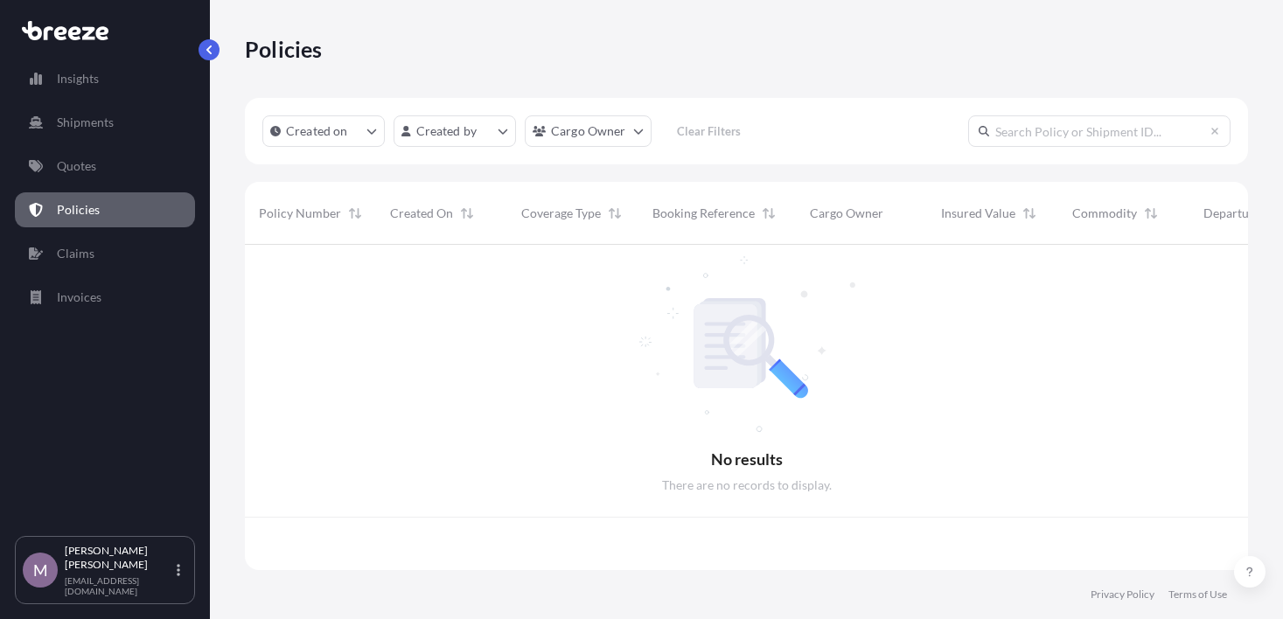
scroll to position [322, 990]
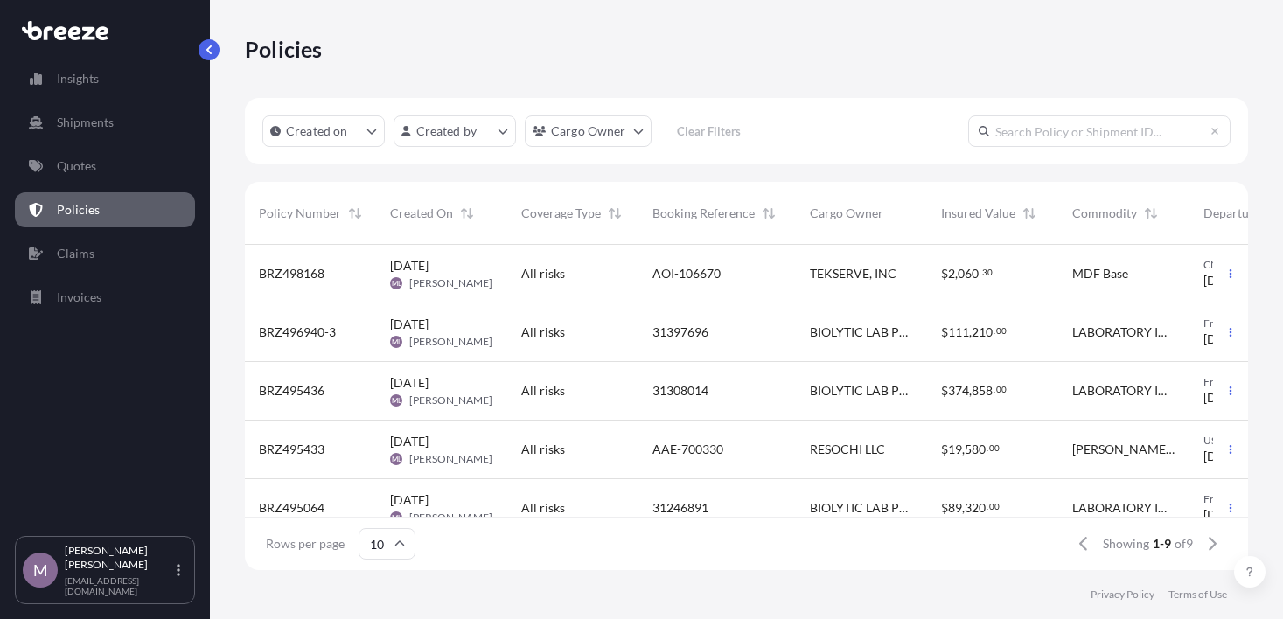
click at [519, 343] on div "All risks" at bounding box center [572, 332] width 131 height 59
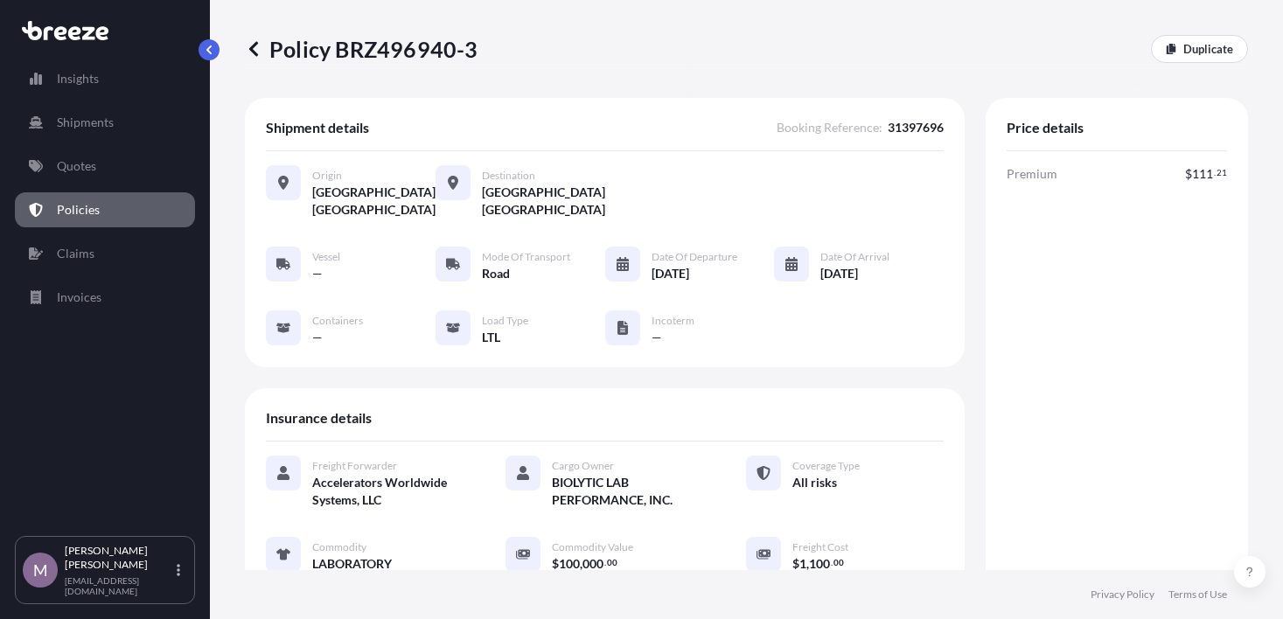
click at [98, 203] on link "Policies" at bounding box center [105, 209] width 180 height 35
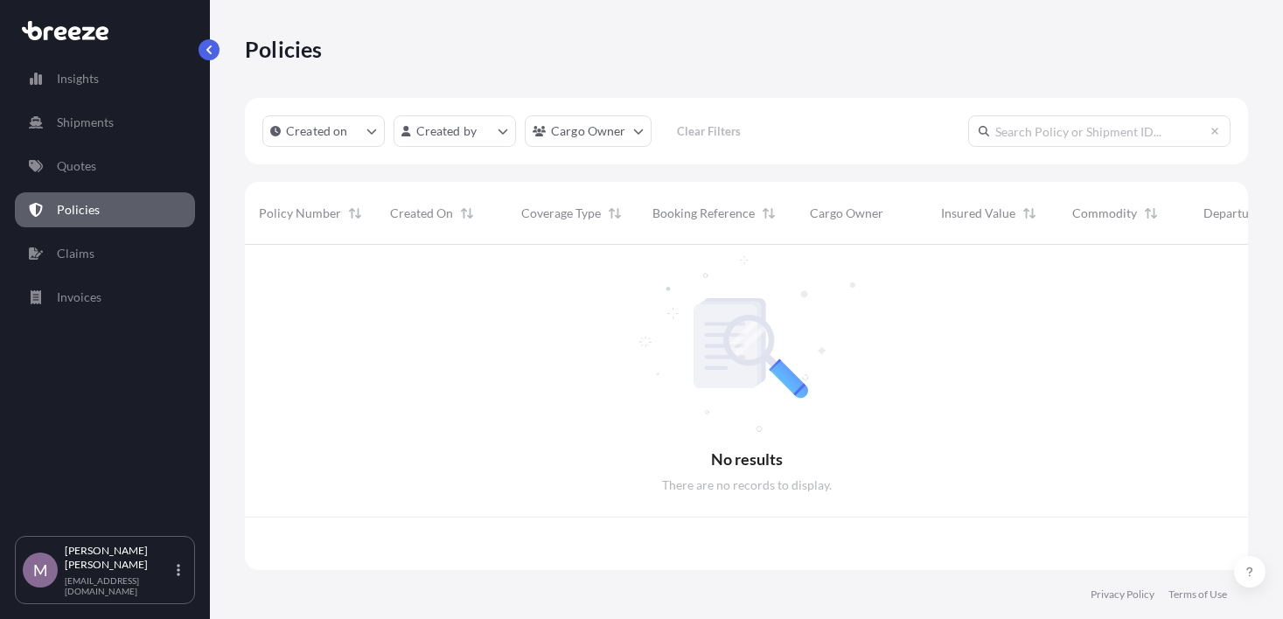
scroll to position [322, 990]
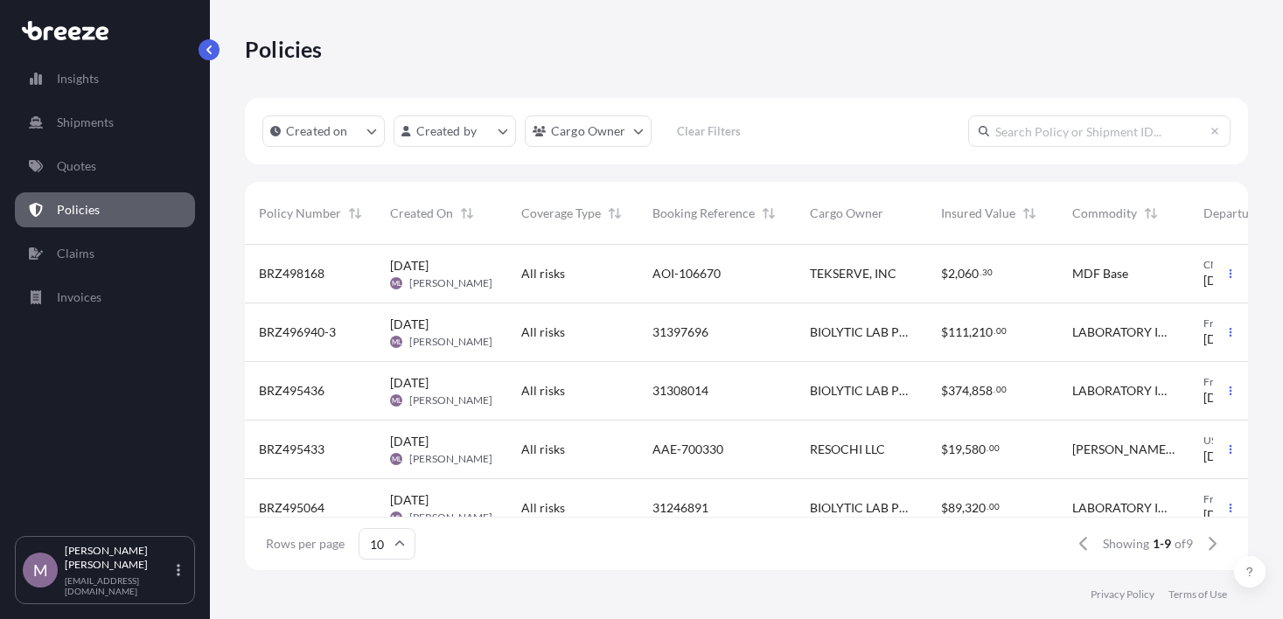
click at [1040, 447] on div "$ 19 , 580 . 00" at bounding box center [992, 449] width 103 height 17
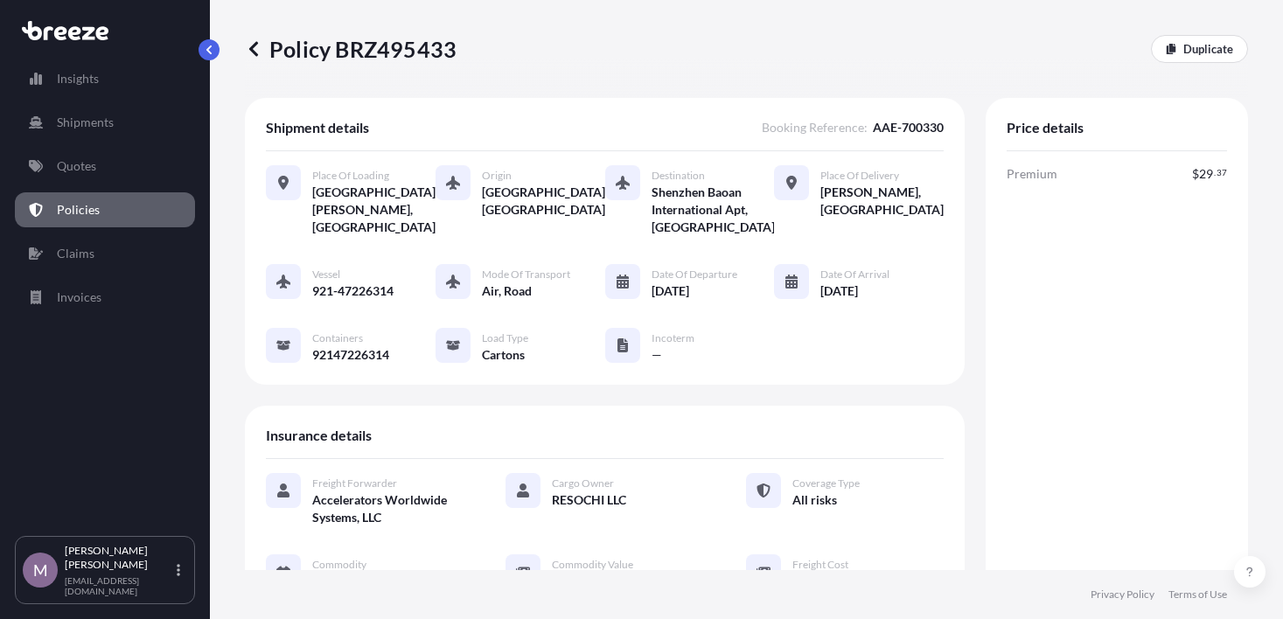
click at [136, 202] on link "Policies" at bounding box center [105, 209] width 180 height 35
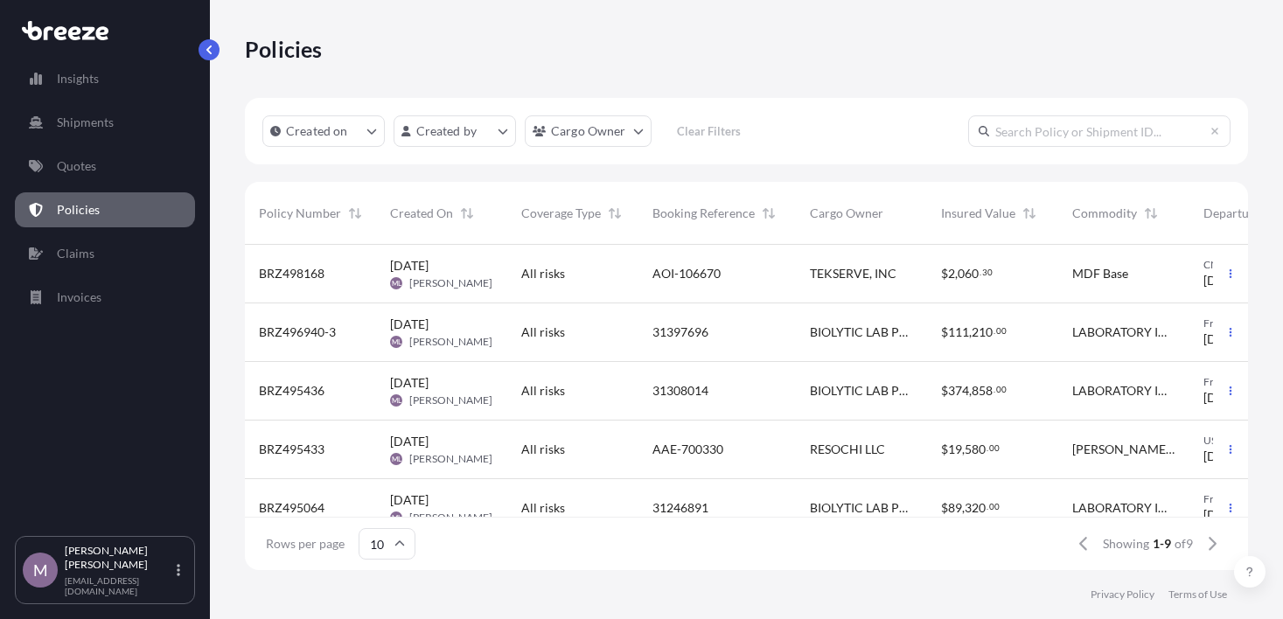
click at [619, 49] on div "Policies" at bounding box center [746, 49] width 1003 height 28
drag, startPoint x: 998, startPoint y: 84, endPoint x: 1034, endPoint y: 53, distance: 47.1
click at [998, 84] on div "Policies" at bounding box center [746, 49] width 1003 height 98
click at [848, 66] on div "Policies" at bounding box center [746, 49] width 1003 height 98
